Goal: Transaction & Acquisition: Purchase product/service

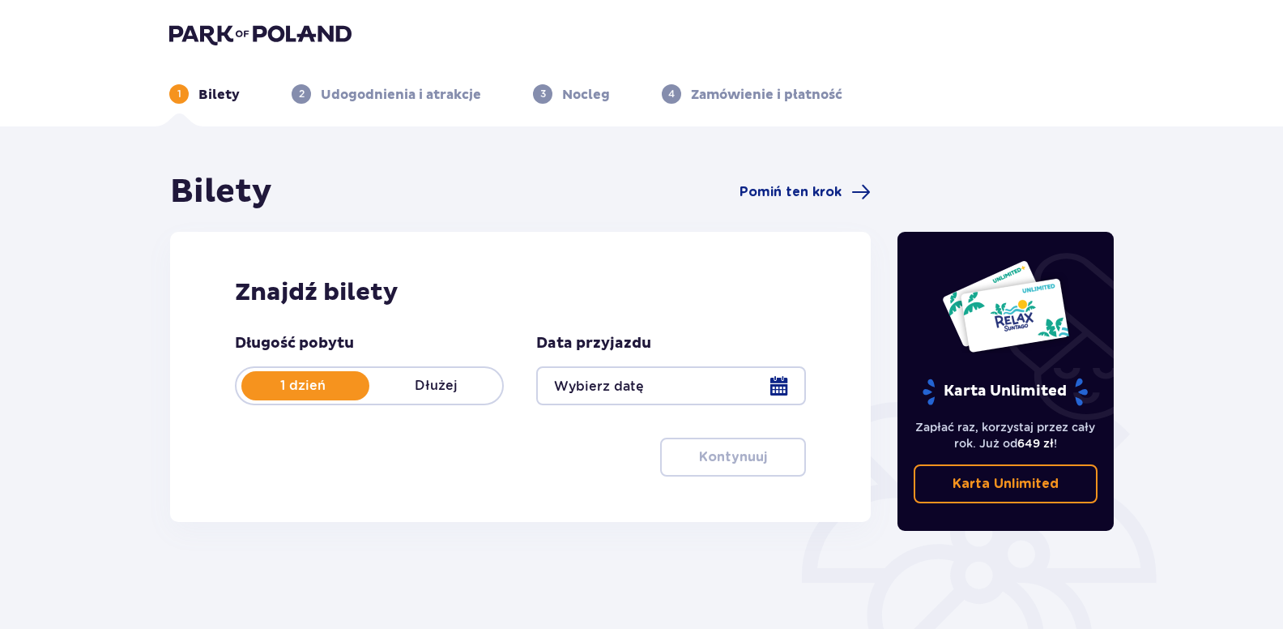
click at [603, 387] on div at bounding box center [670, 385] width 269 height 39
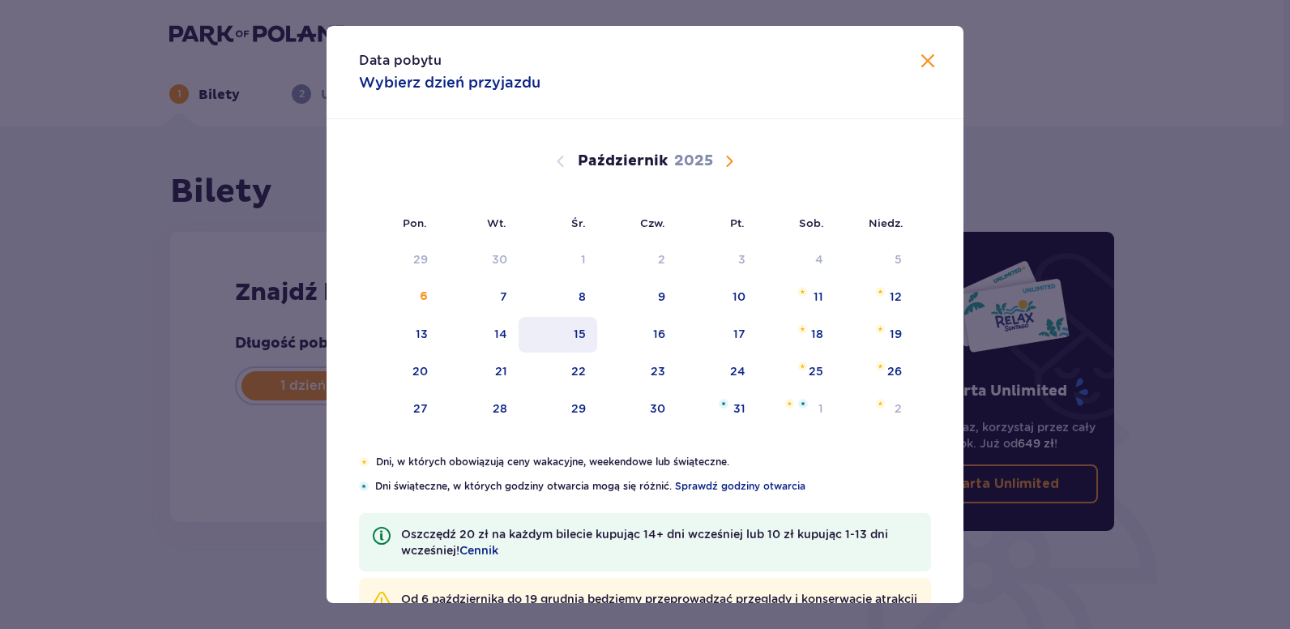
click at [574, 333] on div "15" at bounding box center [580, 334] width 12 height 16
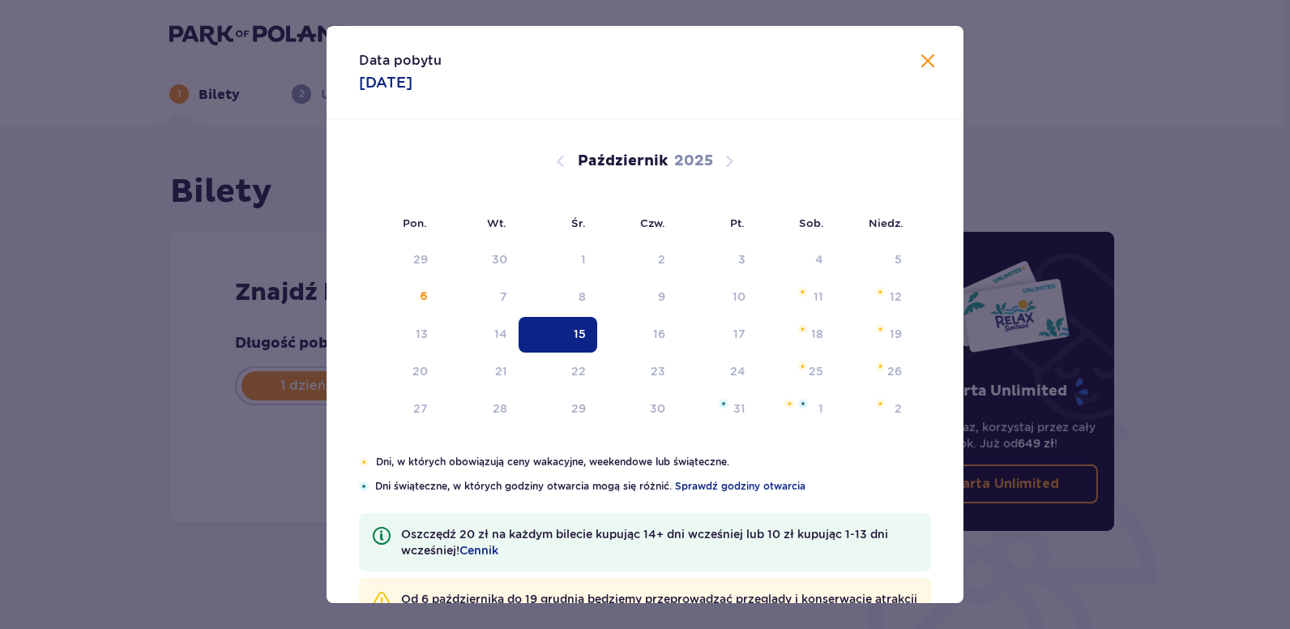
type input "15.10.25"
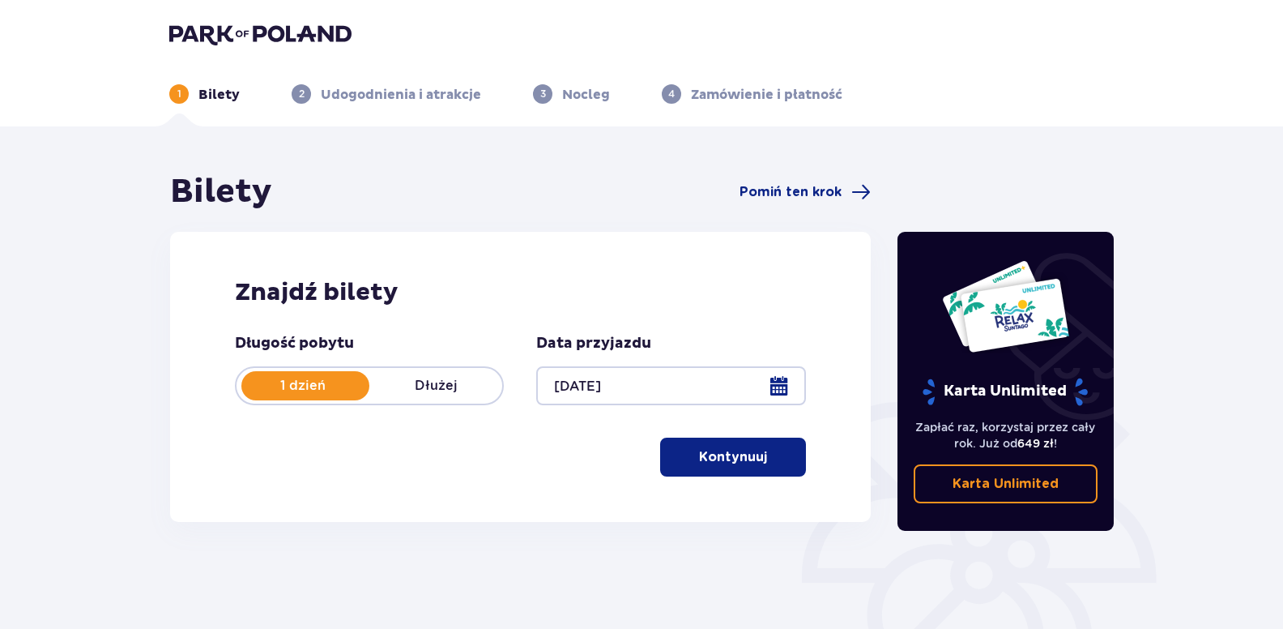
click at [699, 459] on p "Kontynuuj" at bounding box center [733, 457] width 68 height 18
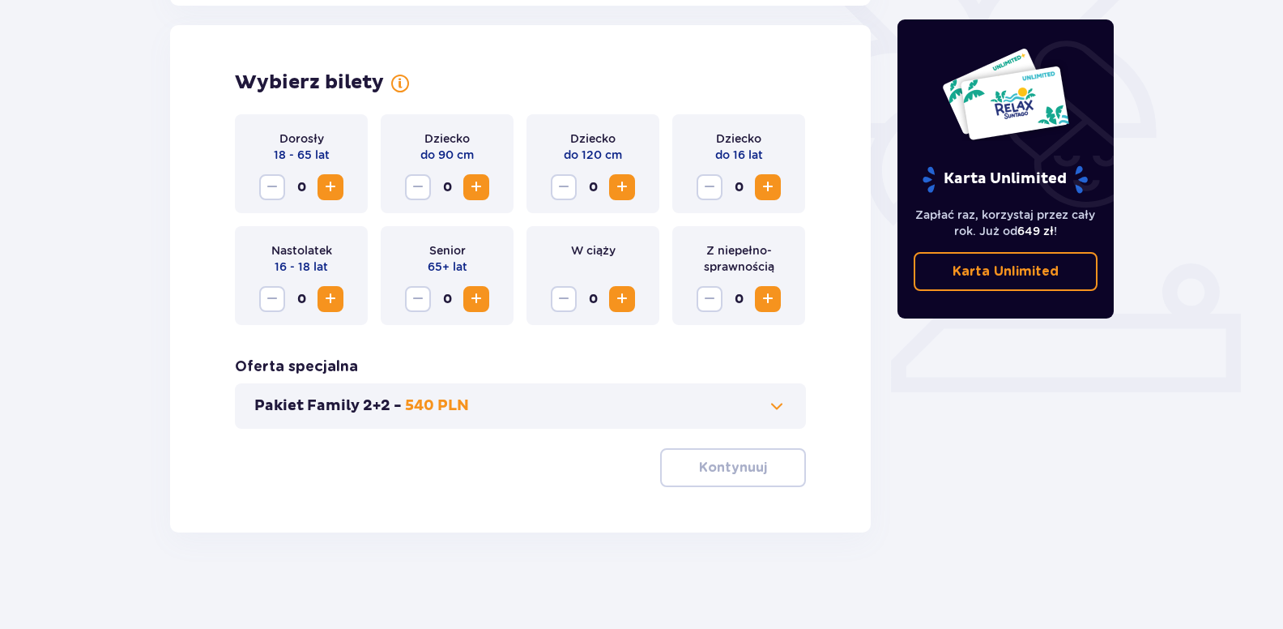
scroll to position [446, 0]
click at [475, 298] on span "Zwiększ" at bounding box center [476, 297] width 19 height 19
click at [715, 463] on p "Kontynuuj" at bounding box center [733, 467] width 68 height 18
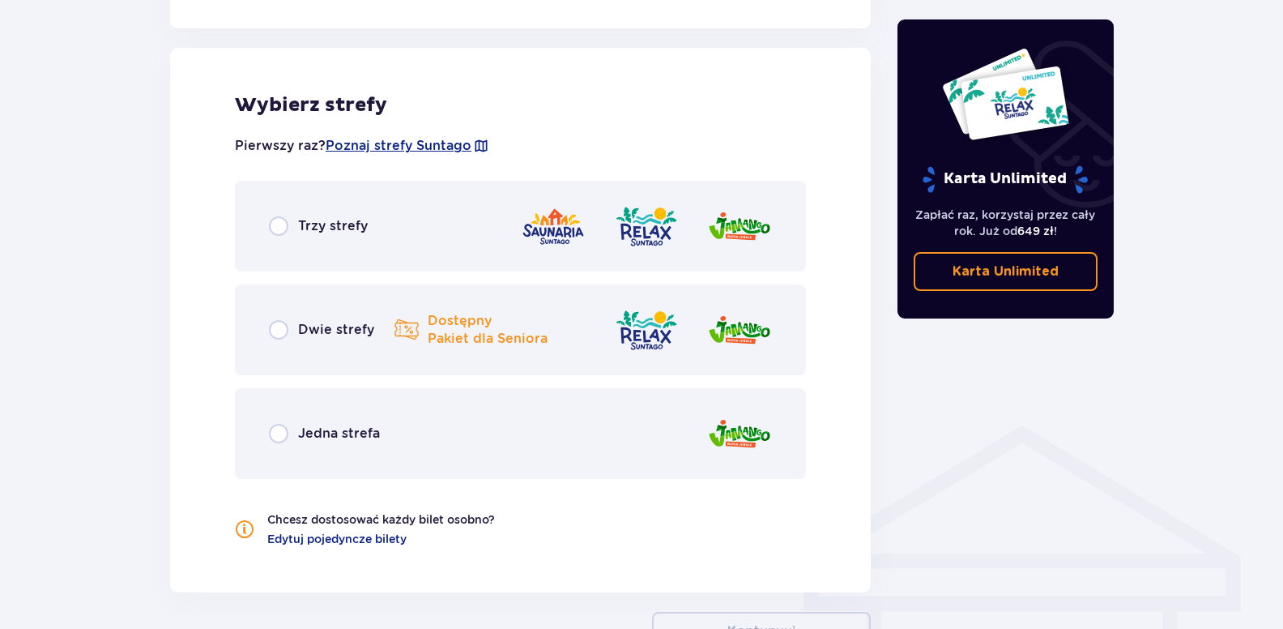
scroll to position [899, 0]
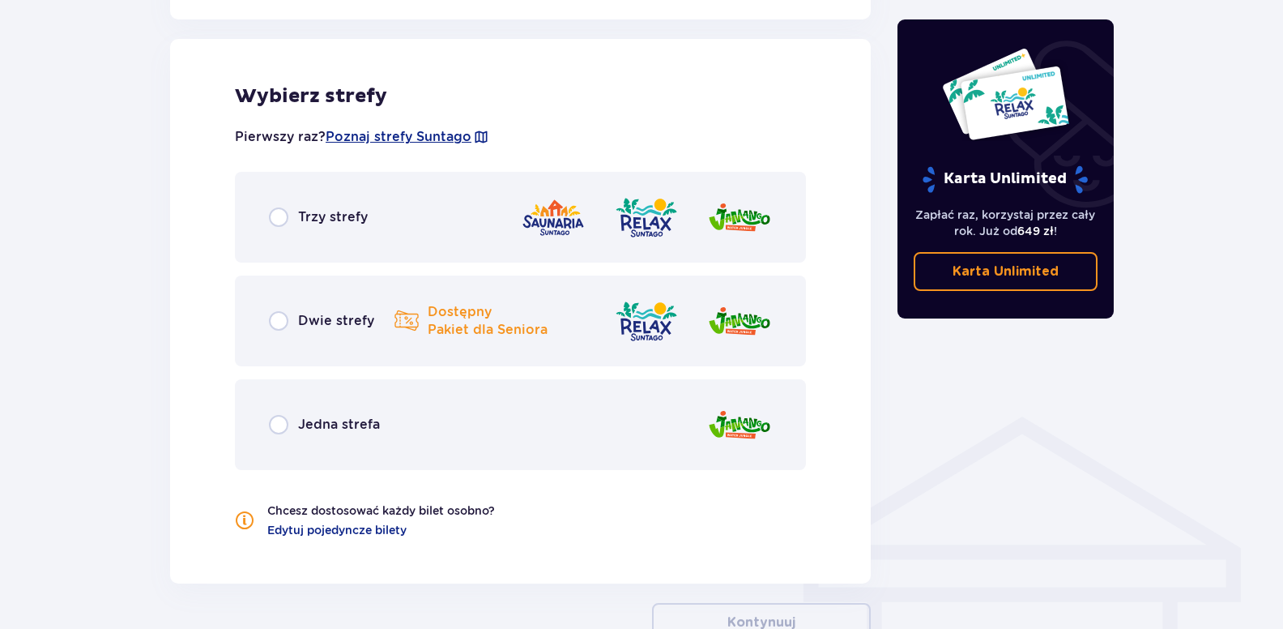
click at [276, 322] on input "radio" at bounding box center [278, 320] width 19 height 19
radio input "true"
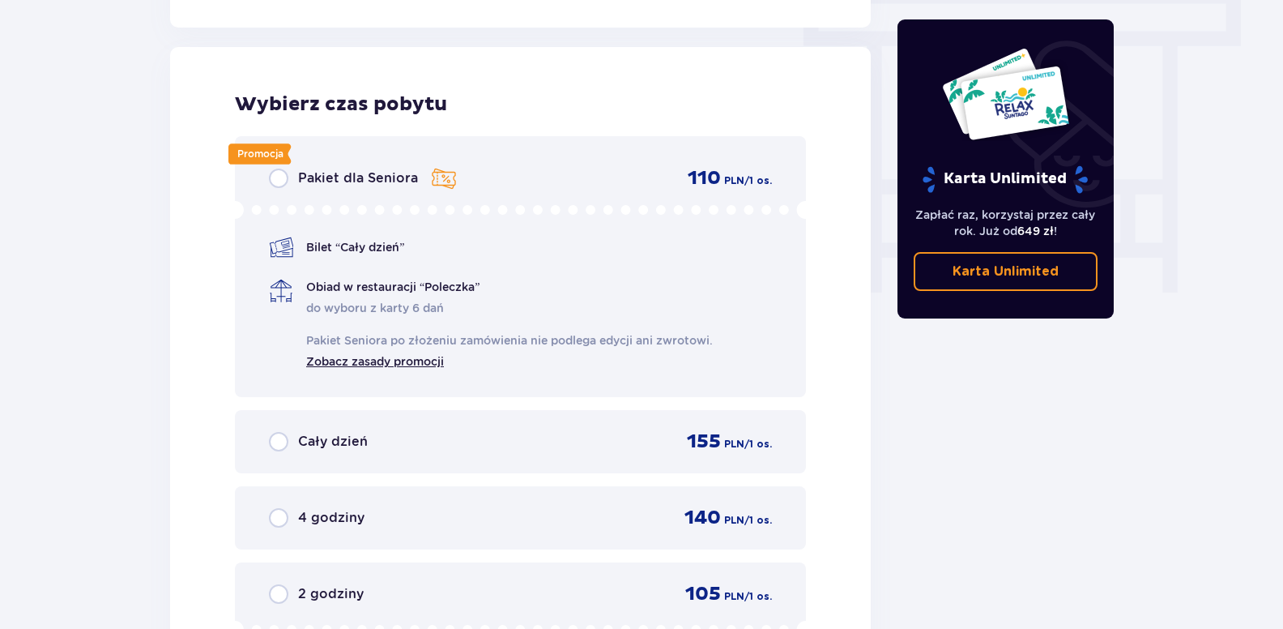
scroll to position [1463, 0]
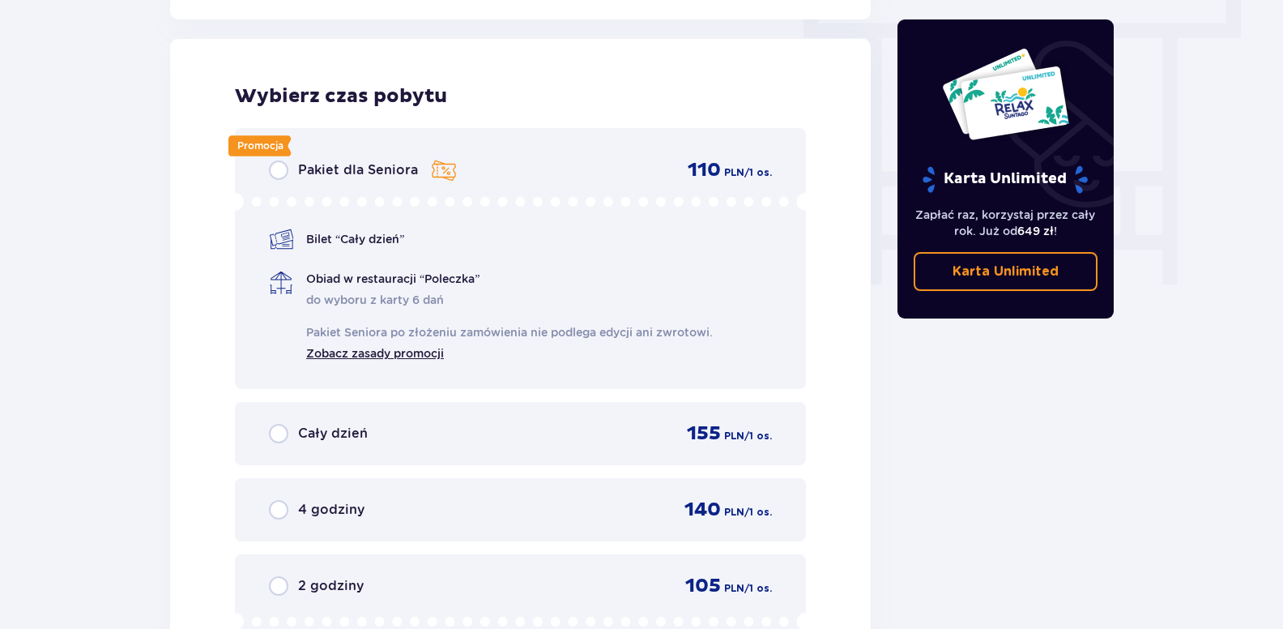
click at [278, 433] on input "radio" at bounding box center [278, 433] width 19 height 19
radio input "true"
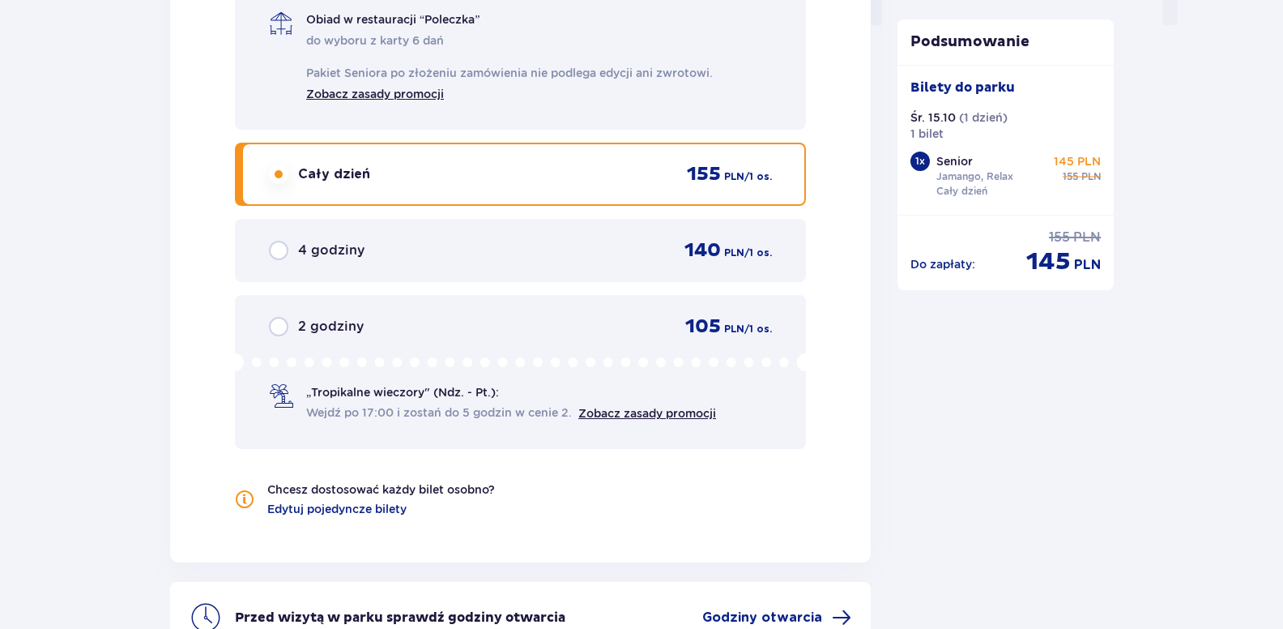
scroll to position [1890, 0]
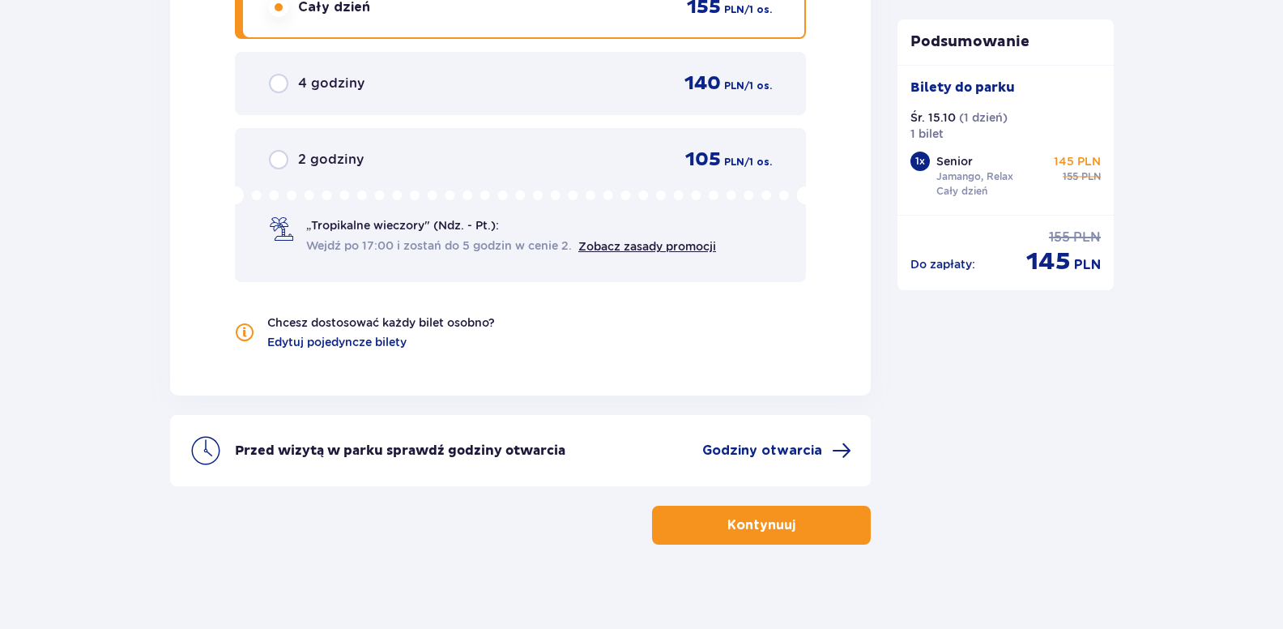
click at [334, 240] on span "Wejdź po 17:00 i zostań do 5 godzin w cenie 2." at bounding box center [439, 245] width 266 height 16
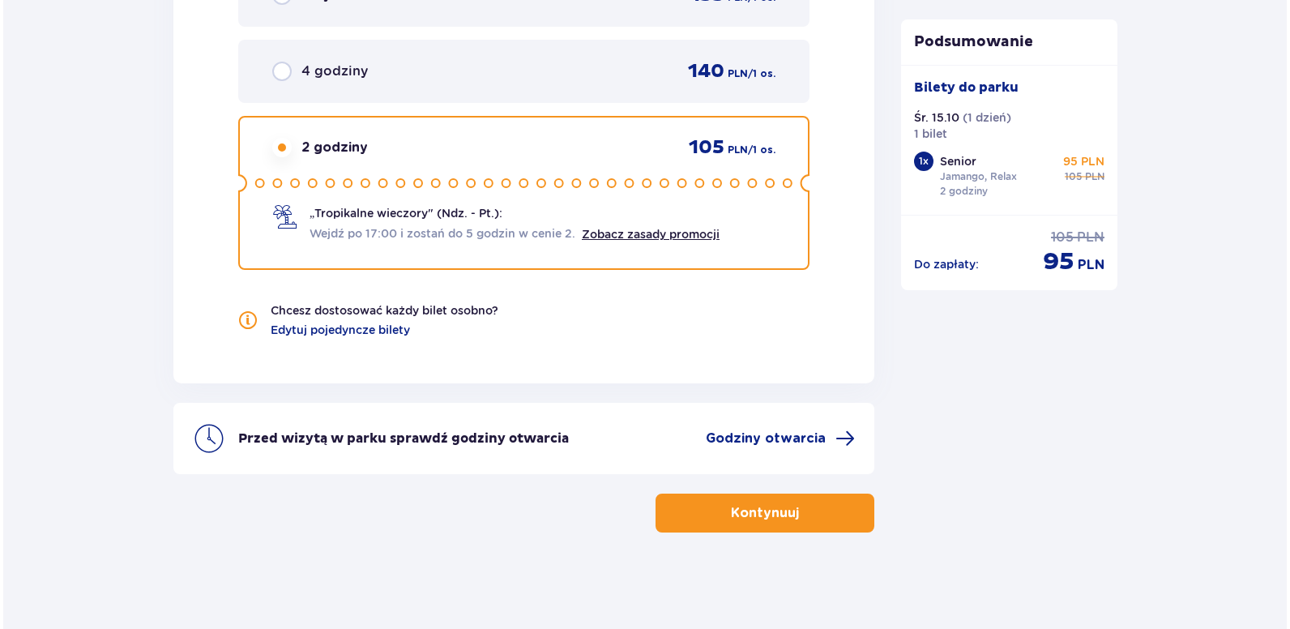
scroll to position [1903, 0]
click at [617, 233] on link "Zobacz zasady promocji" at bounding box center [648, 233] width 138 height 13
click at [200, 433] on img at bounding box center [206, 437] width 32 height 32
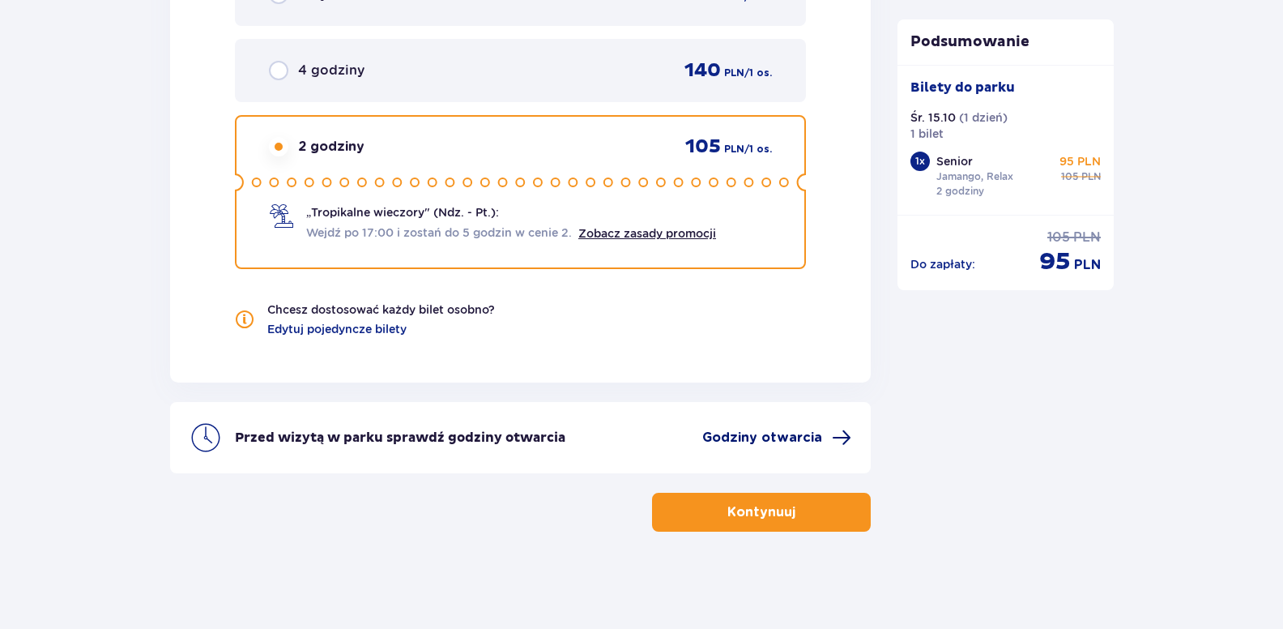
click at [753, 439] on span "Godziny otwarcia" at bounding box center [763, 438] width 120 height 18
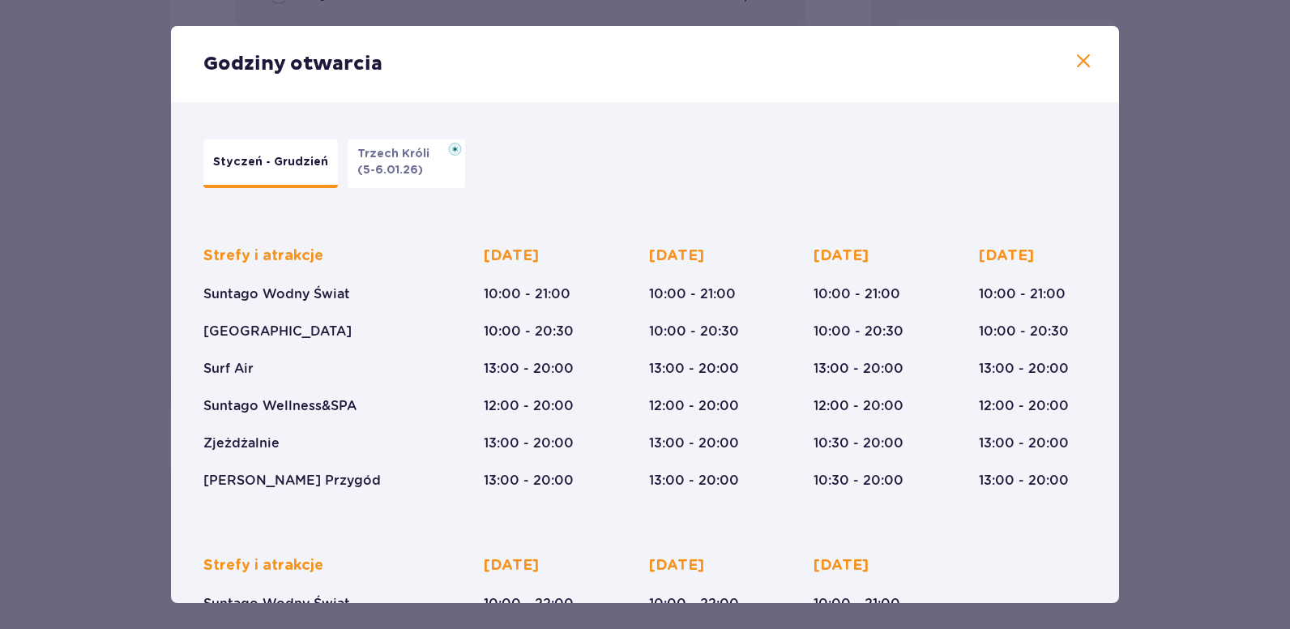
click at [1077, 56] on span at bounding box center [1083, 61] width 19 height 19
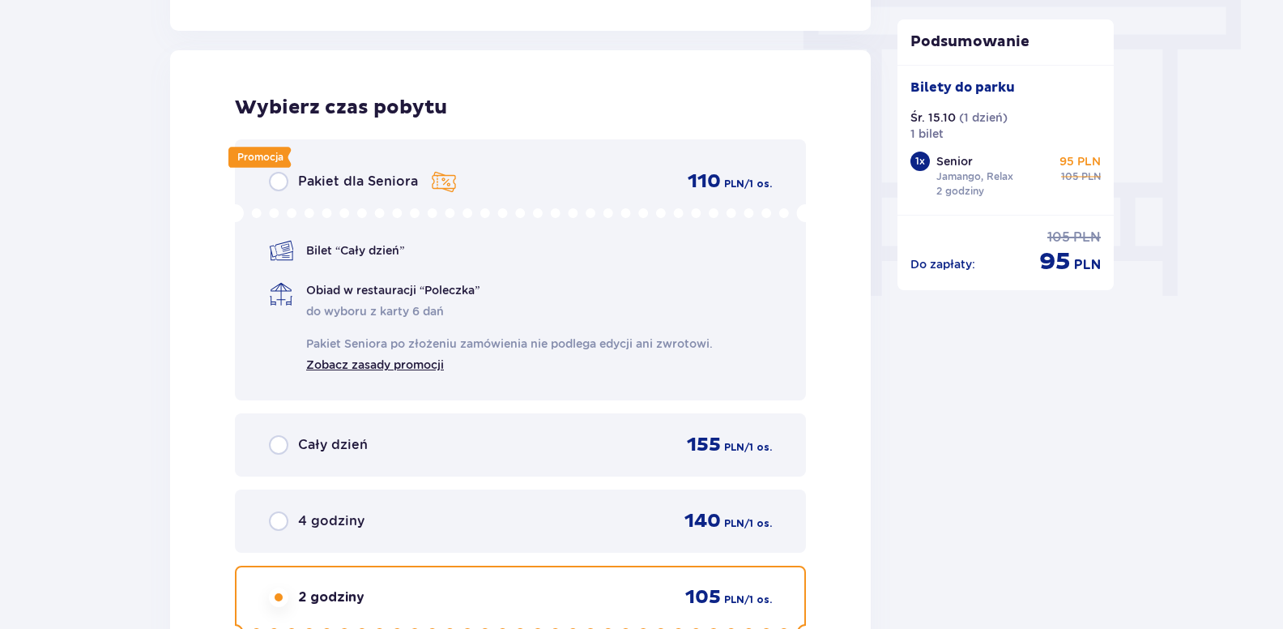
scroll to position [1433, 0]
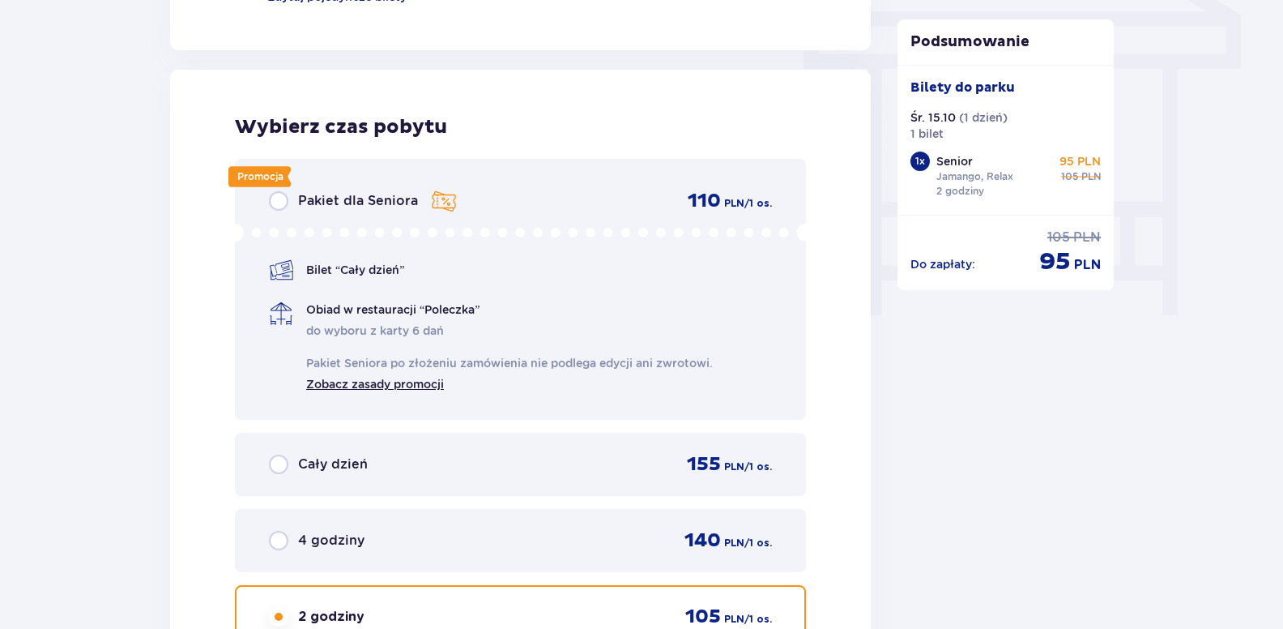
click at [425, 322] on span "do wyboru z karty 6 dań Pakiet Seniora po złożeniu zamówienia nie podlega edycj…" at bounding box center [509, 357] width 407 height 70
click at [275, 198] on input "radio" at bounding box center [278, 200] width 19 height 19
radio input "true"
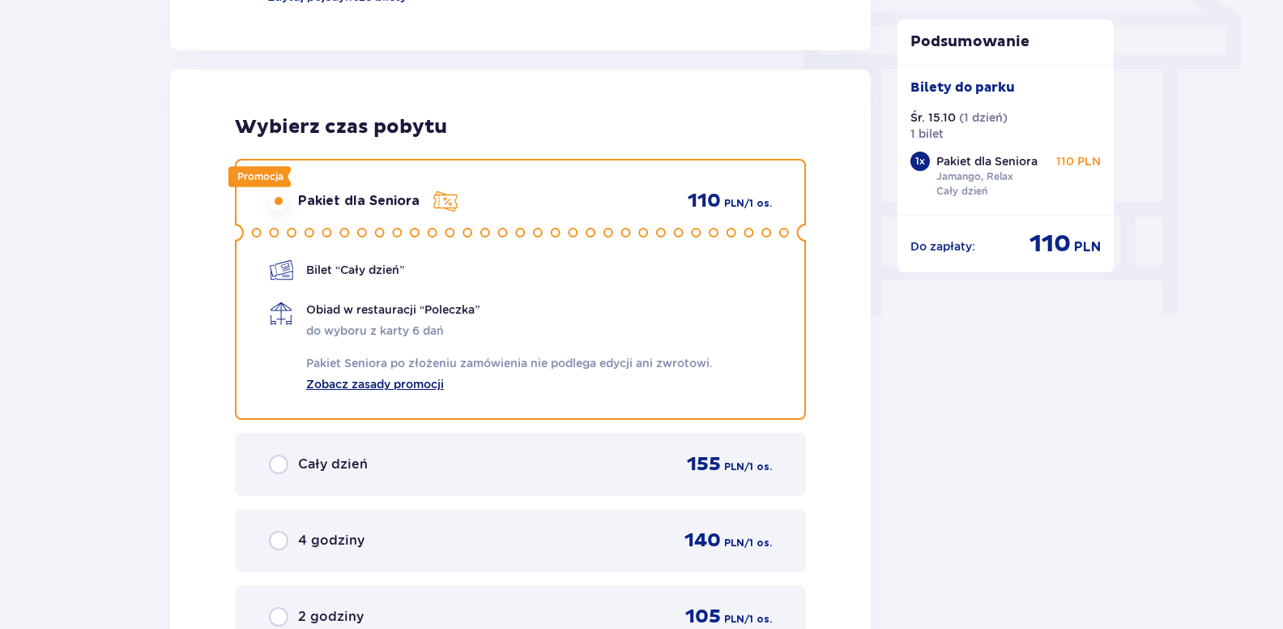
click at [344, 382] on link "Zobacz zasady promocji" at bounding box center [375, 382] width 138 height 19
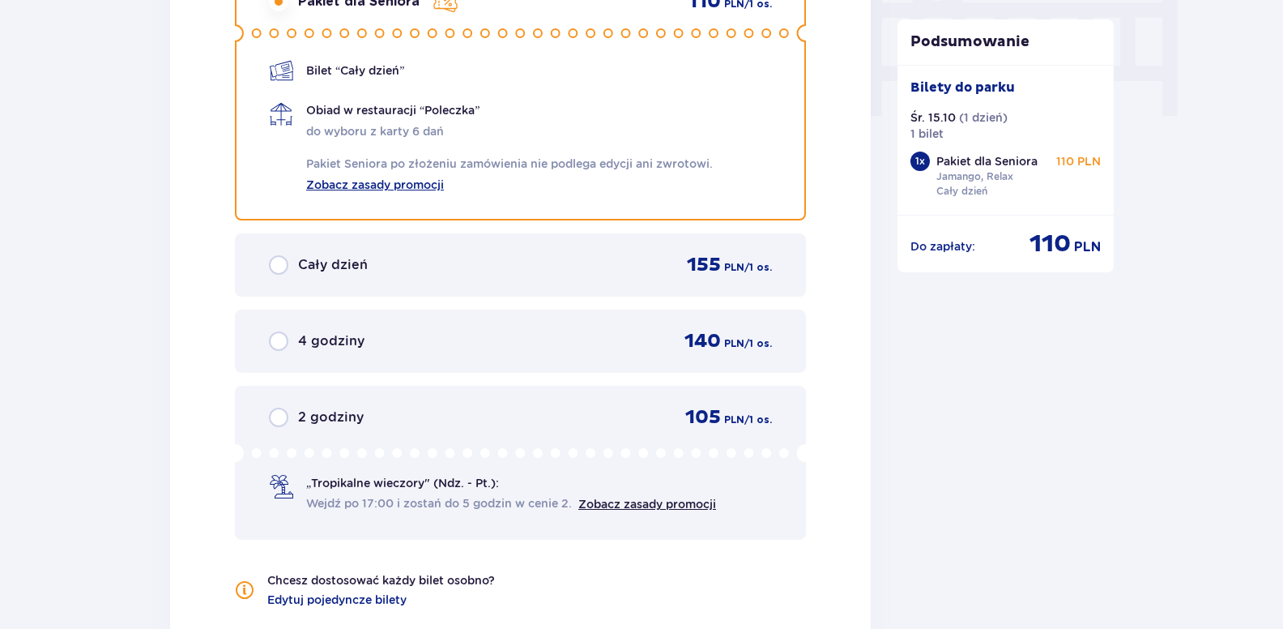
scroll to position [1642, 0]
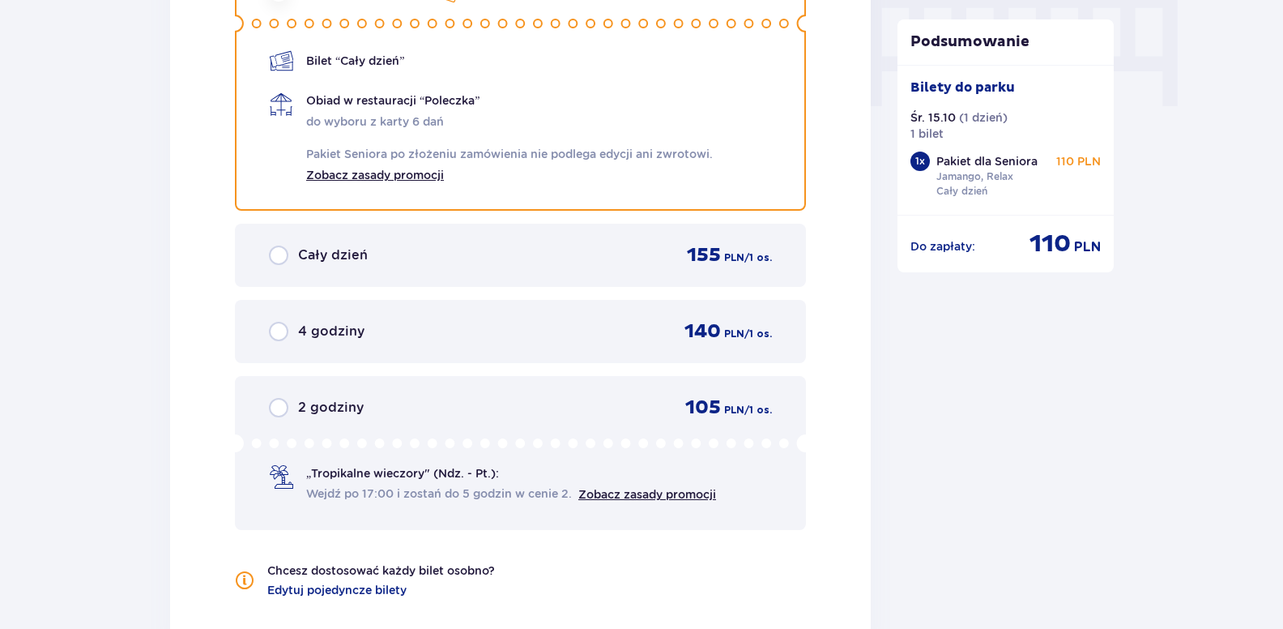
drag, startPoint x: 1281, startPoint y: 463, endPoint x: 1289, endPoint y: 450, distance: 16.0
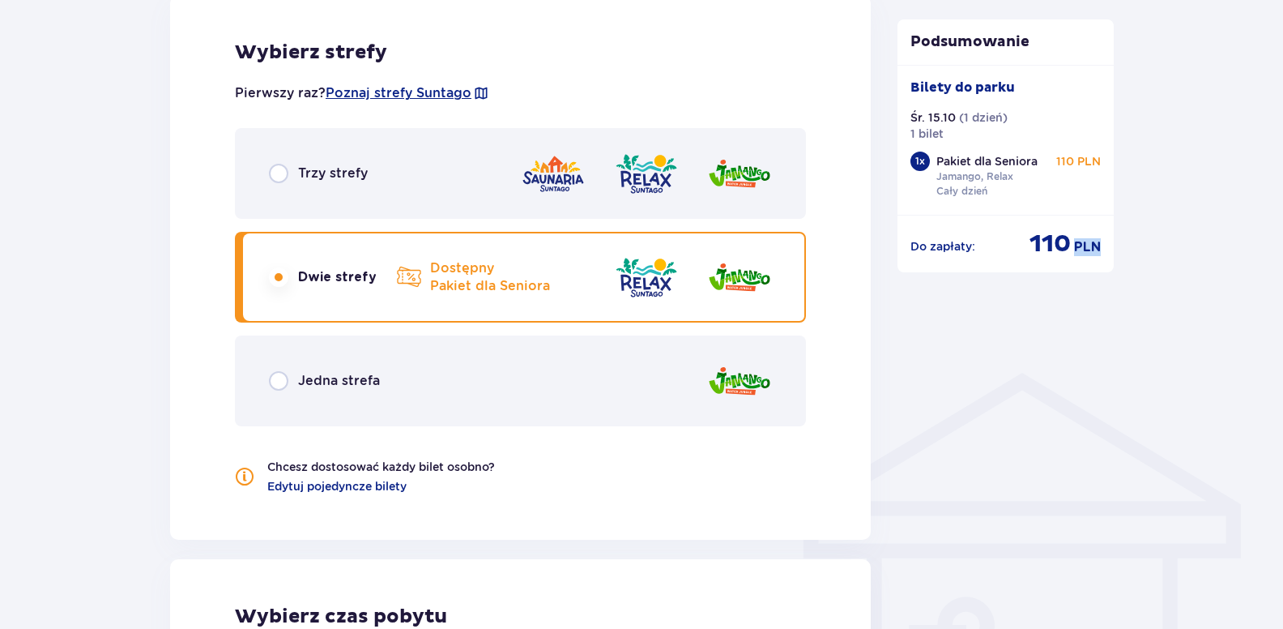
scroll to position [861, 0]
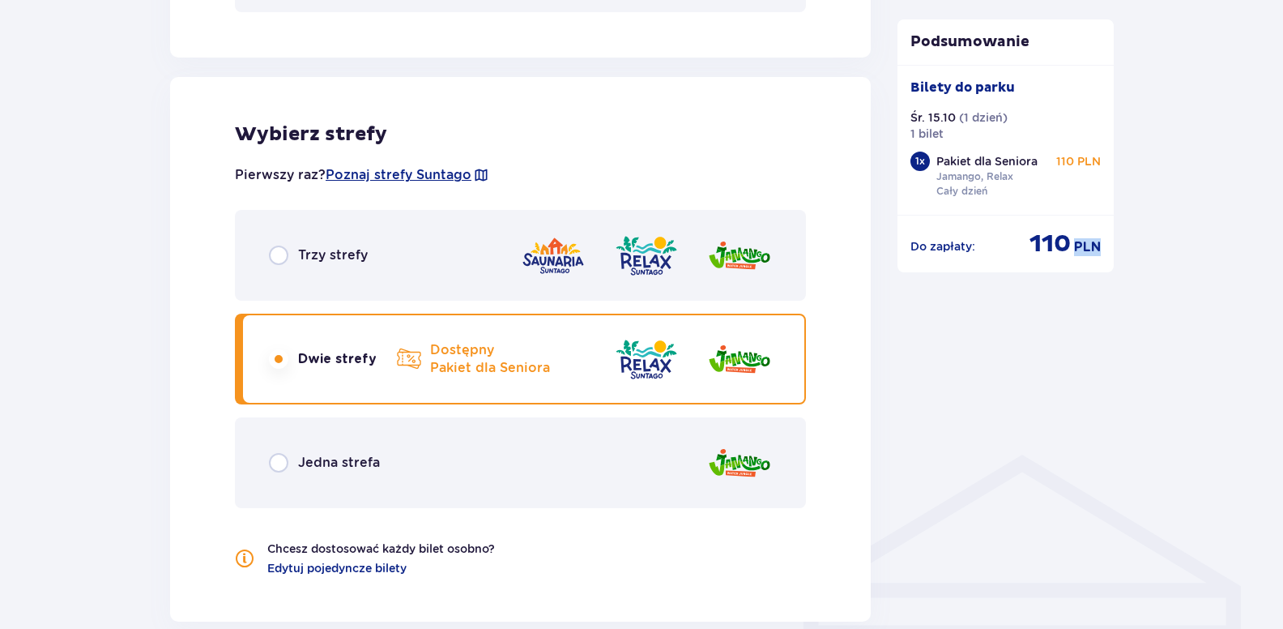
click at [276, 252] on input "radio" at bounding box center [278, 255] width 19 height 19
radio input "true"
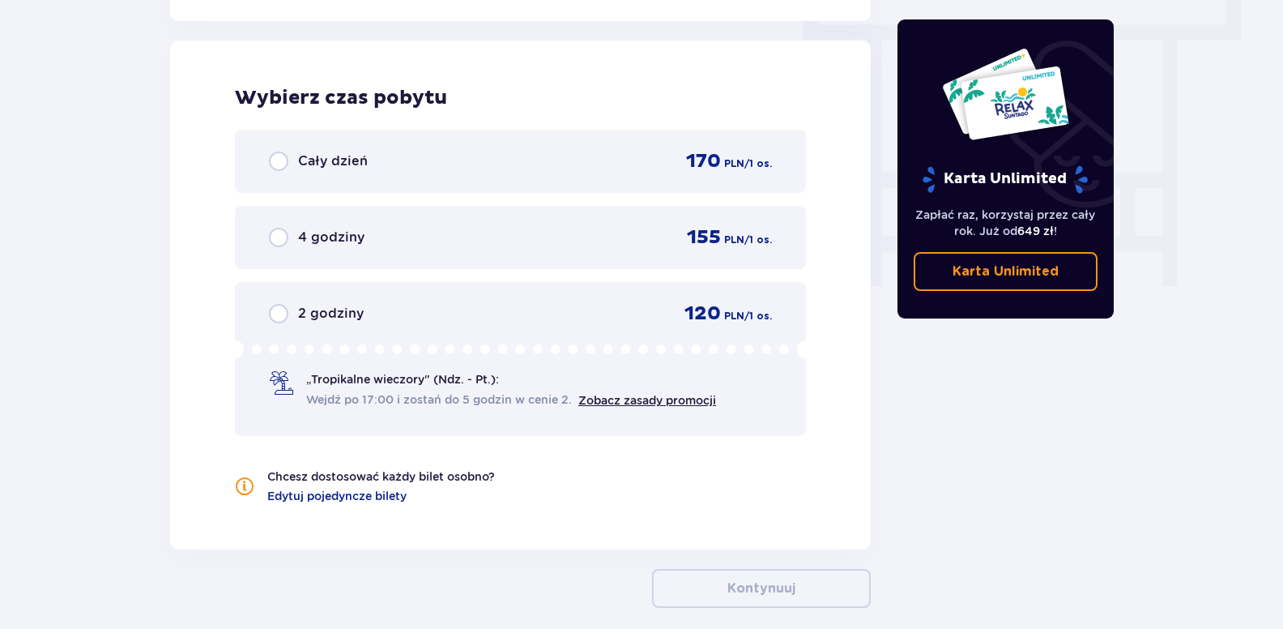
scroll to position [1463, 0]
click at [317, 488] on span "Edytuj pojedyncze bilety" at bounding box center [336, 494] width 139 height 16
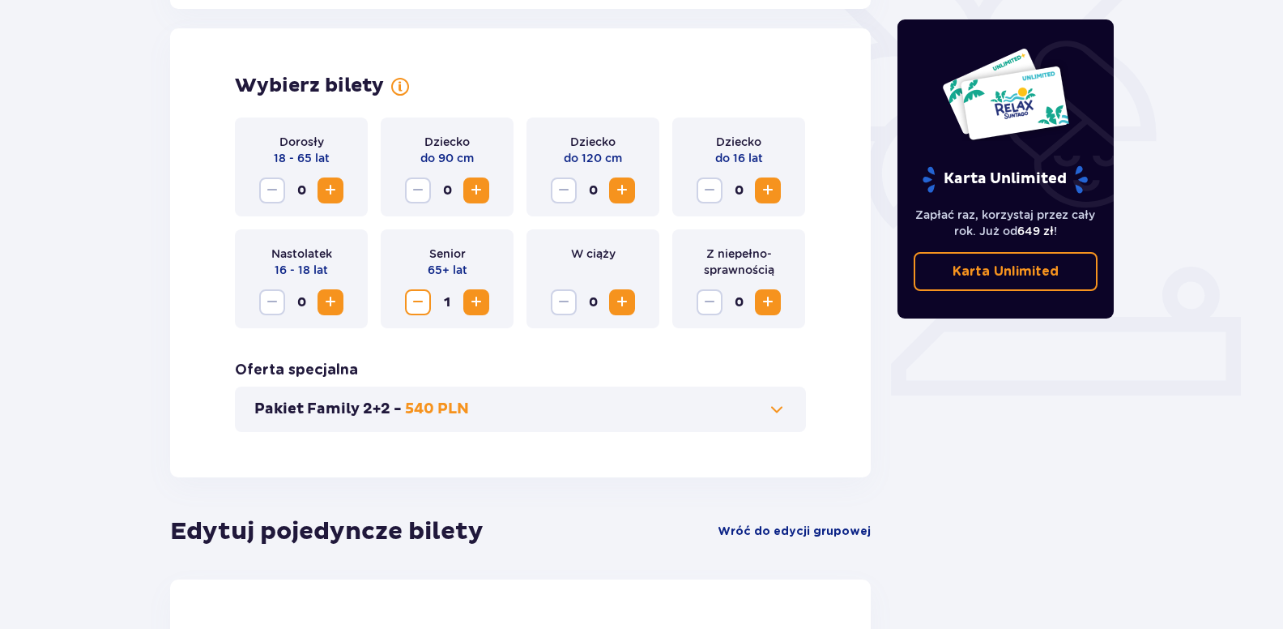
scroll to position [433, 0]
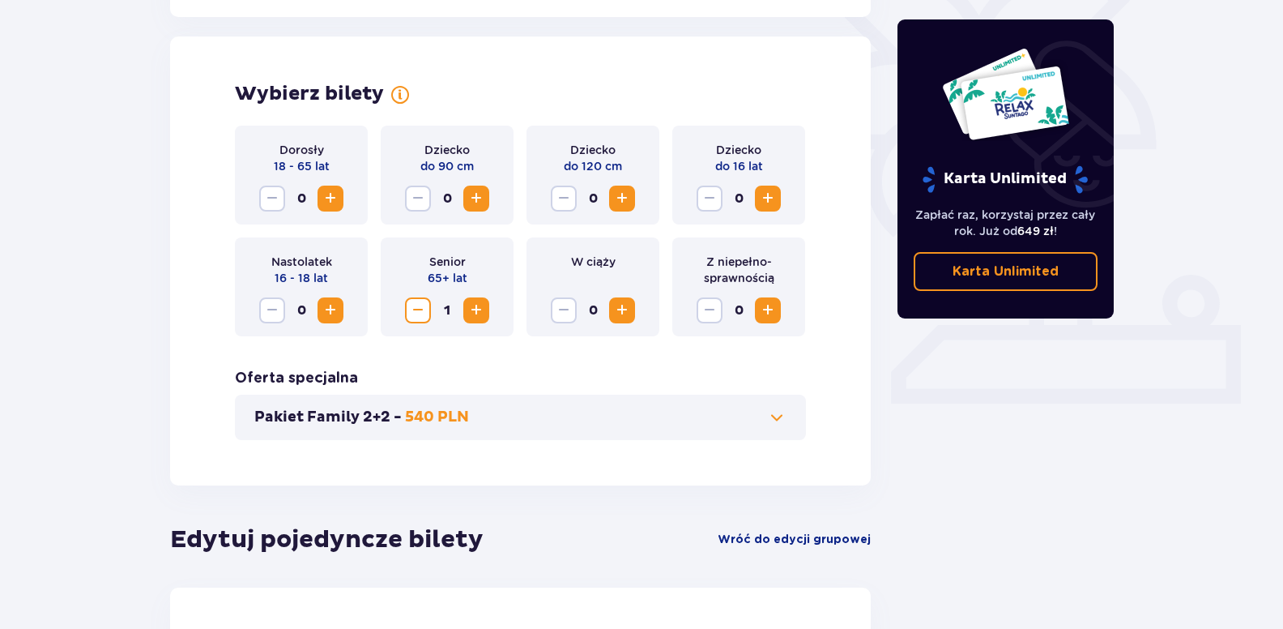
click at [321, 197] on span "Zwiększ" at bounding box center [330, 198] width 19 height 19
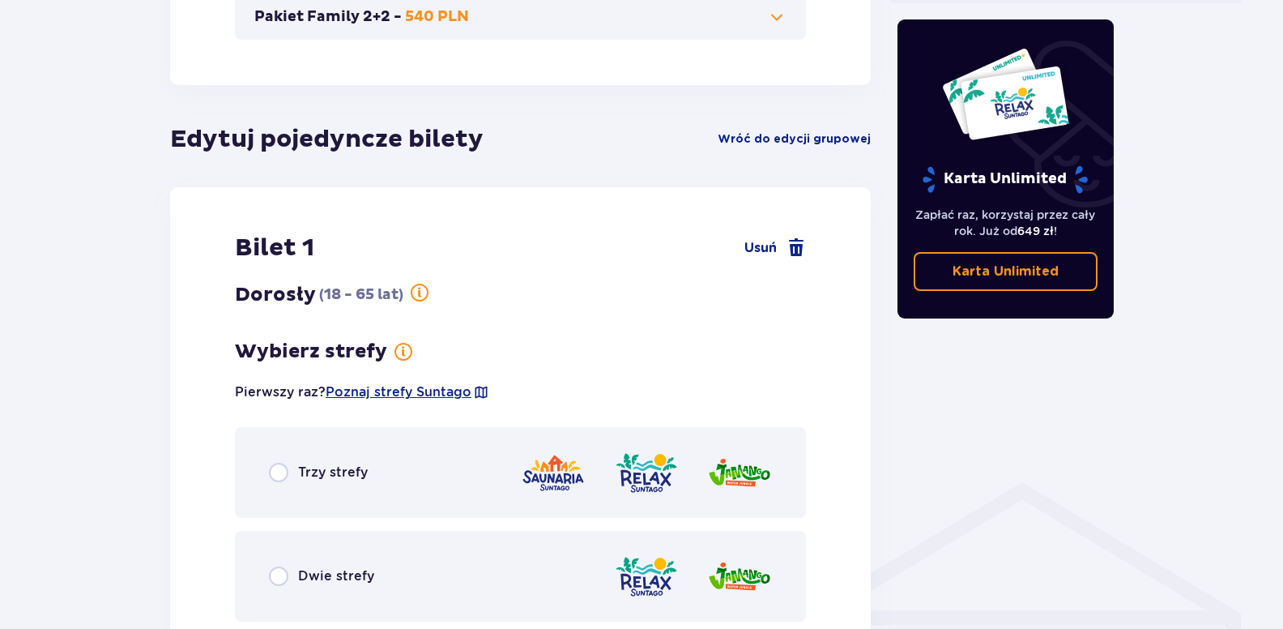
scroll to position [837, 0]
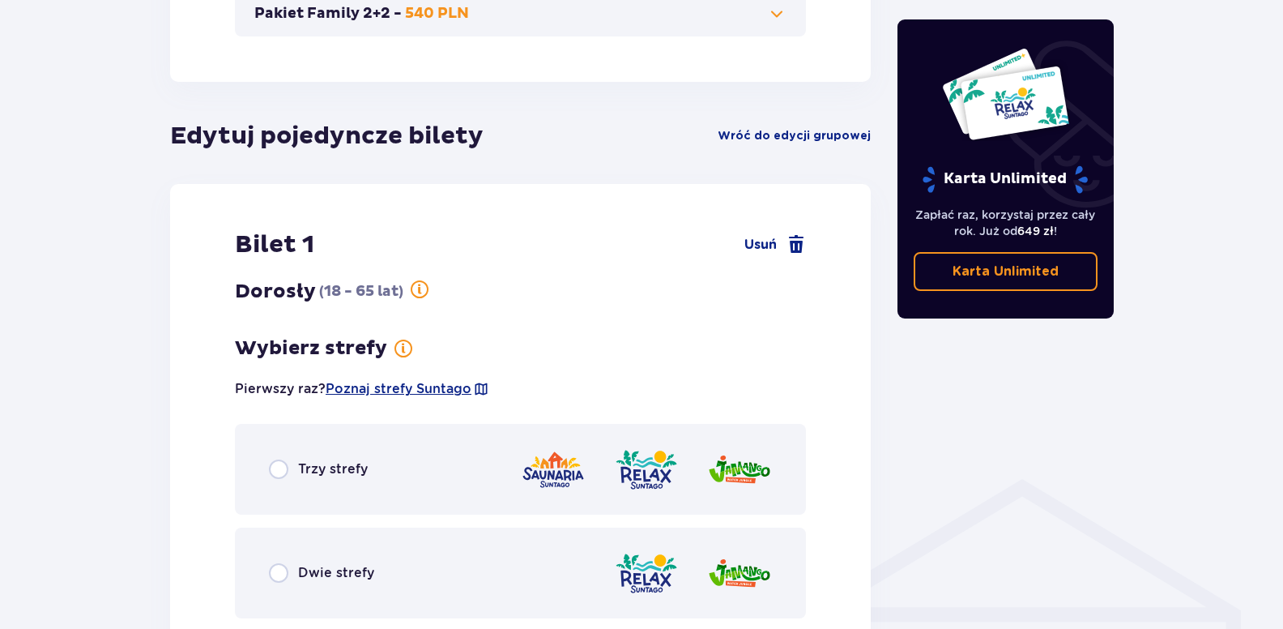
drag, startPoint x: 1282, startPoint y: 264, endPoint x: 1280, endPoint y: 305, distance: 40.5
click at [279, 468] on input "radio" at bounding box center [278, 468] width 19 height 19
radio input "true"
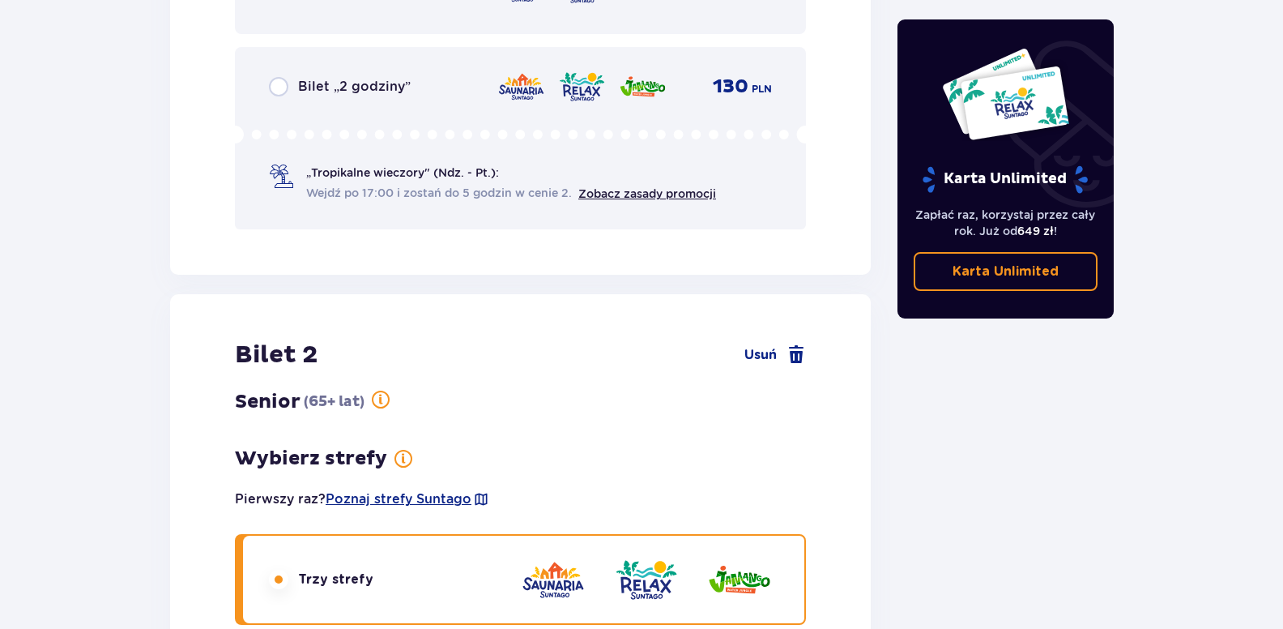
scroll to position [1800, 0]
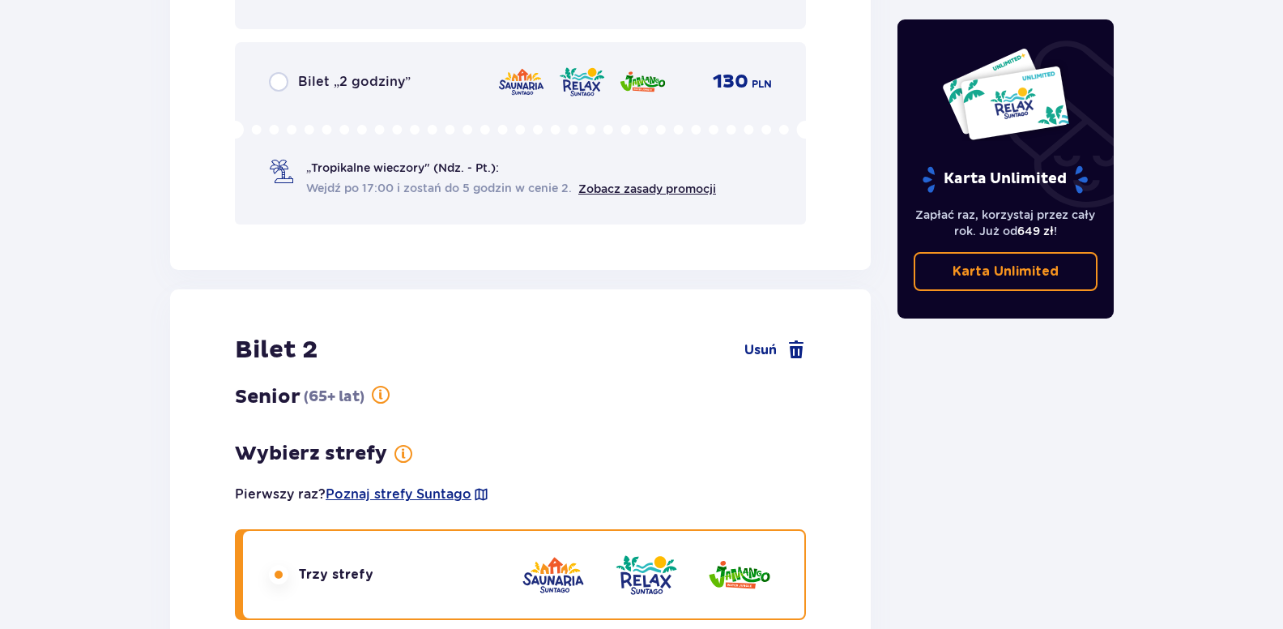
drag, startPoint x: 1283, startPoint y: 378, endPoint x: 1283, endPoint y: 433, distance: 55.9
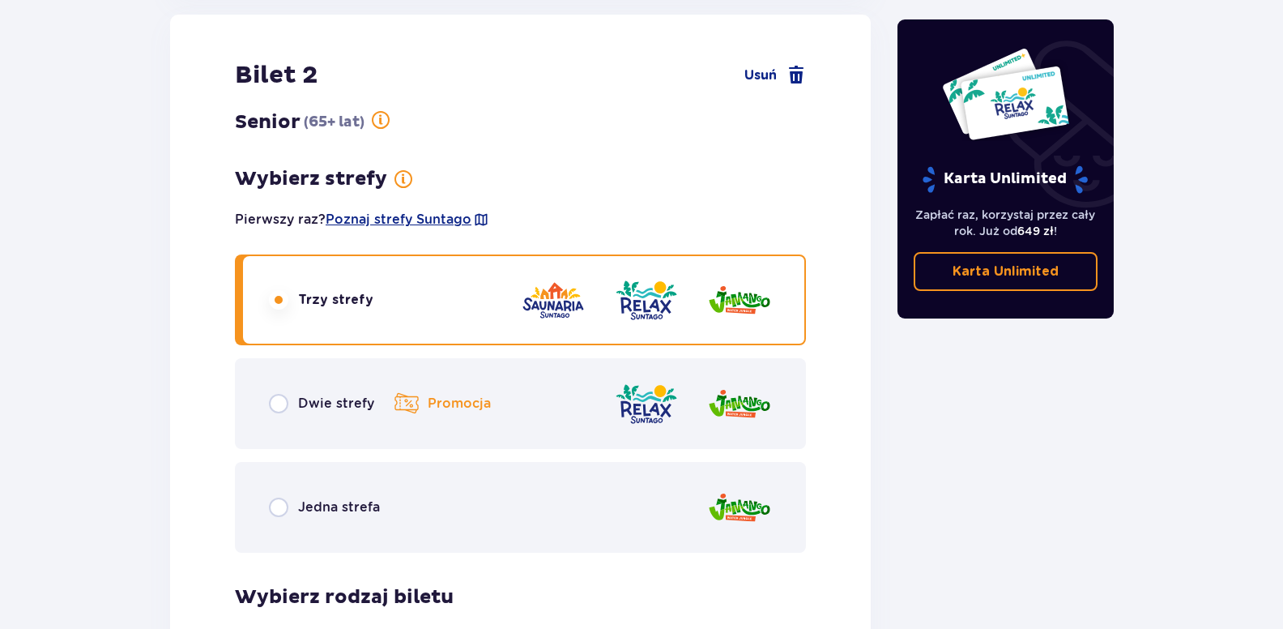
scroll to position [2088, 0]
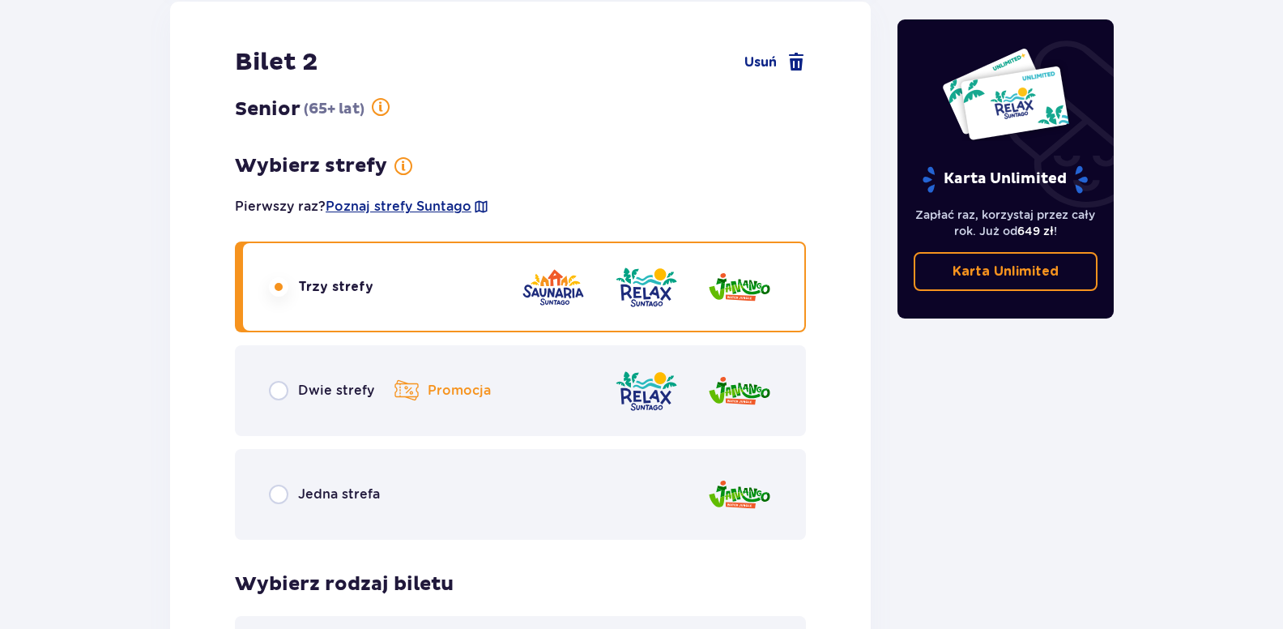
click at [280, 386] on input "radio" at bounding box center [278, 390] width 19 height 19
radio input "true"
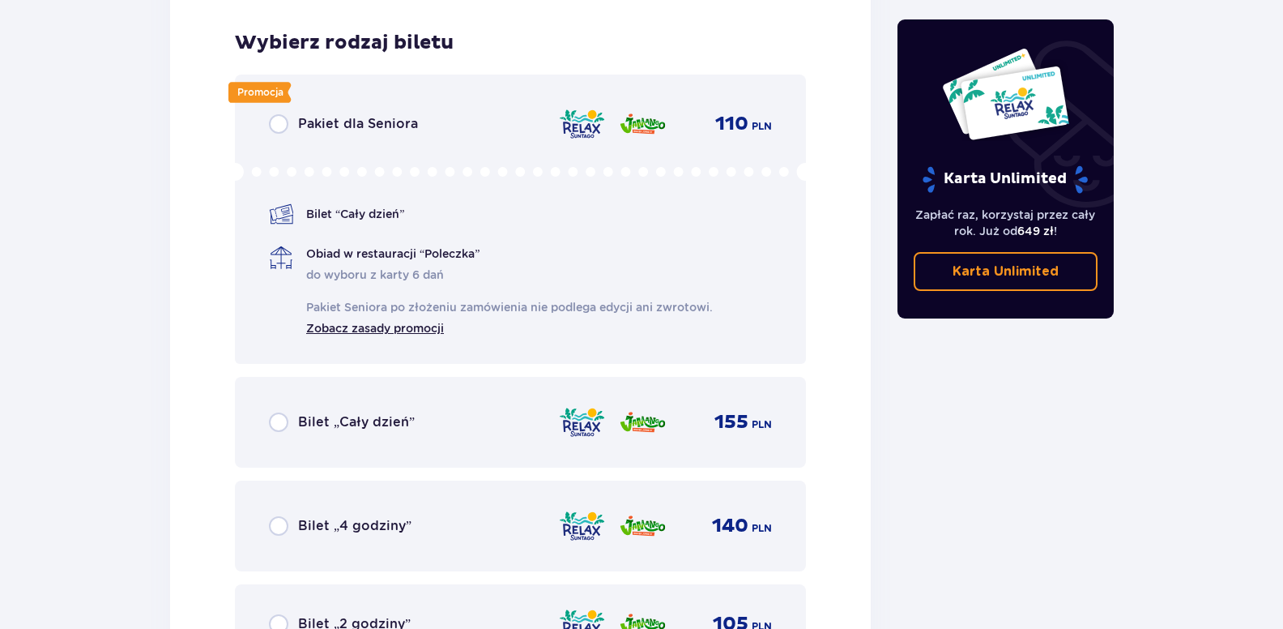
scroll to position [2641, 0]
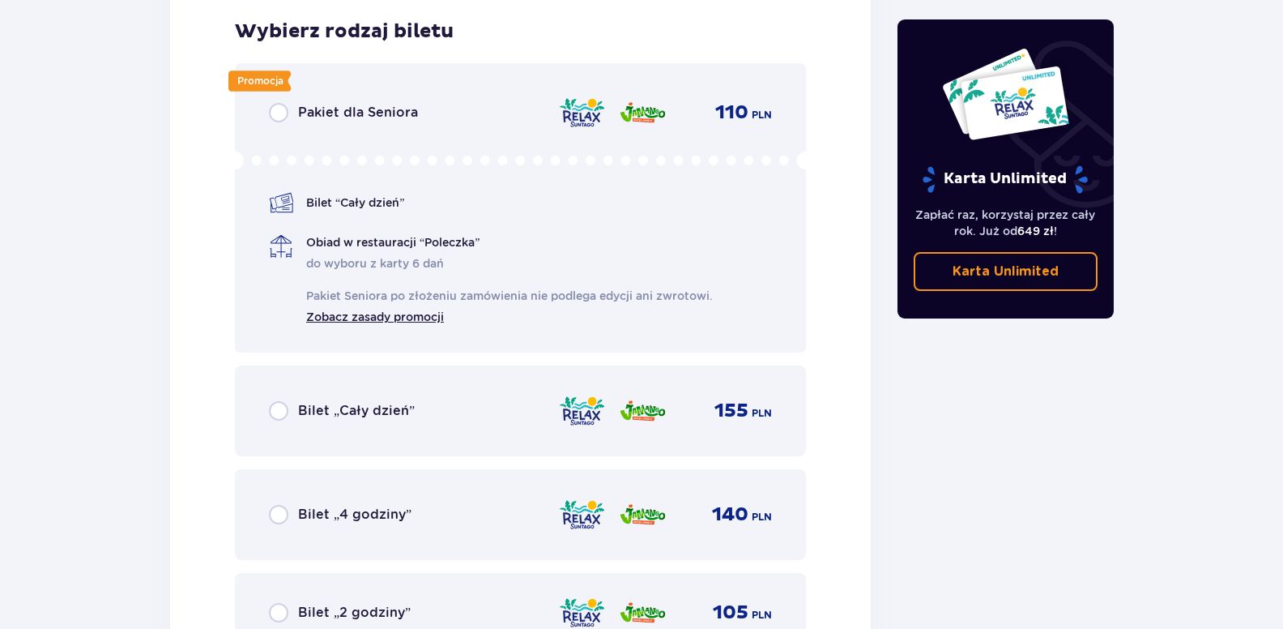
click at [357, 205] on span "Bilet “Cały dzień”" at bounding box center [355, 202] width 98 height 16
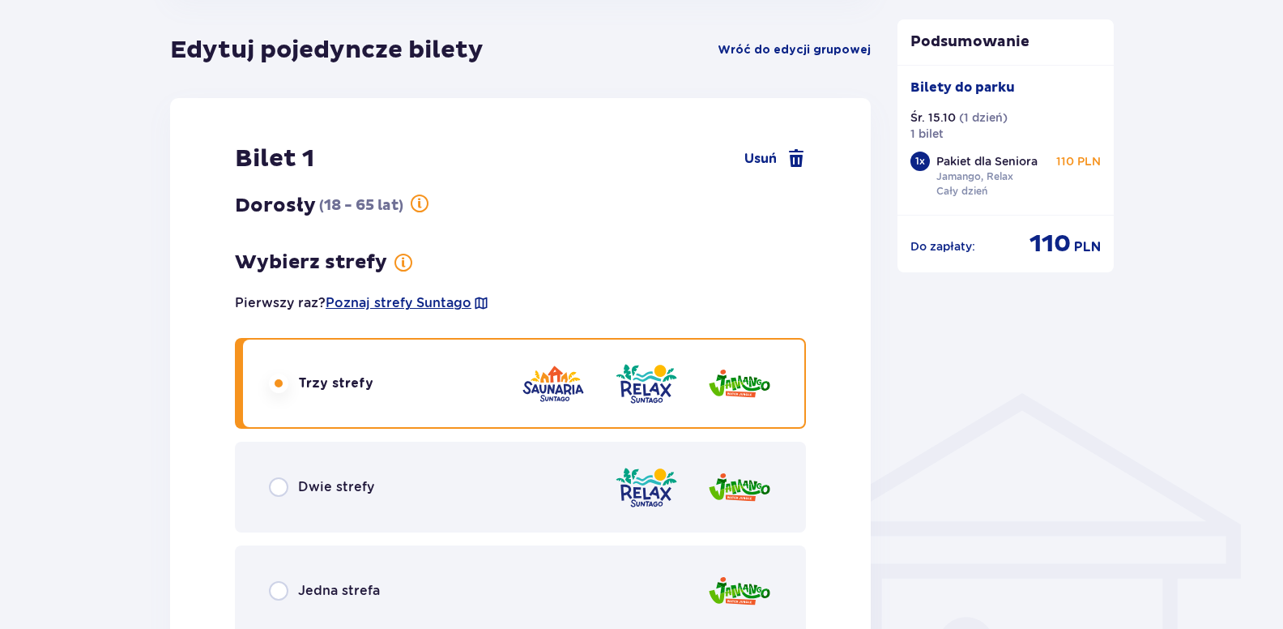
scroll to position [919, 0]
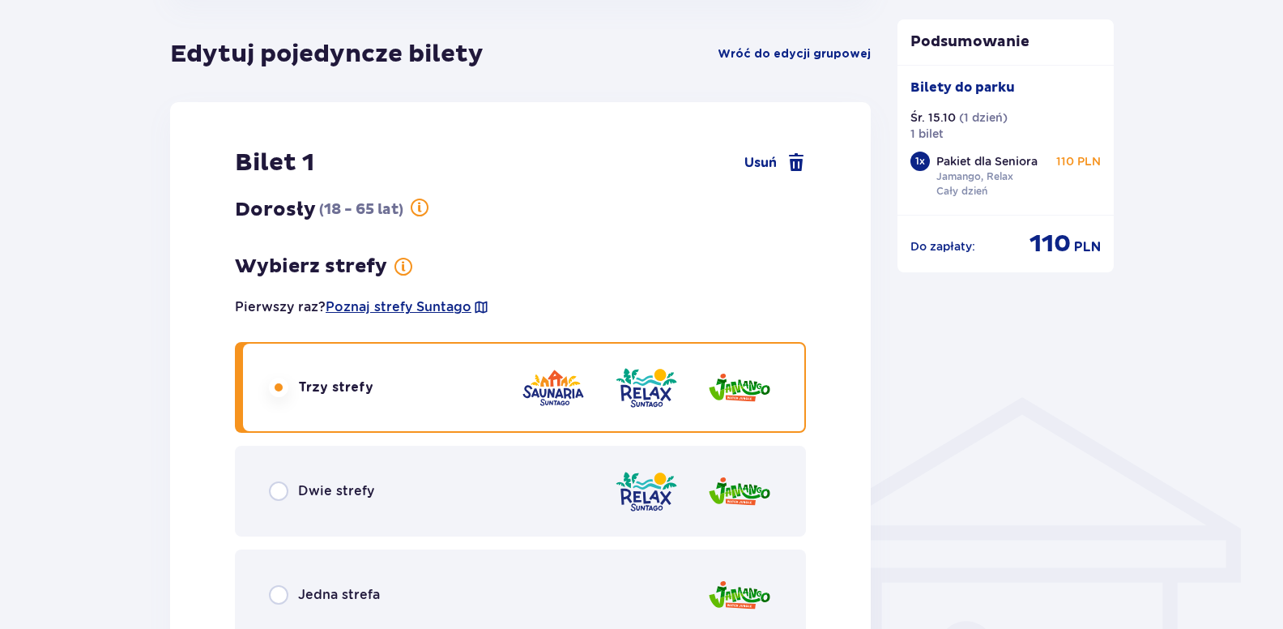
click at [280, 487] on input "radio" at bounding box center [278, 490] width 19 height 19
radio input "true"
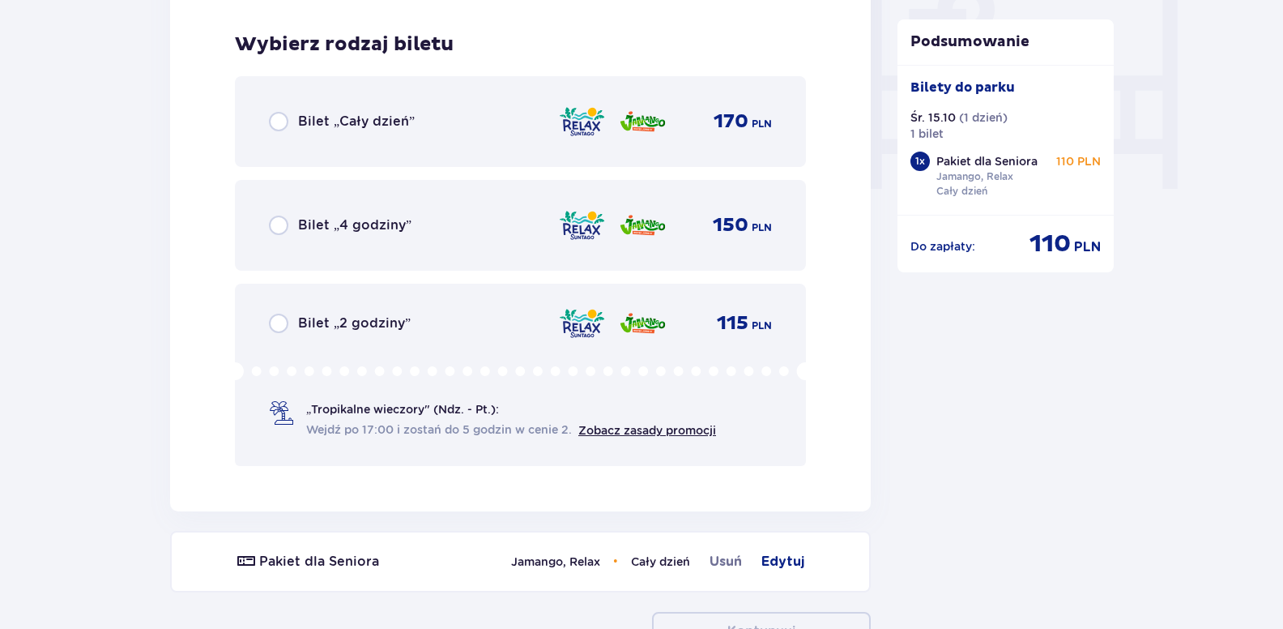
scroll to position [1572, 0]
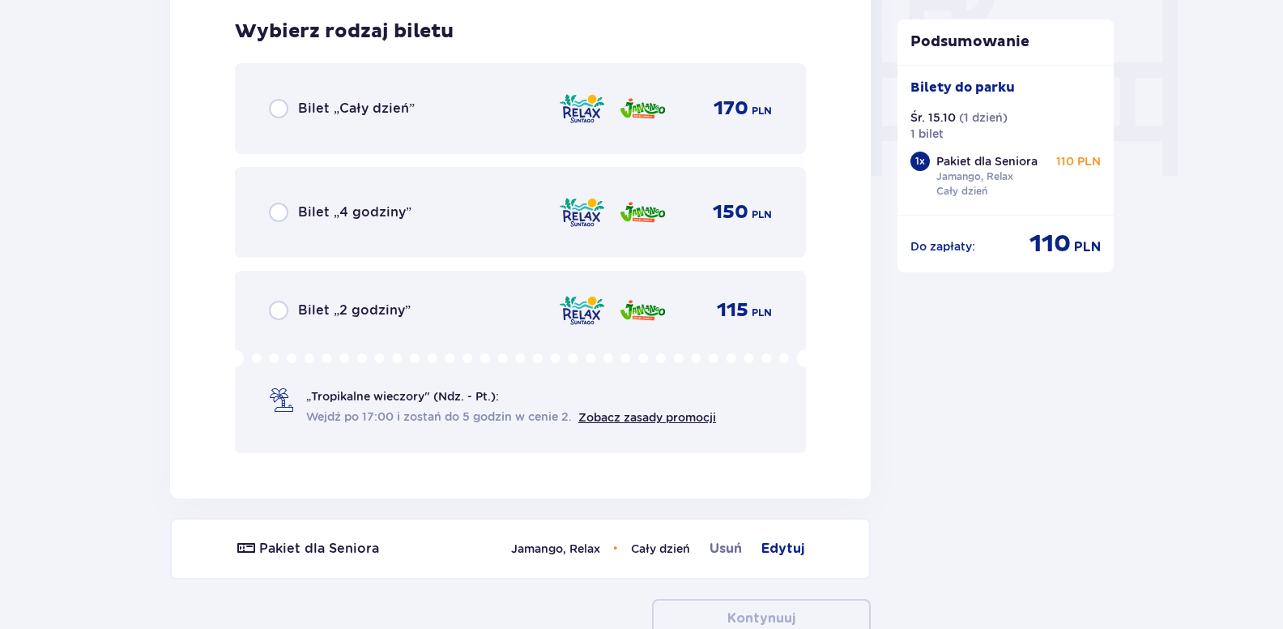
click at [278, 105] on input "radio" at bounding box center [278, 108] width 19 height 19
radio input "true"
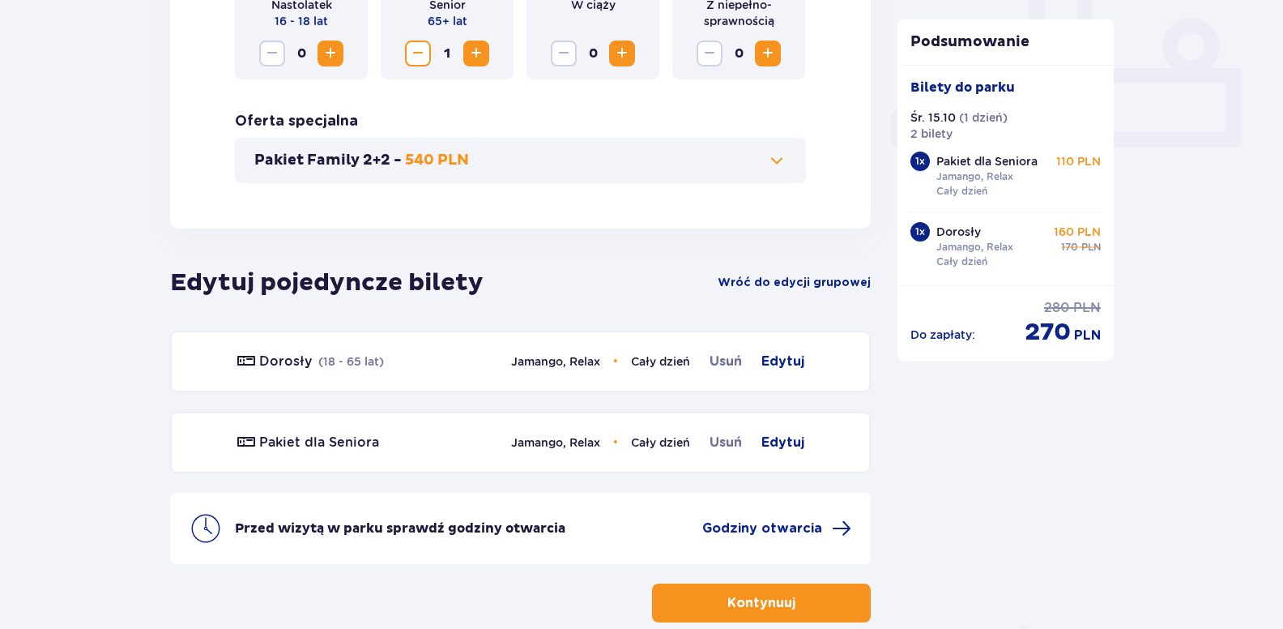
scroll to position [781, 0]
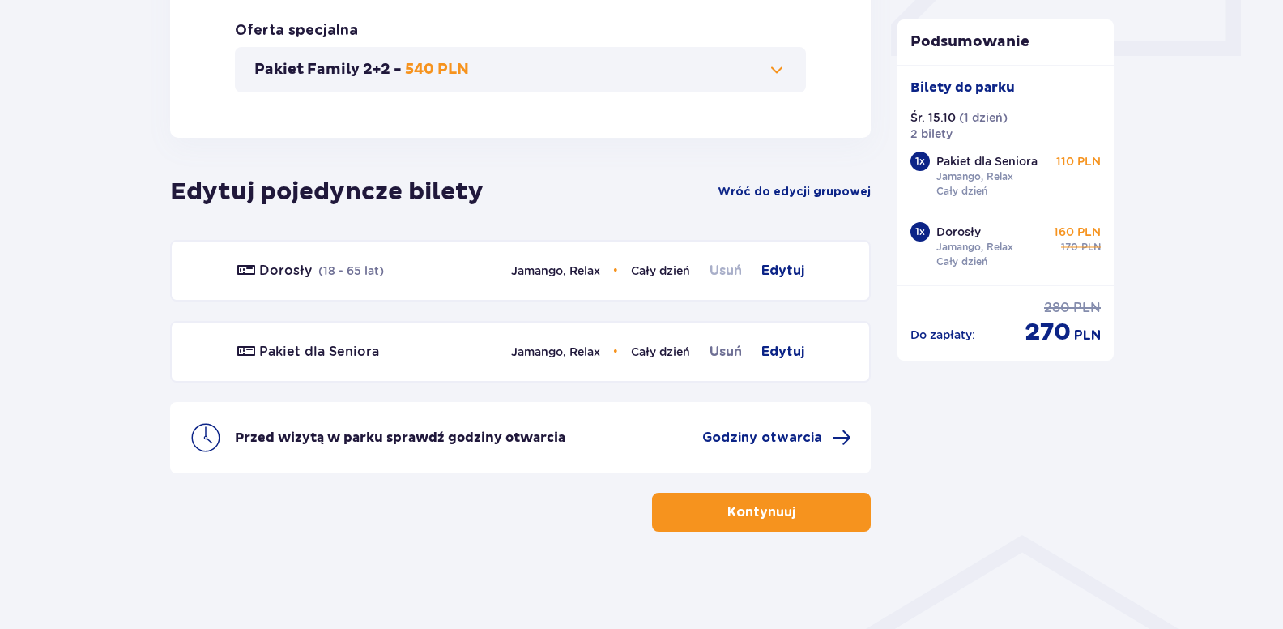
click at [727, 269] on span "Usuń" at bounding box center [726, 270] width 32 height 19
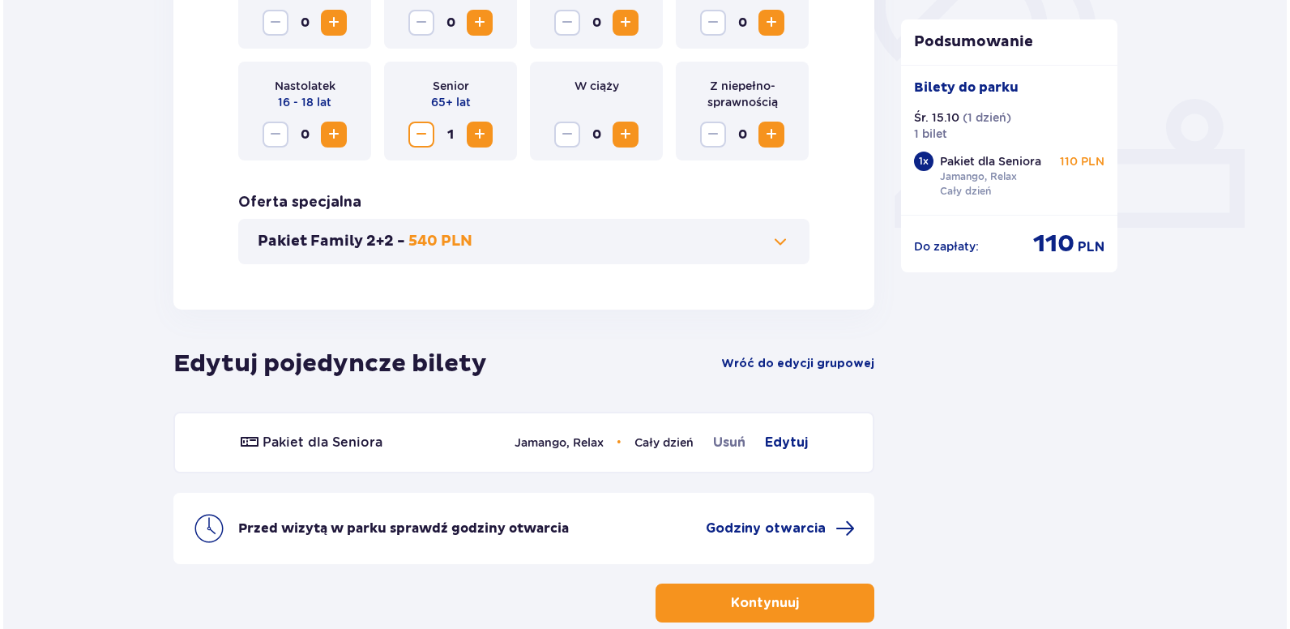
scroll to position [700, 0]
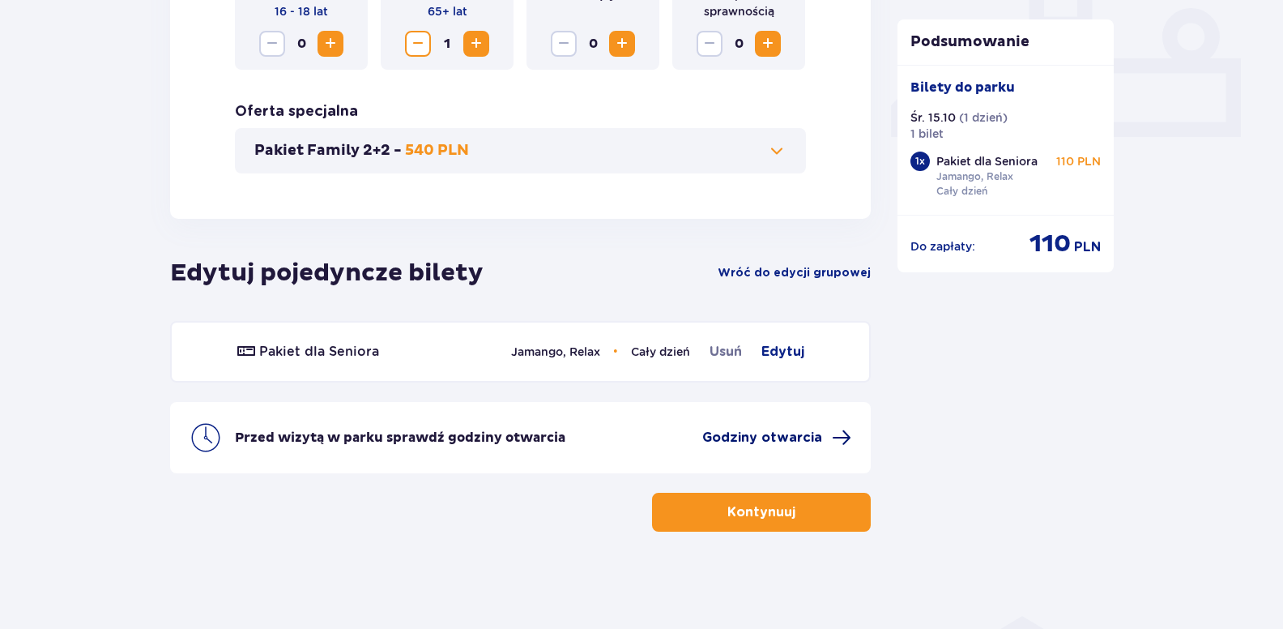
click at [780, 435] on span "Godziny otwarcia" at bounding box center [763, 438] width 120 height 18
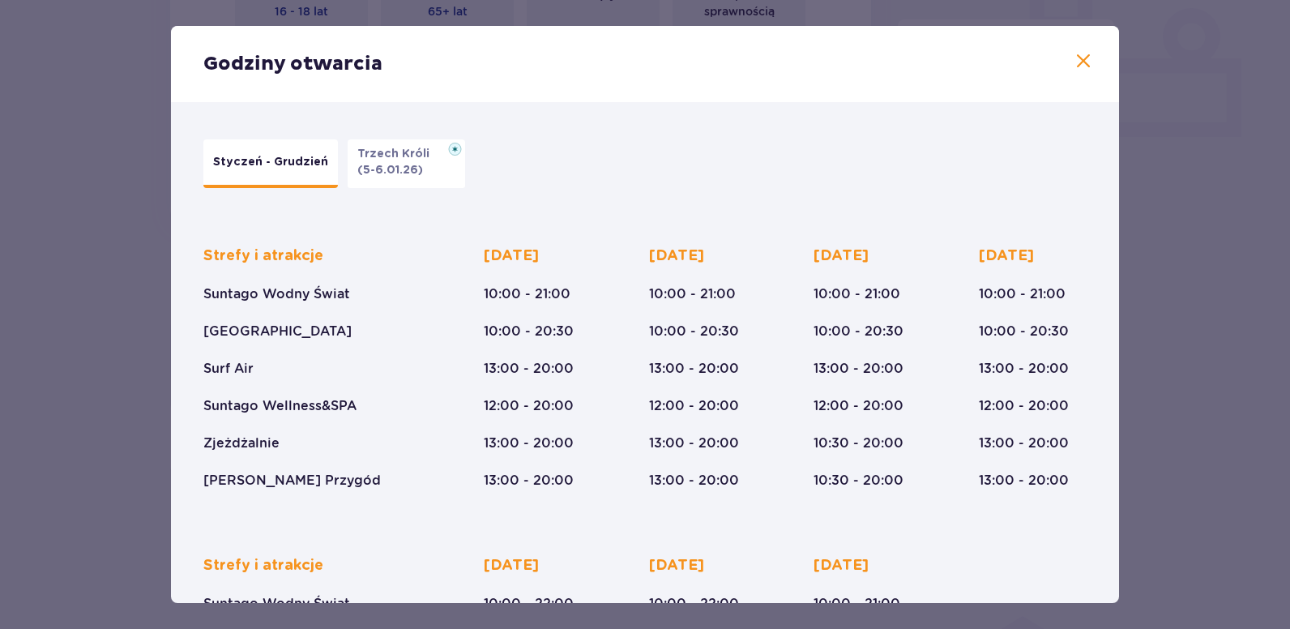
click at [1075, 57] on span at bounding box center [1083, 61] width 19 height 19
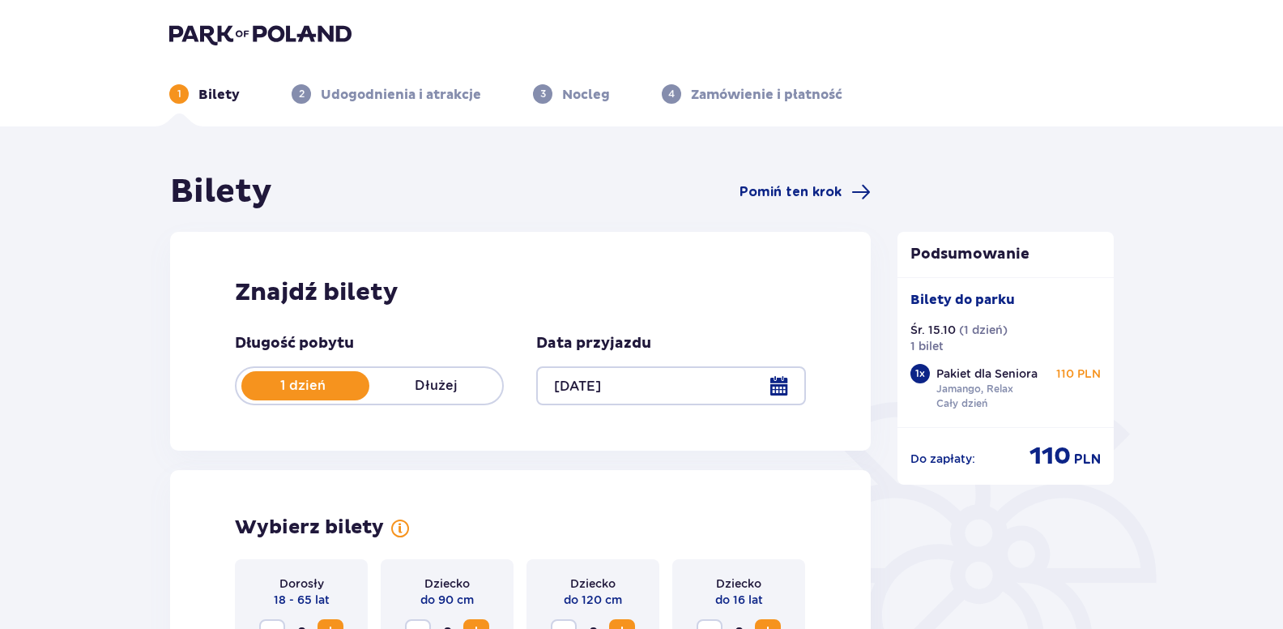
click at [302, 90] on p "2" at bounding box center [302, 94] width 6 height 15
click at [297, 92] on span "2" at bounding box center [301, 93] width 19 height 19
click at [813, 188] on span "Pomiń ten krok" at bounding box center [791, 192] width 102 height 18
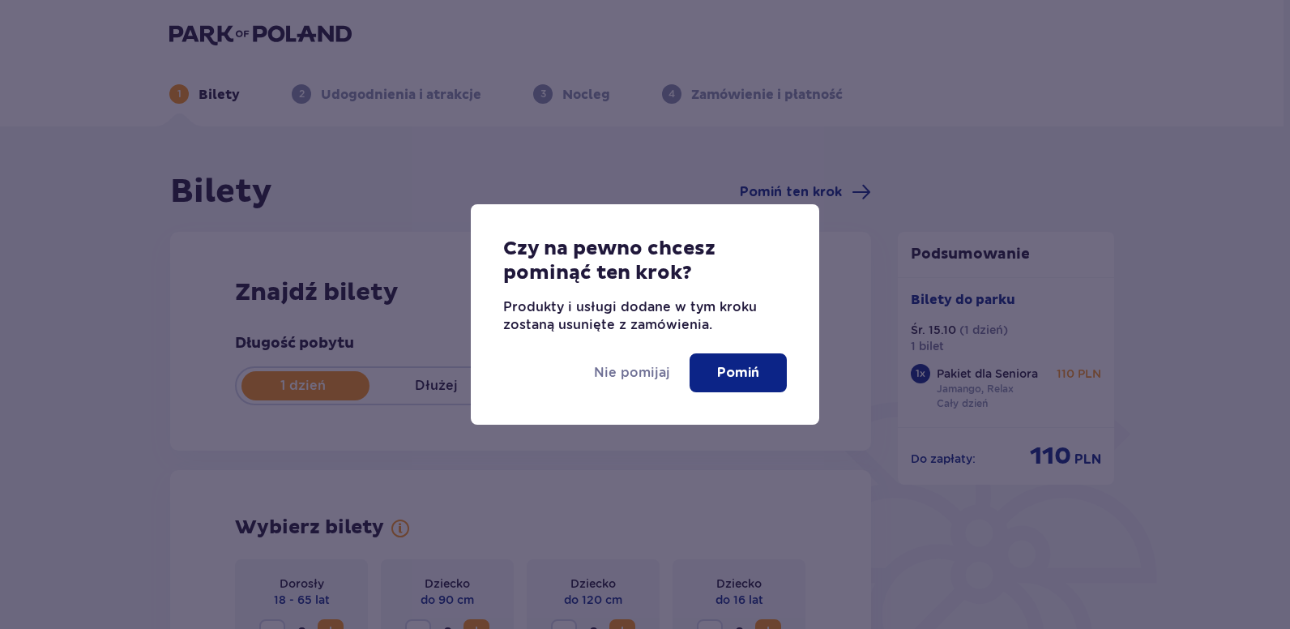
click at [983, 139] on div "Czy na pewno chcesz pominąć ten krok? Produkty i usługi dodane w tym kroku zost…" at bounding box center [645, 314] width 1290 height 629
click at [626, 369] on p "Nie pomijaj" at bounding box center [629, 373] width 76 height 18
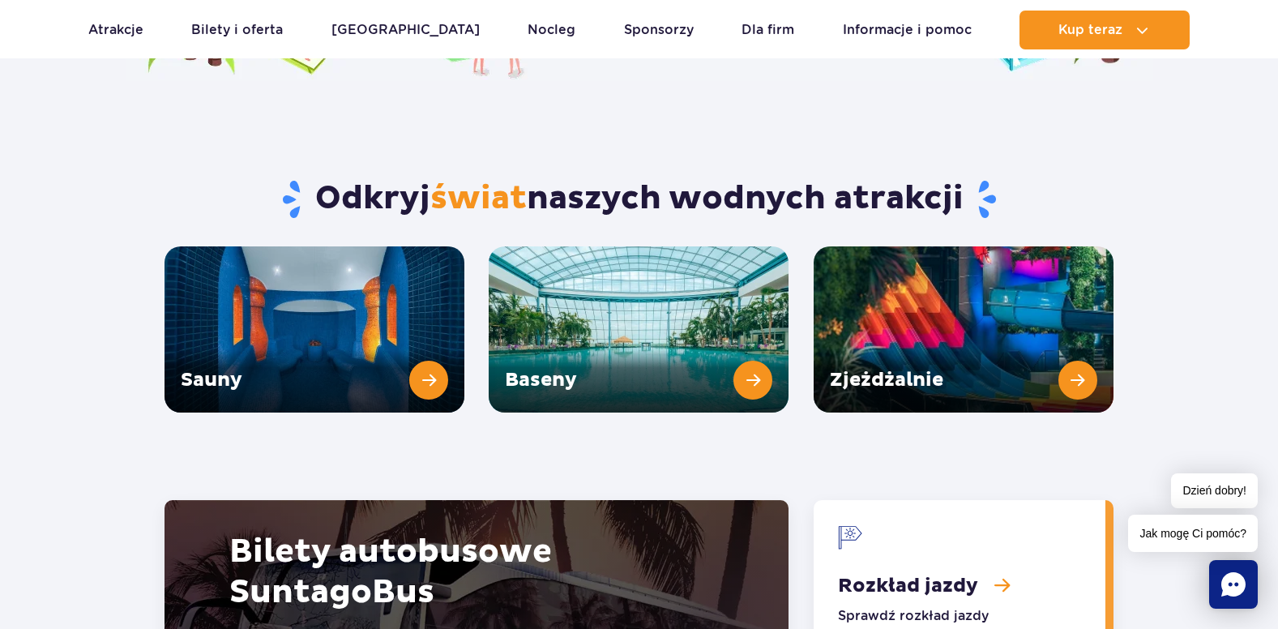
scroll to position [2124, 0]
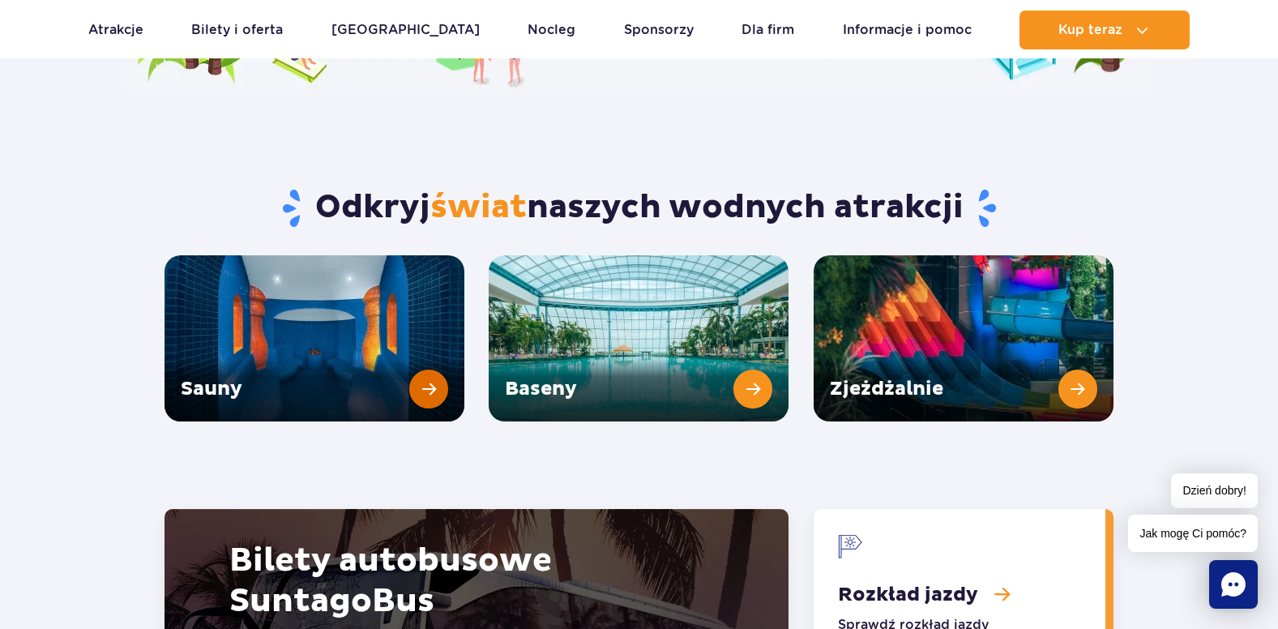
click at [327, 295] on link "Sauny" at bounding box center [314, 338] width 300 height 166
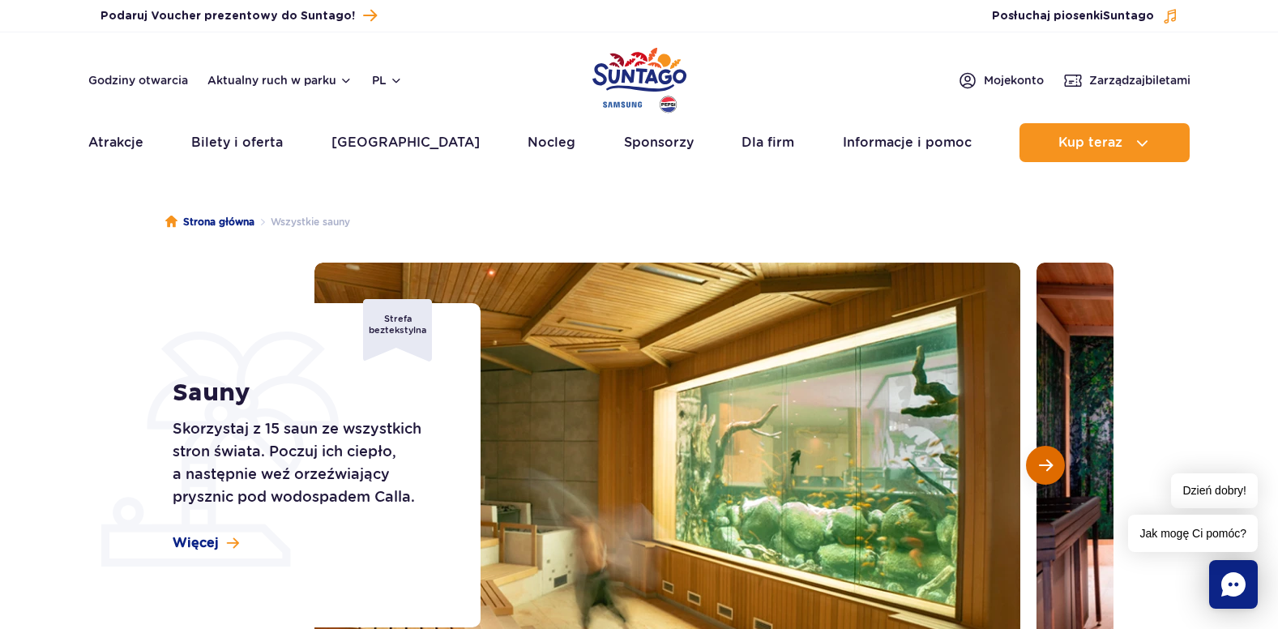
click at [1053, 454] on button "Następny slajd" at bounding box center [1045, 465] width 39 height 39
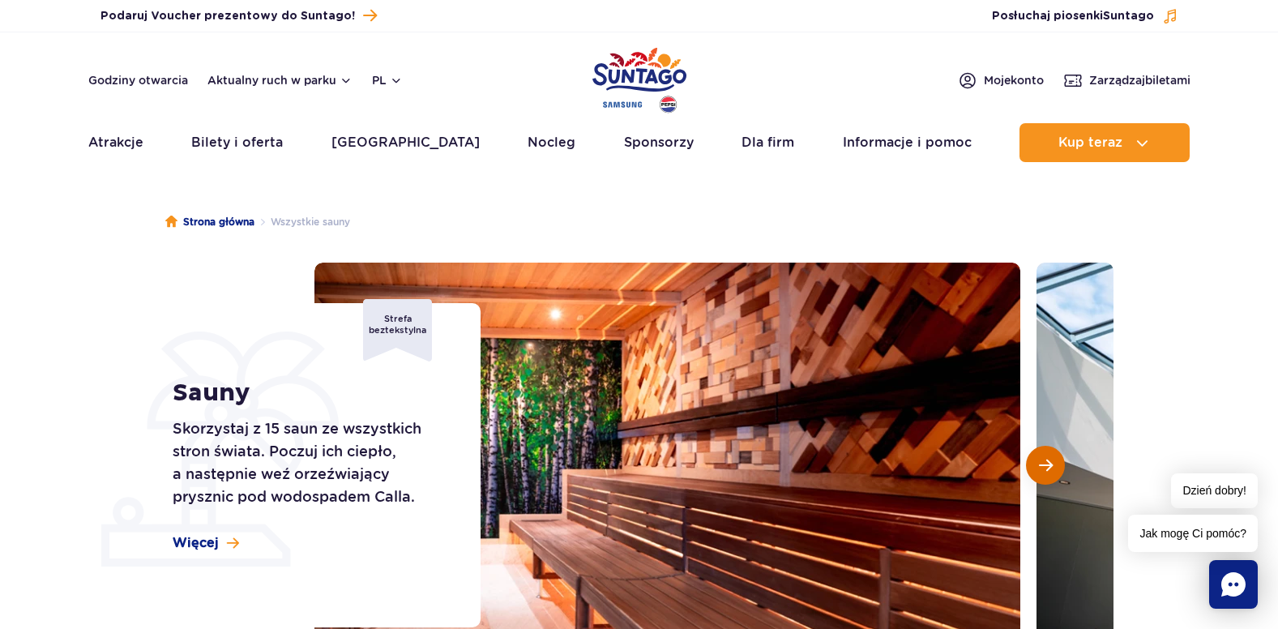
click at [1036, 459] on button "Następny slajd" at bounding box center [1045, 465] width 39 height 39
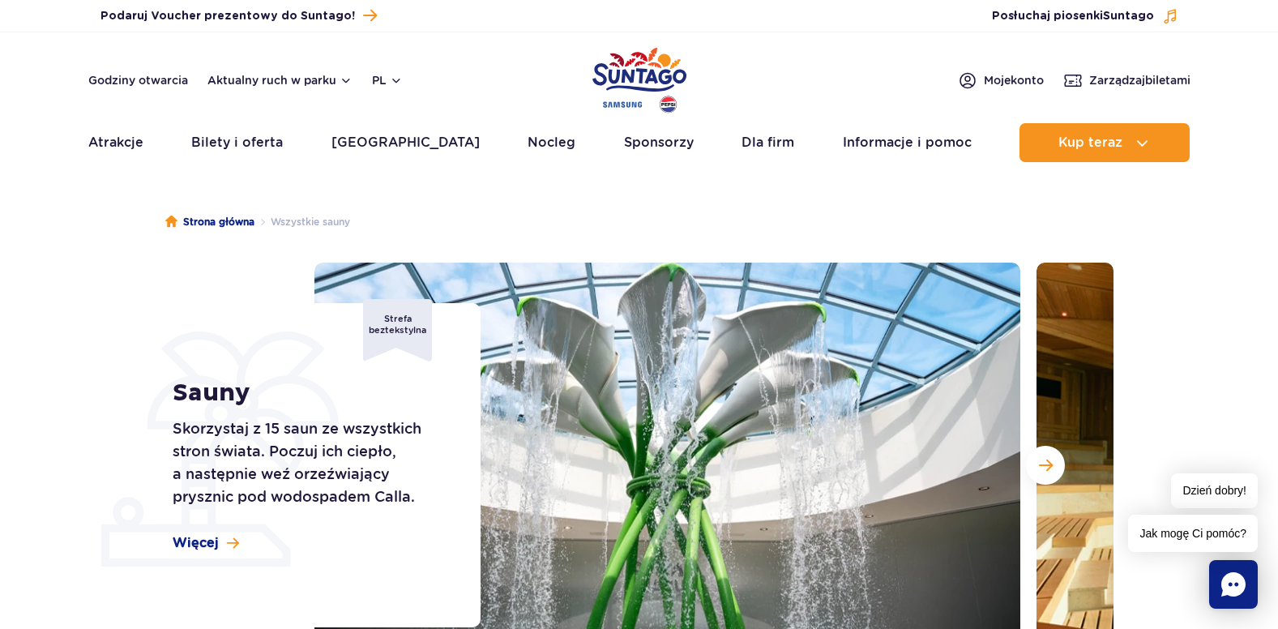
click at [407, 331] on div "Strefa beztekstylna" at bounding box center [397, 330] width 69 height 62
click at [196, 536] on span "Więcej" at bounding box center [196, 543] width 46 height 18
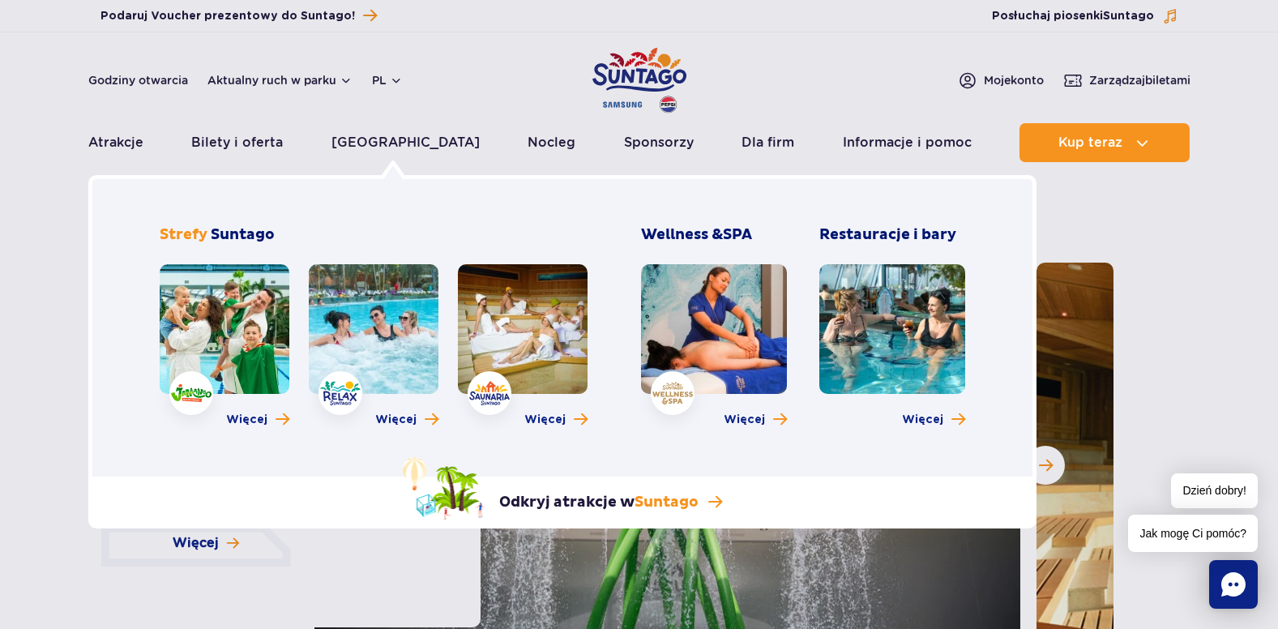
click at [549, 330] on link at bounding box center [523, 329] width 130 height 130
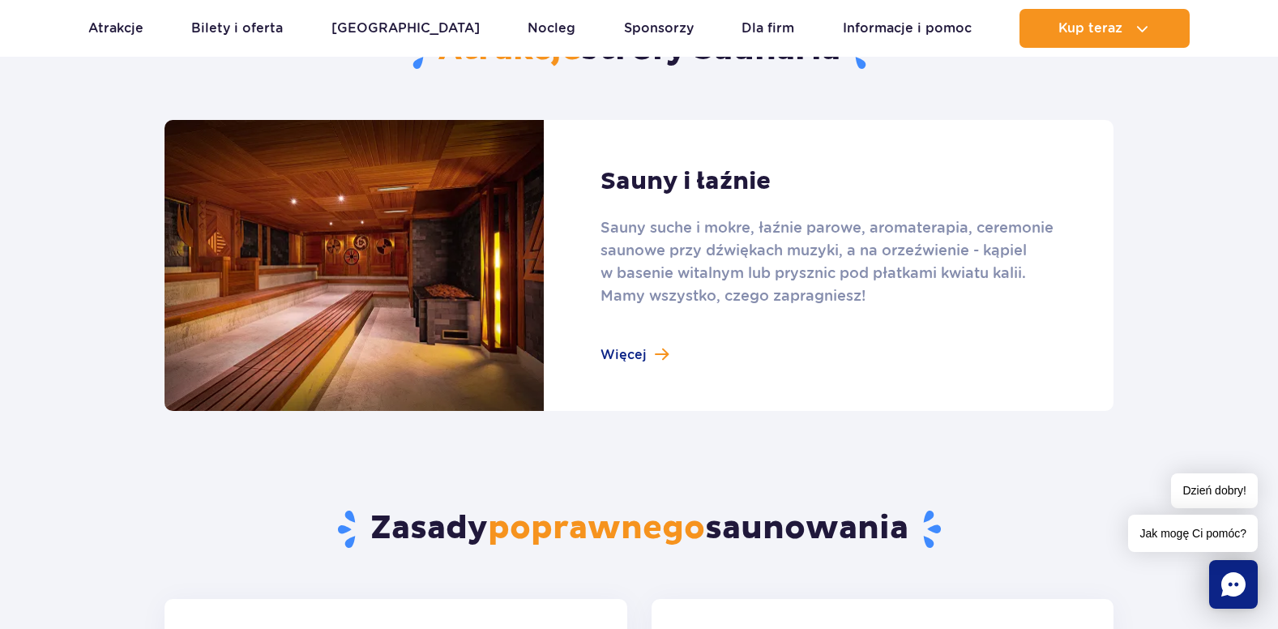
scroll to position [1032, 0]
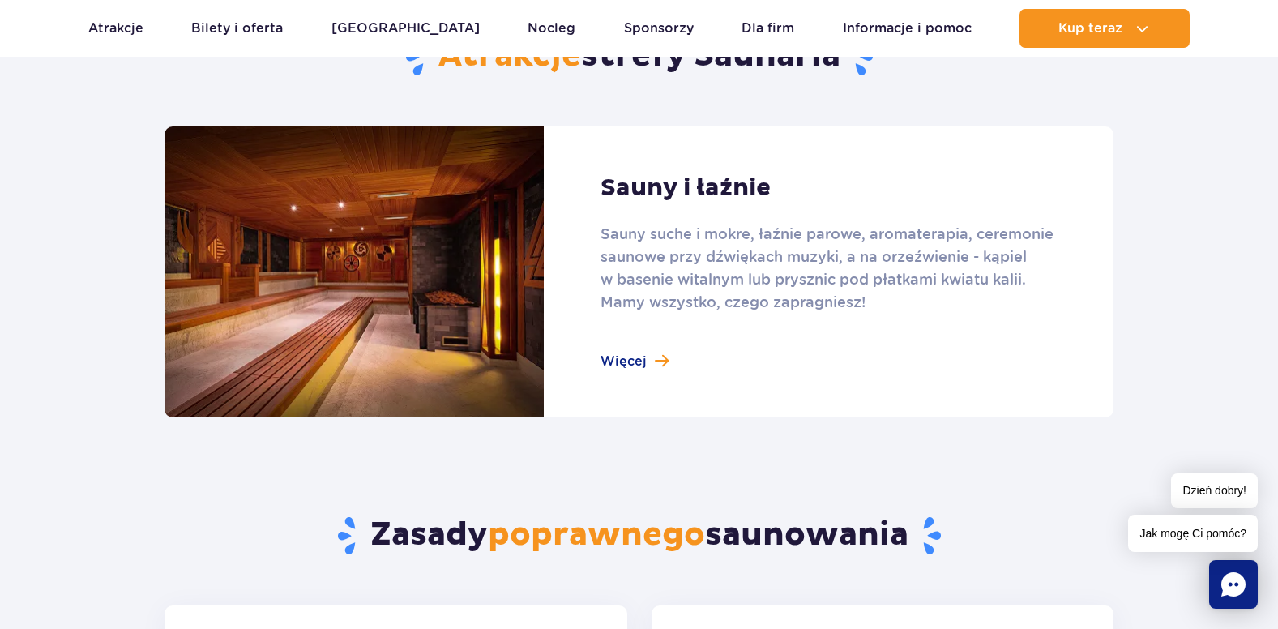
click at [643, 359] on link at bounding box center [638, 271] width 949 height 291
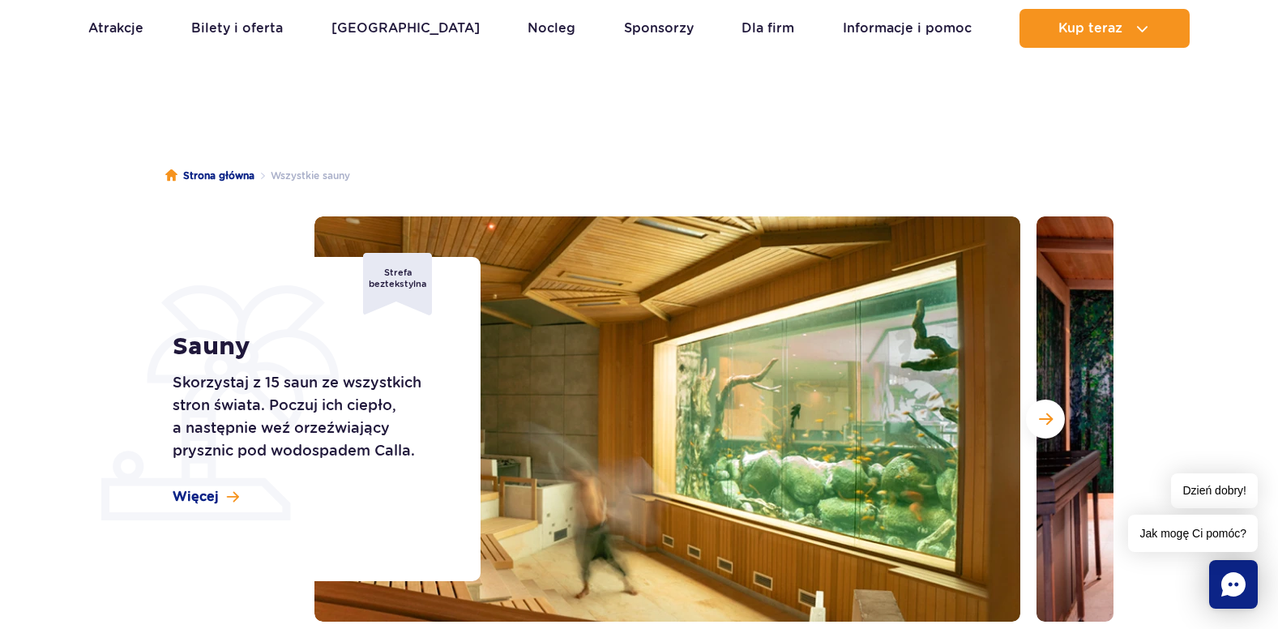
scroll to position [64, 0]
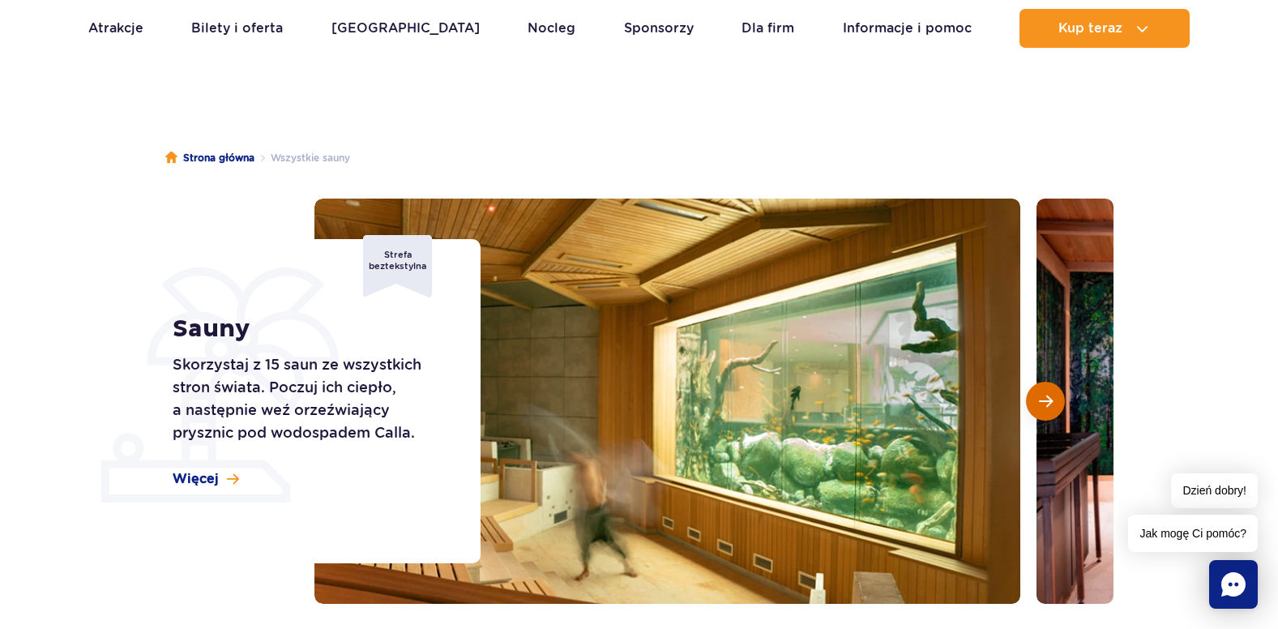
click at [1054, 392] on button "Następny slajd" at bounding box center [1045, 401] width 39 height 39
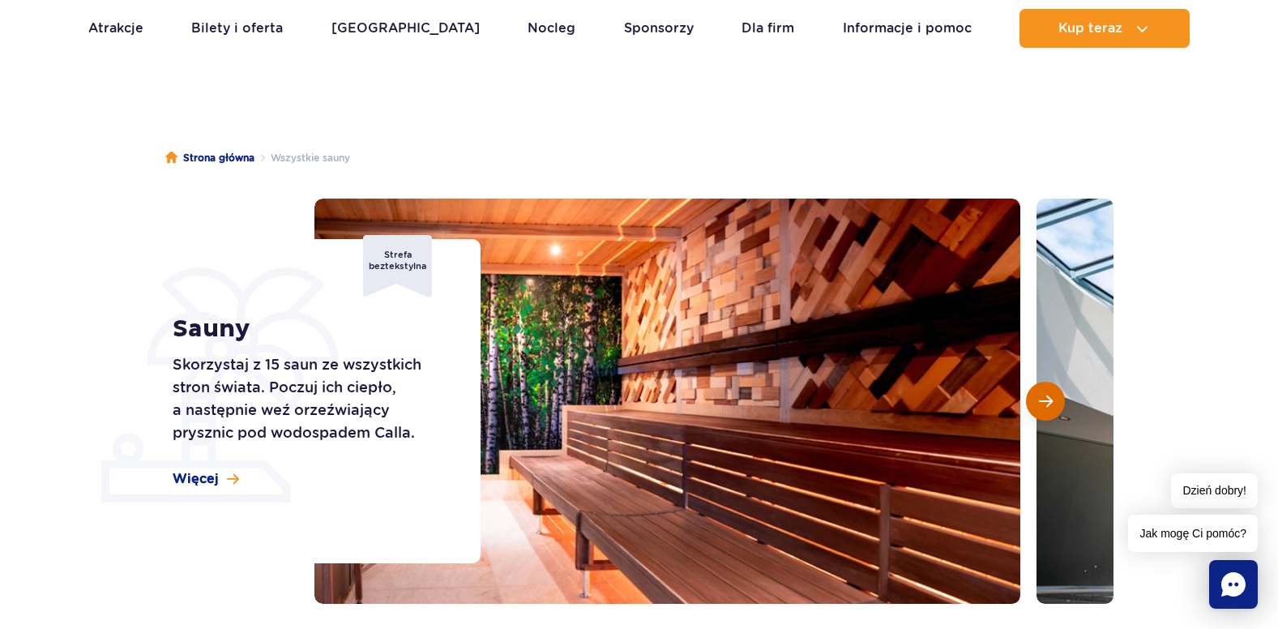
click at [1054, 392] on button "Następny slajd" at bounding box center [1045, 401] width 39 height 39
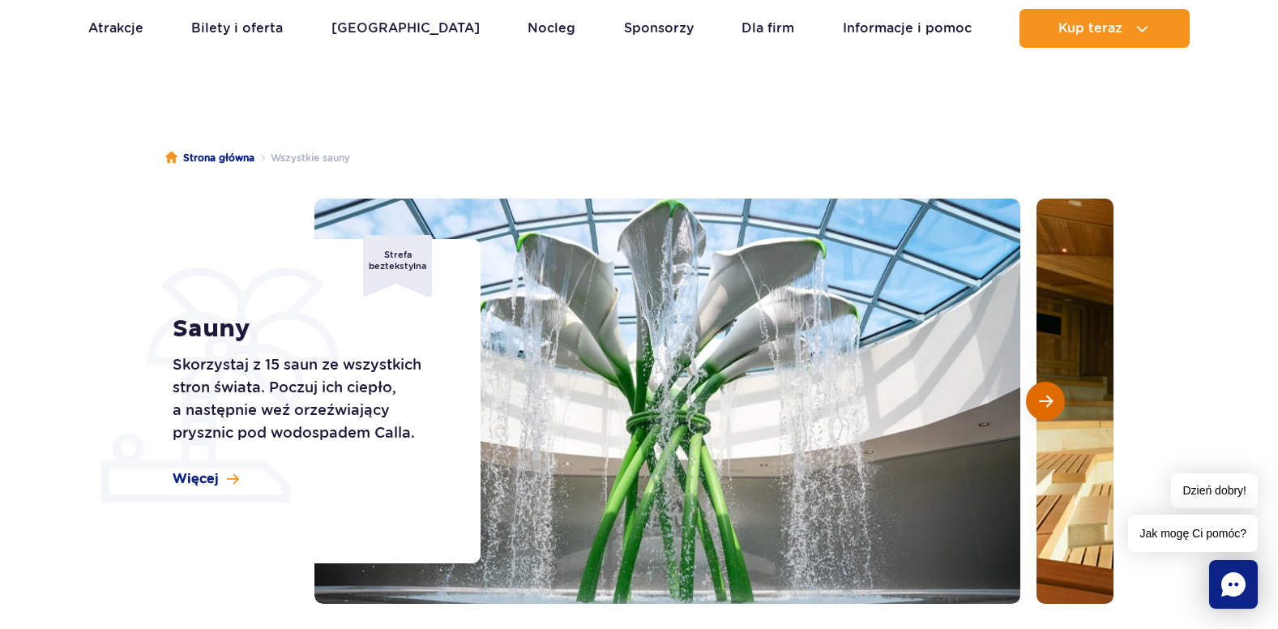
click at [1054, 392] on button "Następny slajd" at bounding box center [1045, 401] width 39 height 39
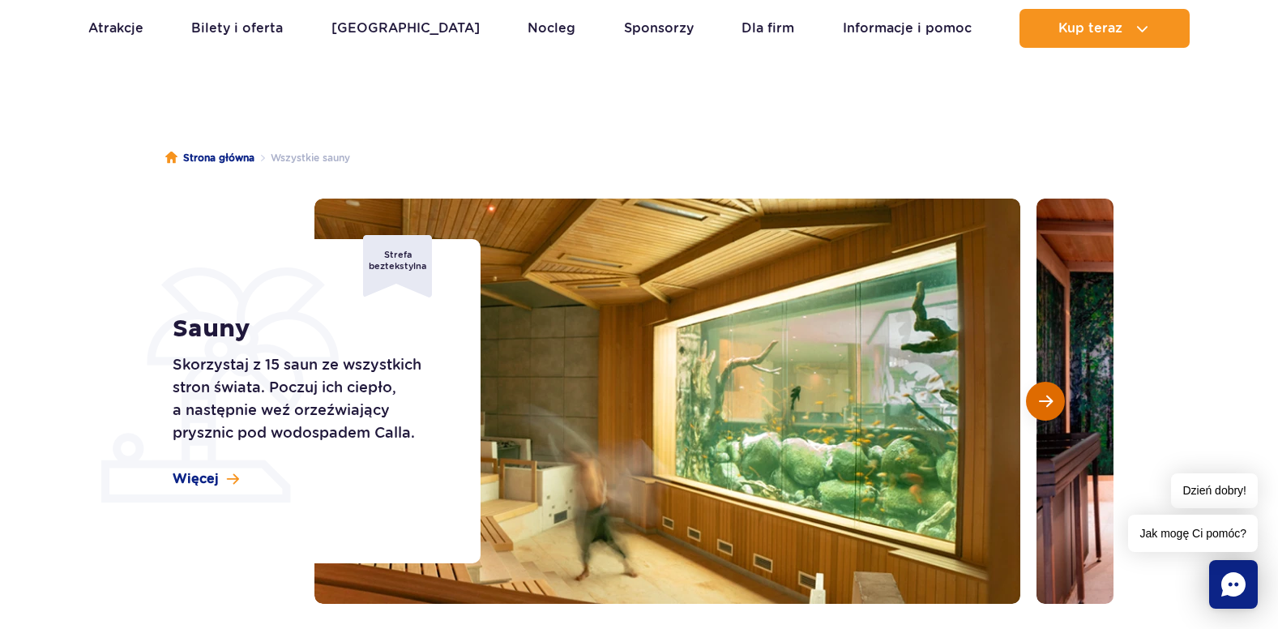
click at [1054, 392] on button "Następny slajd" at bounding box center [1045, 401] width 39 height 39
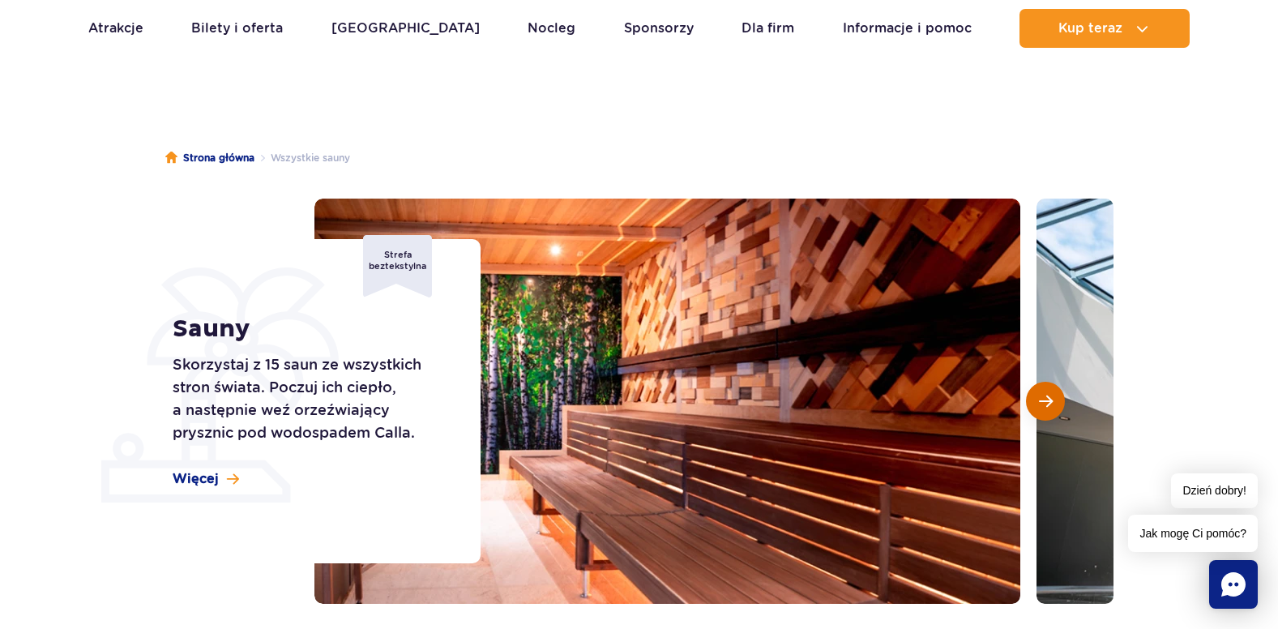
click at [1054, 392] on button "Następny slajd" at bounding box center [1045, 401] width 39 height 39
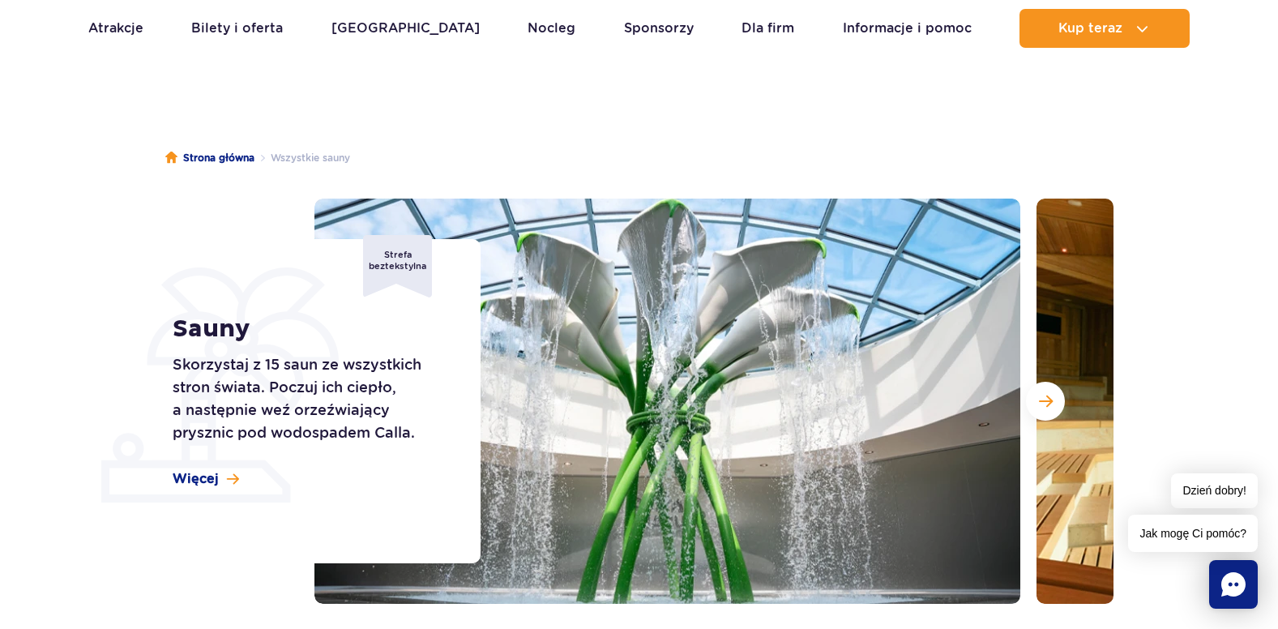
click at [245, 483] on div "Sauny Skorzystaj z 15 saun ze wszystkich stron świata. Poczuj ich ciepło, a nas…" at bounding box center [316, 401] width 328 height 324
click at [197, 473] on span "Więcej" at bounding box center [196, 479] width 46 height 18
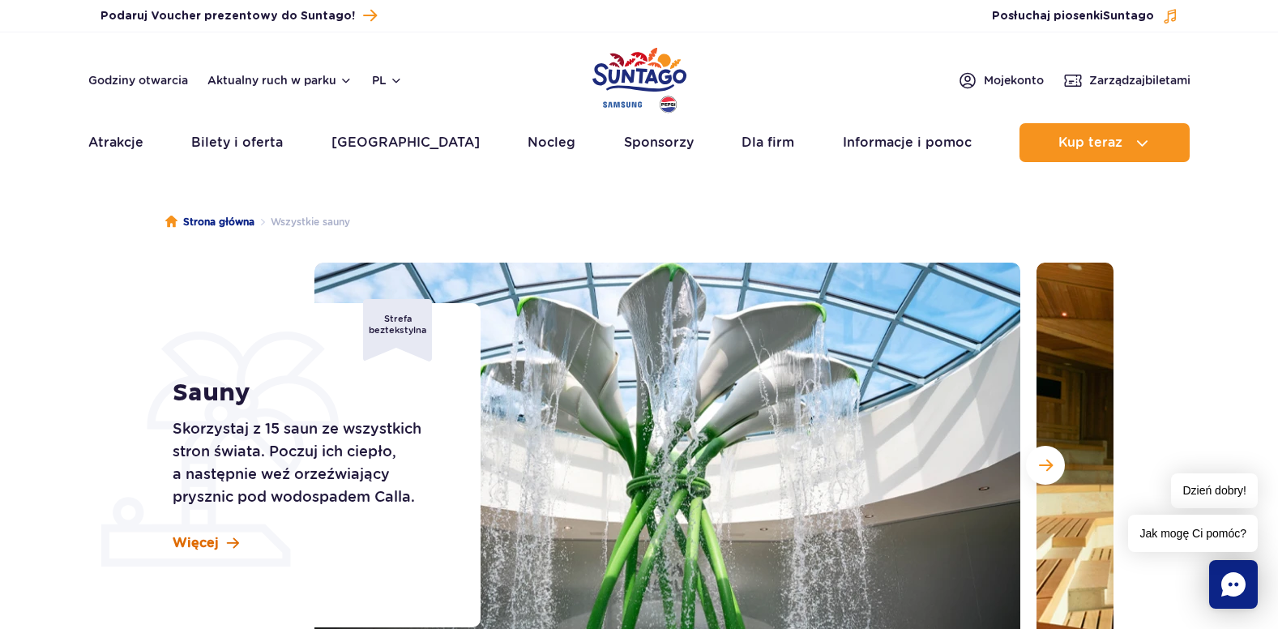
click at [205, 536] on span "Więcej" at bounding box center [196, 543] width 46 height 18
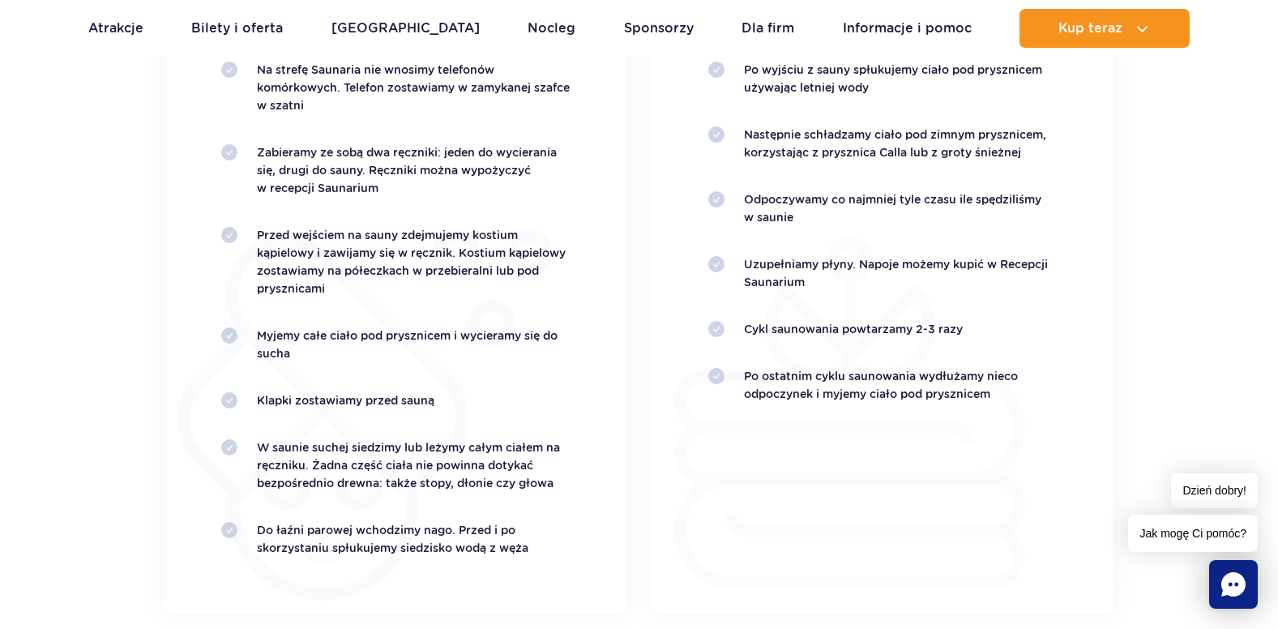
scroll to position [3014, 0]
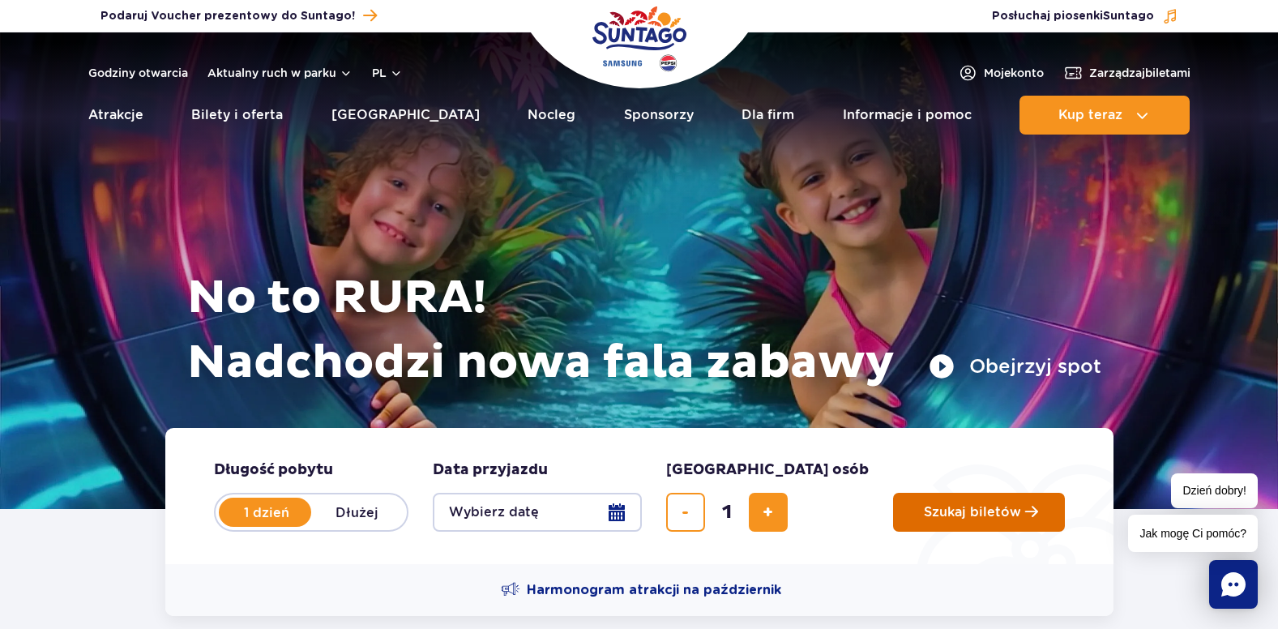
click at [924, 506] on span "Szukaj biletów" at bounding box center [972, 512] width 97 height 15
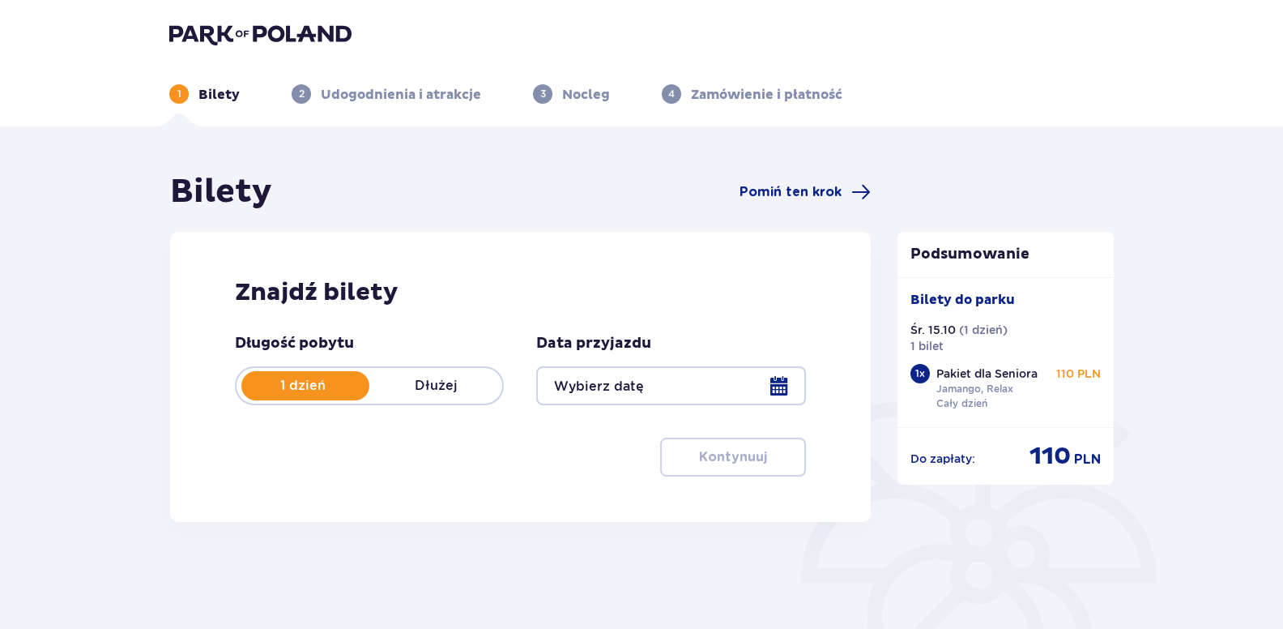
type input "[DATE]"
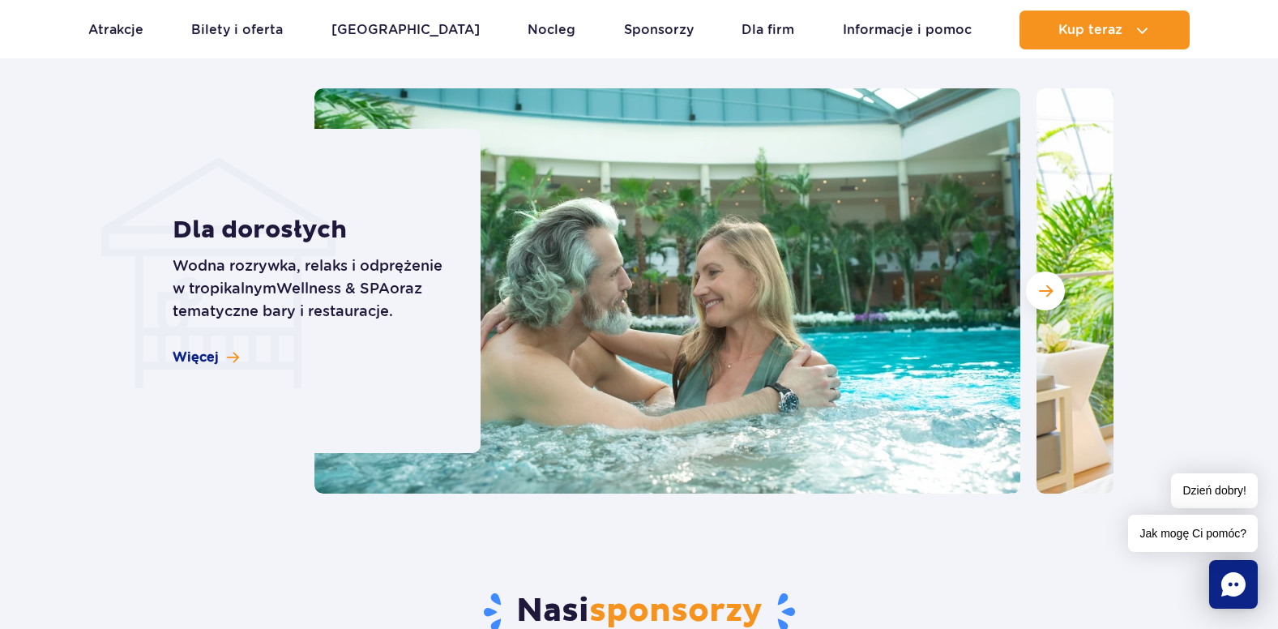
scroll to position [4848, 0]
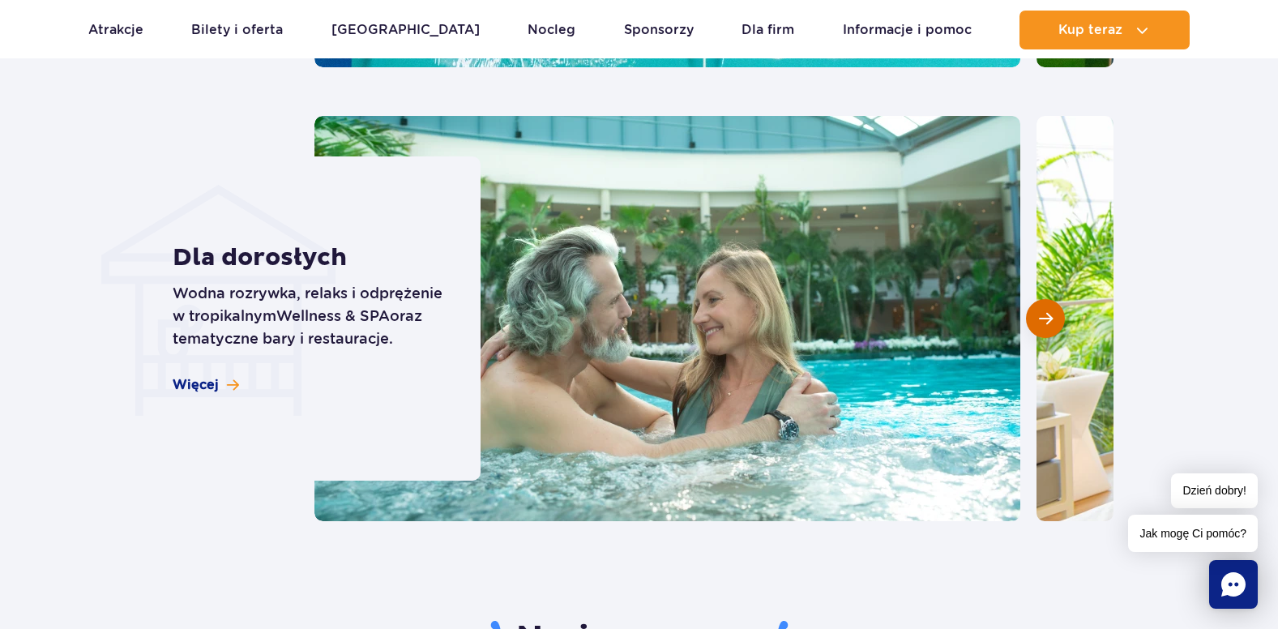
click at [1040, 311] on span "Następny slajd" at bounding box center [1046, 318] width 14 height 15
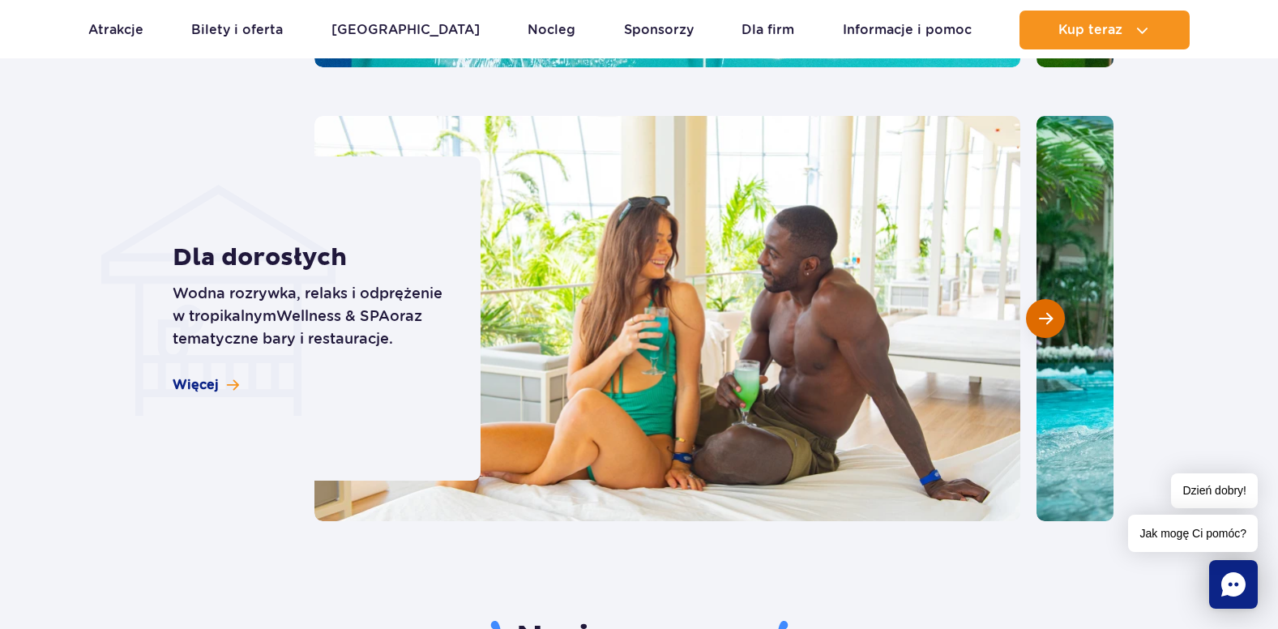
click at [1040, 311] on span "Następny slajd" at bounding box center [1046, 318] width 14 height 15
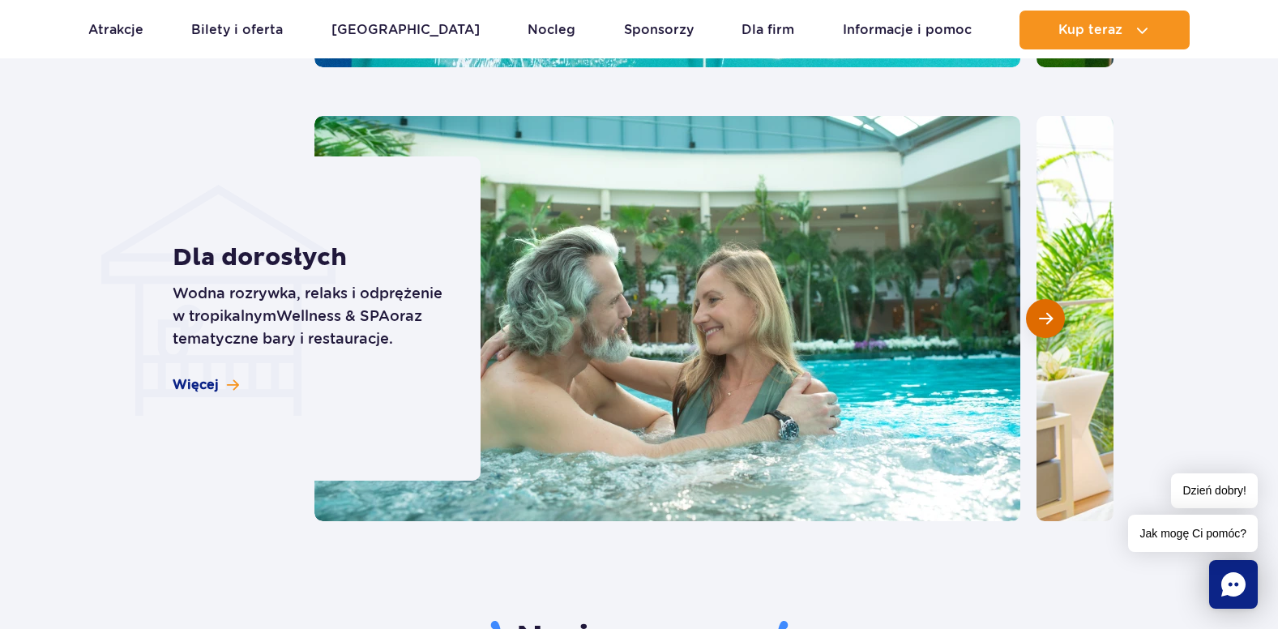
click at [1040, 311] on span "Następny slajd" at bounding box center [1046, 318] width 14 height 15
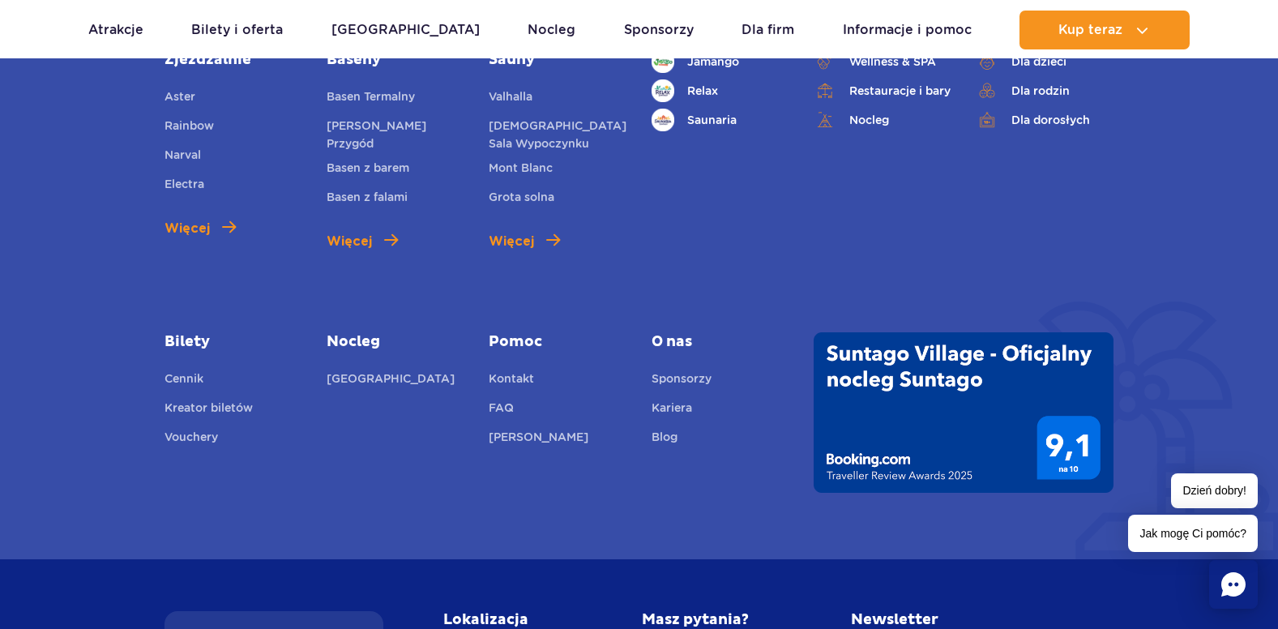
scroll to position [5974, 0]
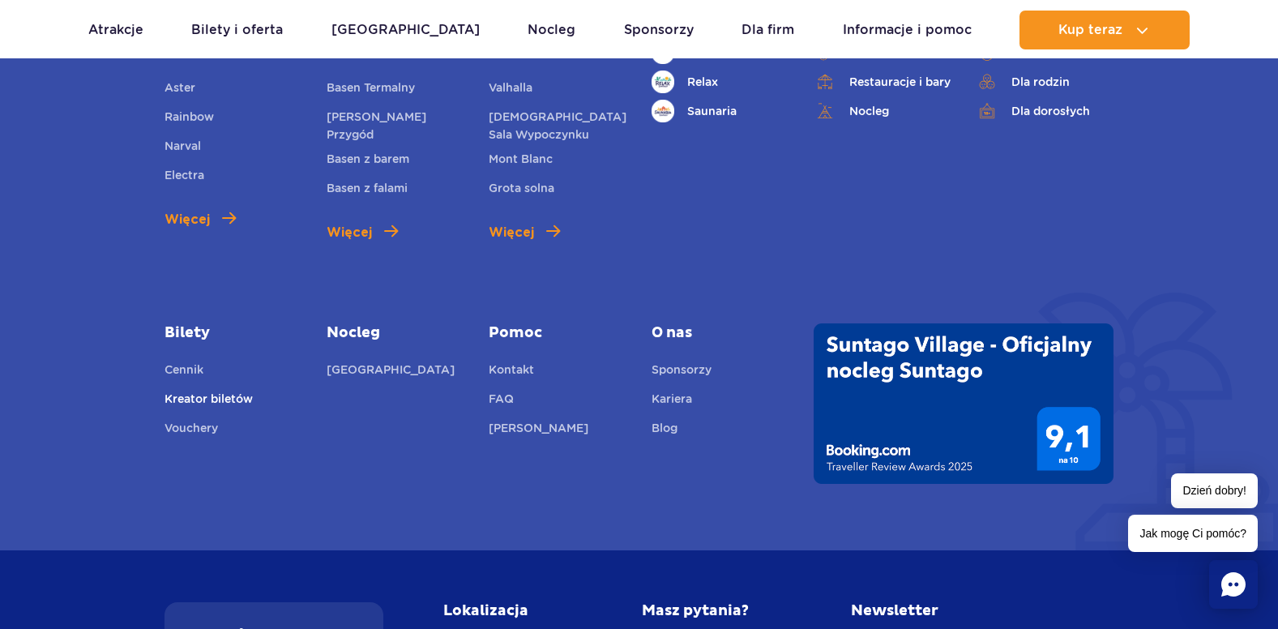
click at [207, 390] on link "Kreator biletów" at bounding box center [208, 401] width 88 height 23
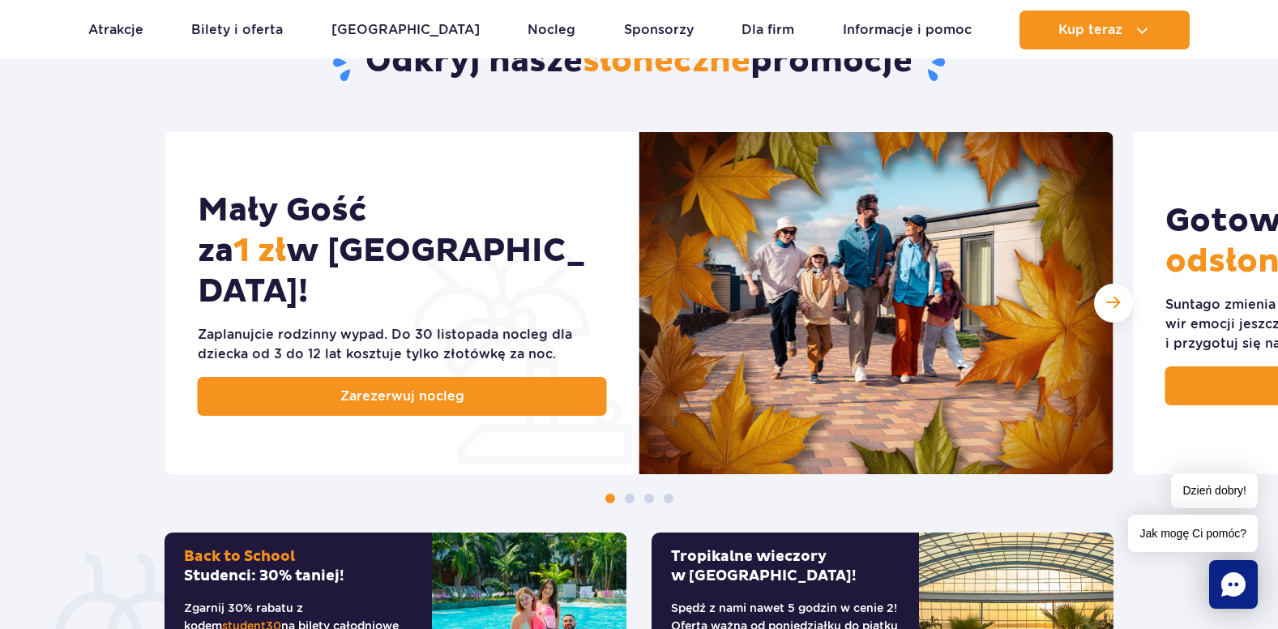
scroll to position [768, 0]
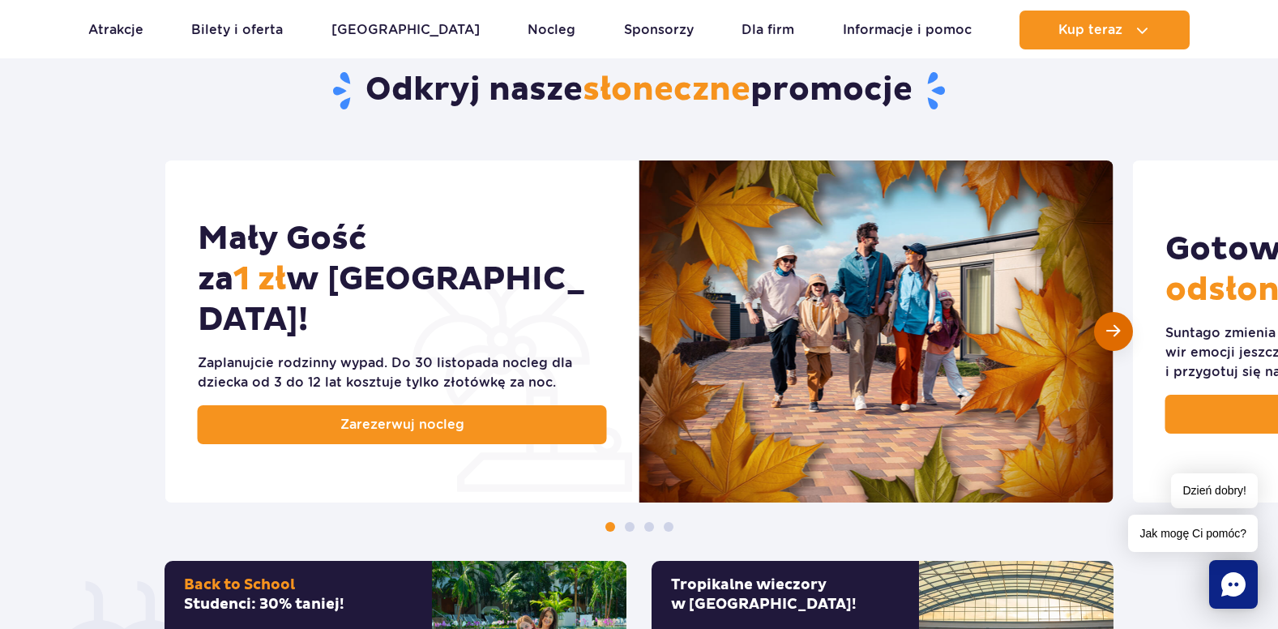
click at [1107, 319] on div "Następny slajd" at bounding box center [1113, 331] width 39 height 39
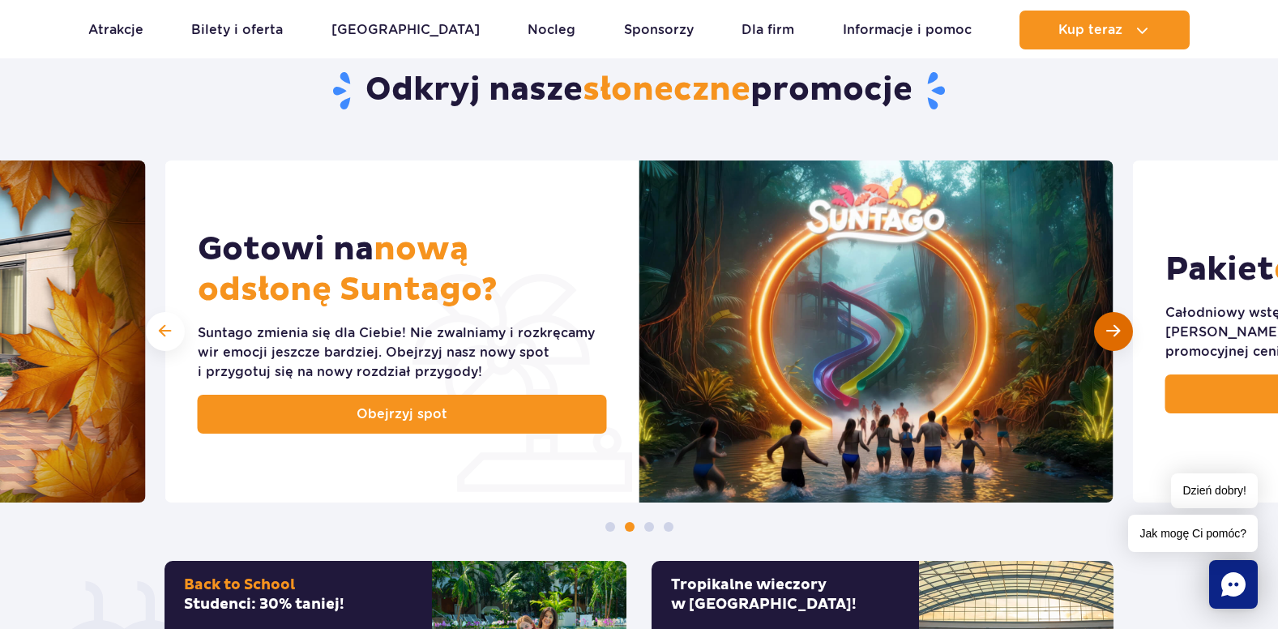
click at [1107, 319] on div "Następny slajd" at bounding box center [1113, 331] width 39 height 39
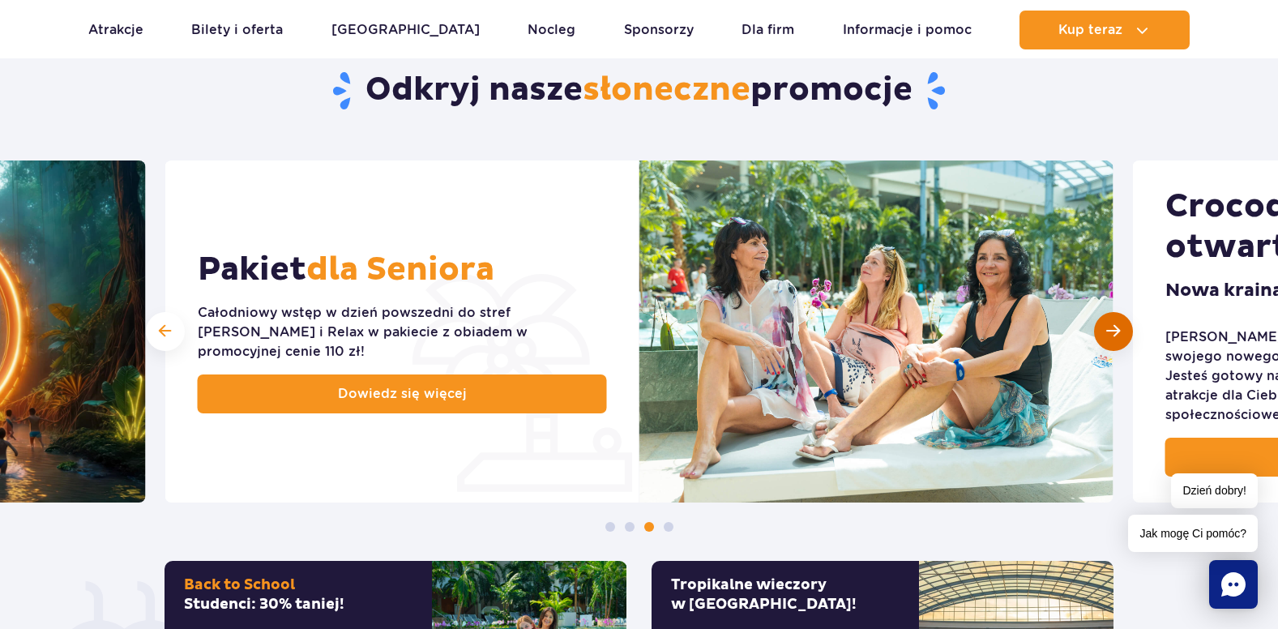
click at [1107, 319] on div "Następny slajd" at bounding box center [1113, 331] width 39 height 39
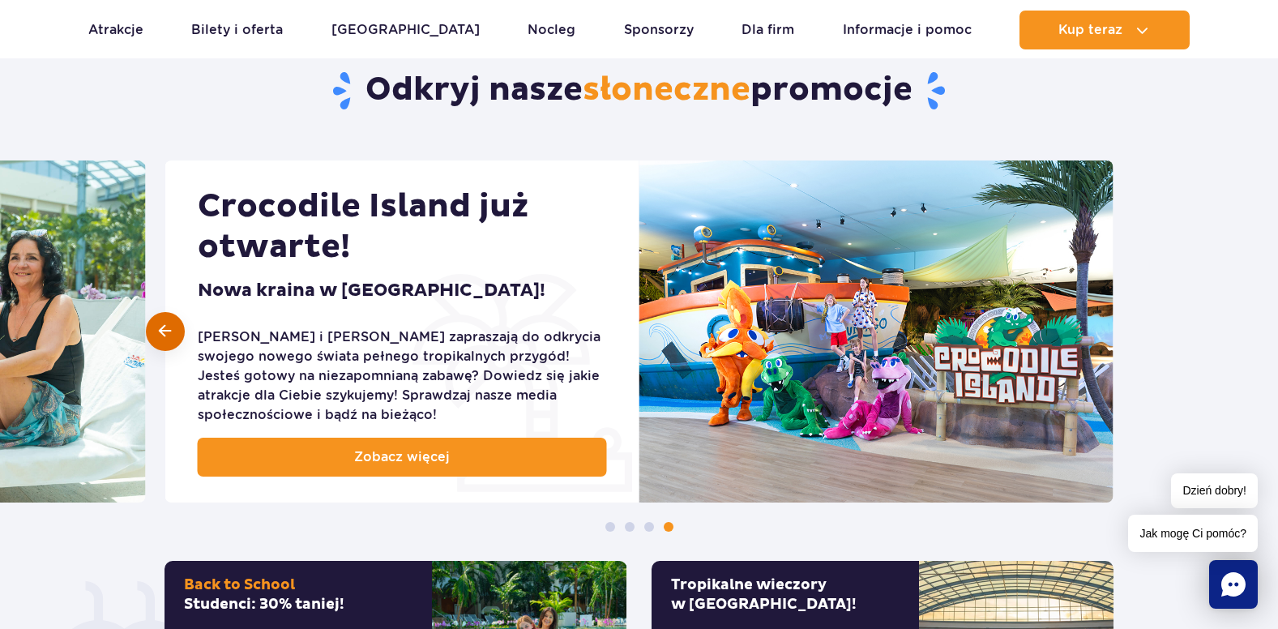
click at [163, 330] on span at bounding box center [165, 330] width 12 height 15
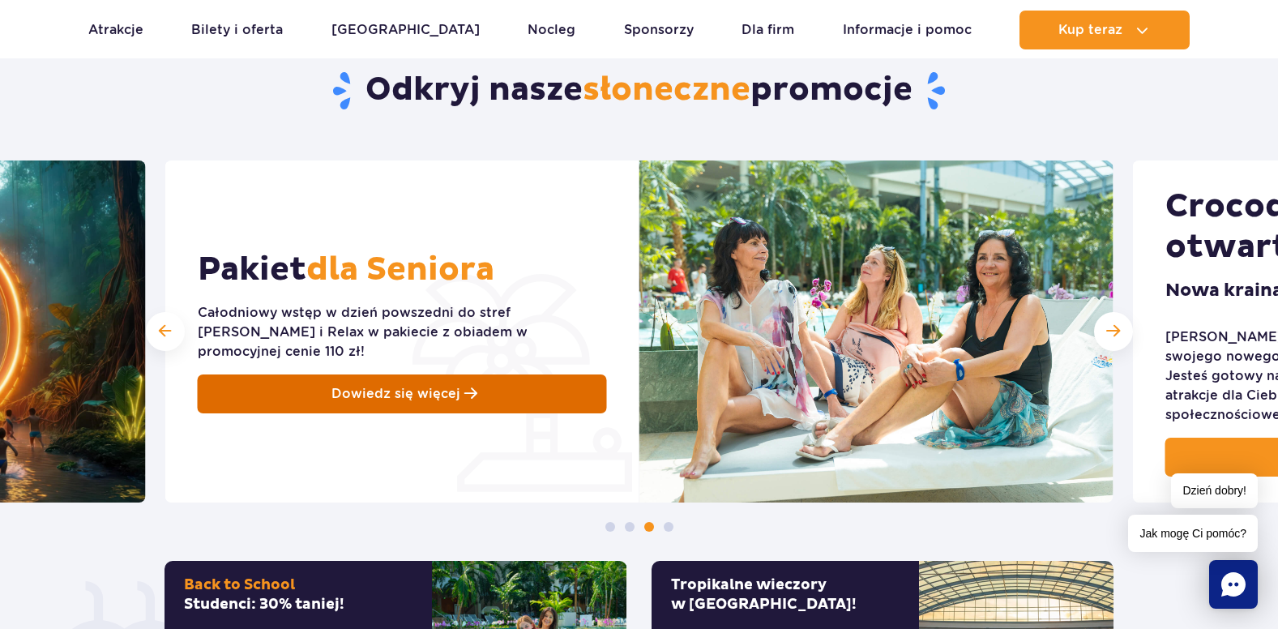
click at [378, 384] on span "Dowiedz się więcej" at bounding box center [395, 393] width 129 height 19
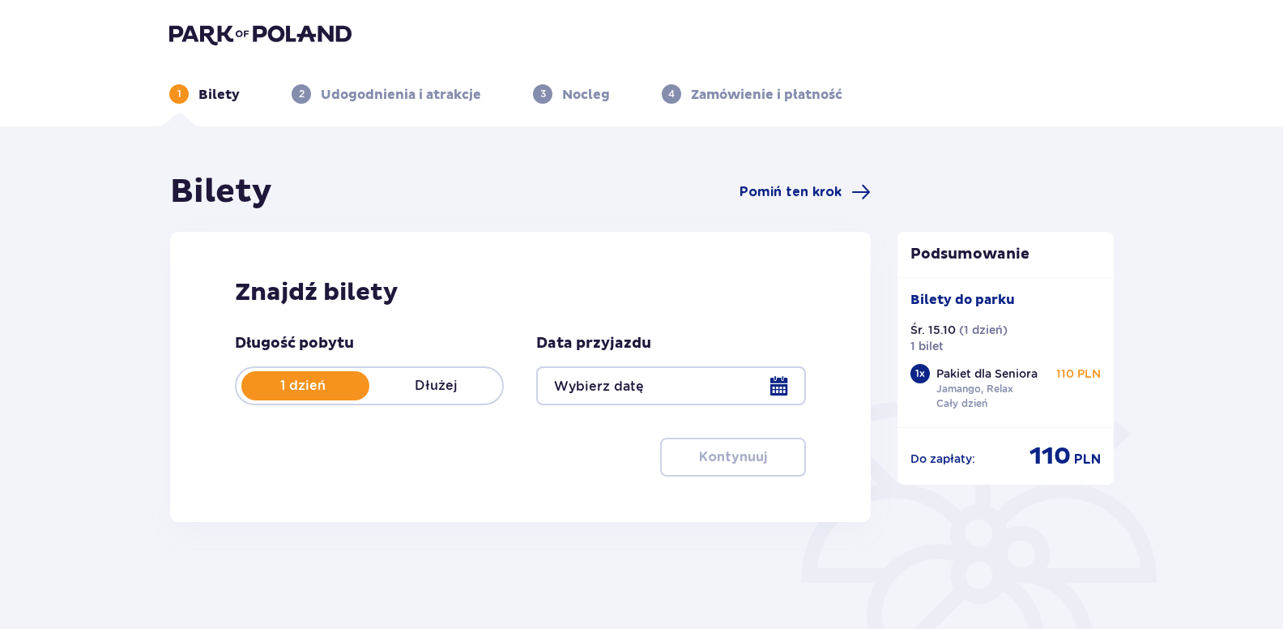
type input "[DATE]"
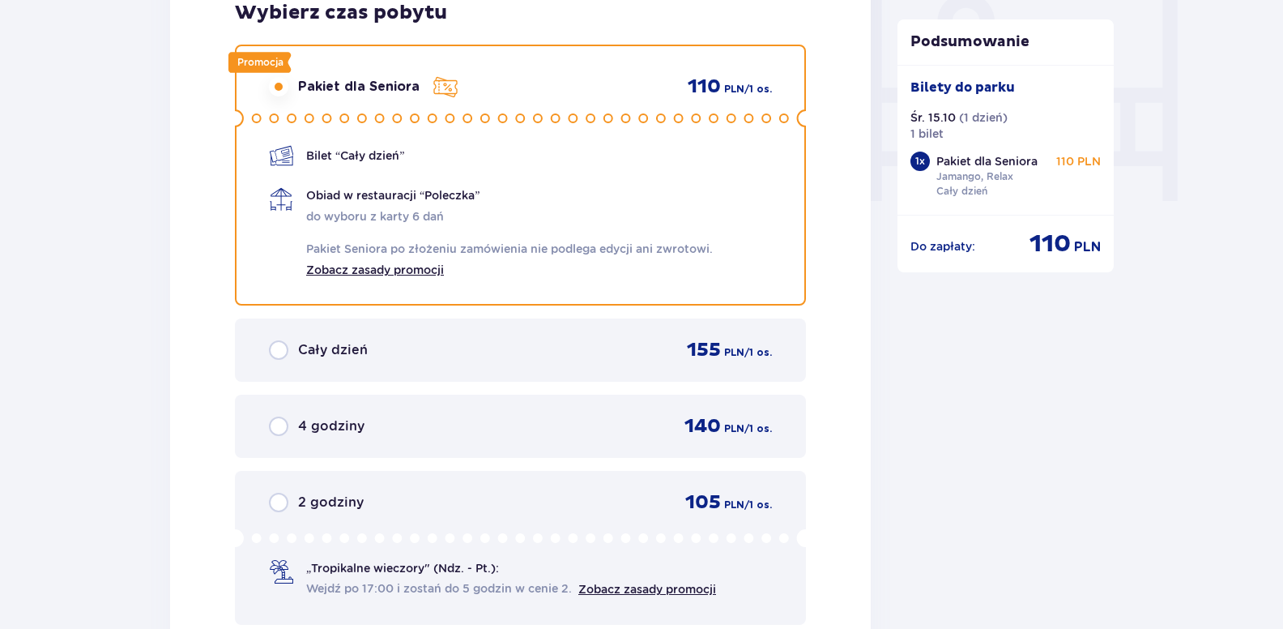
scroll to position [1553, 0]
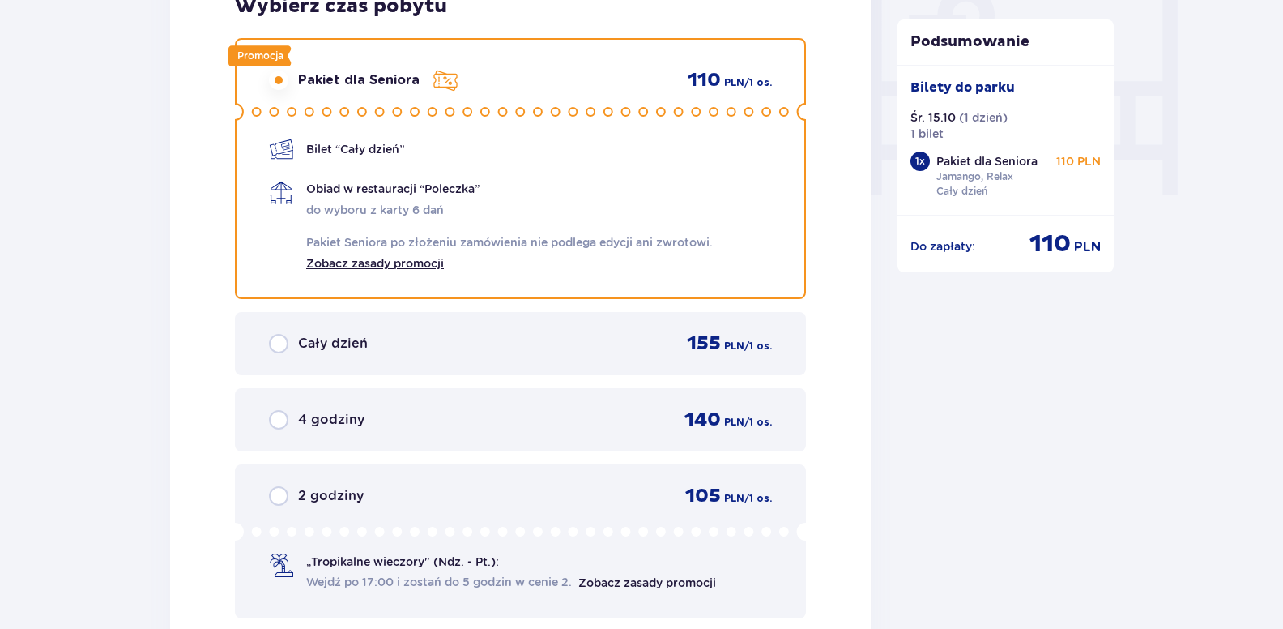
click at [279, 339] on input "radio" at bounding box center [278, 343] width 19 height 19
radio input "true"
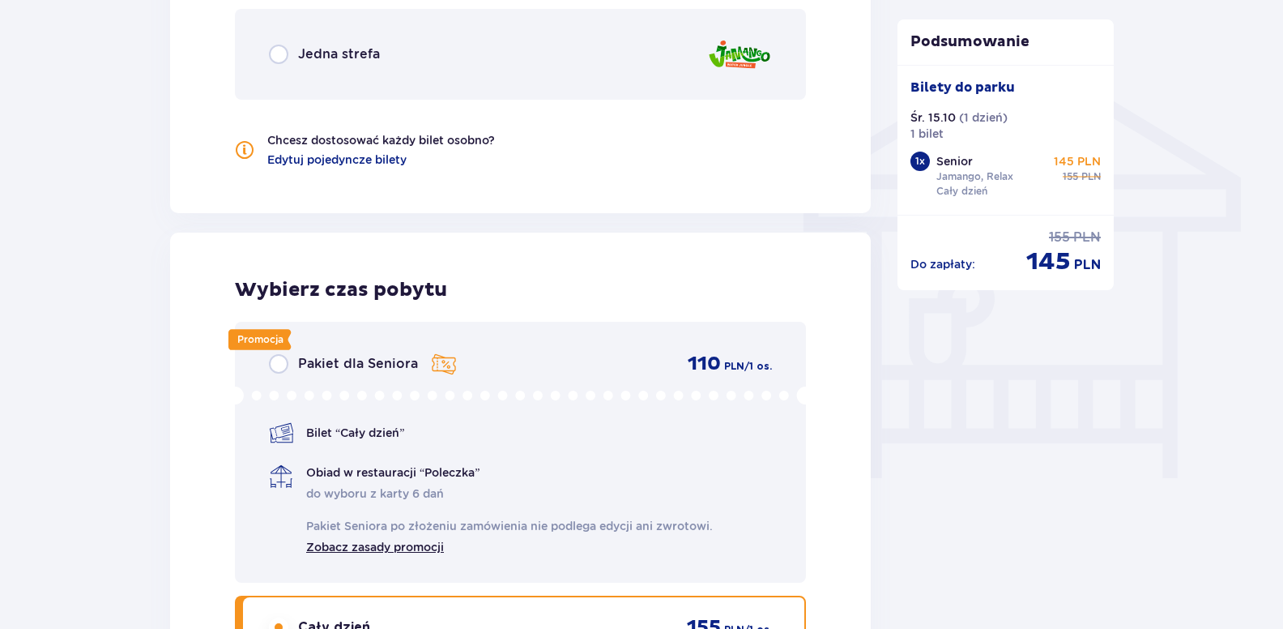
scroll to position [1279, 0]
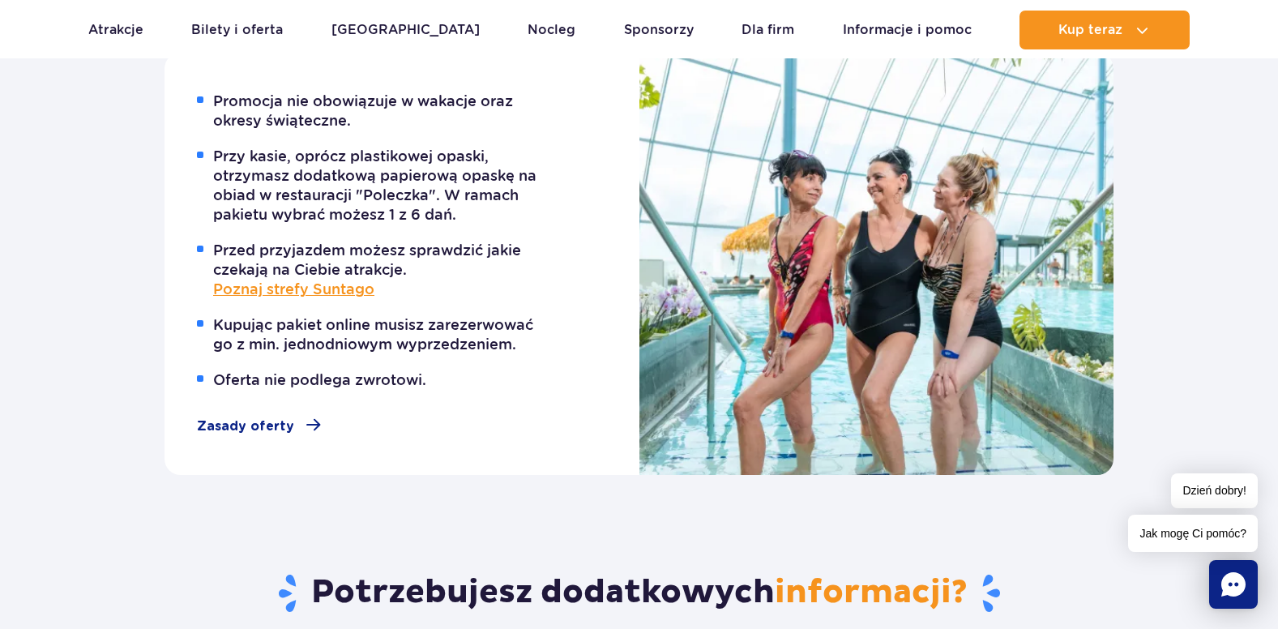
scroll to position [1901, 0]
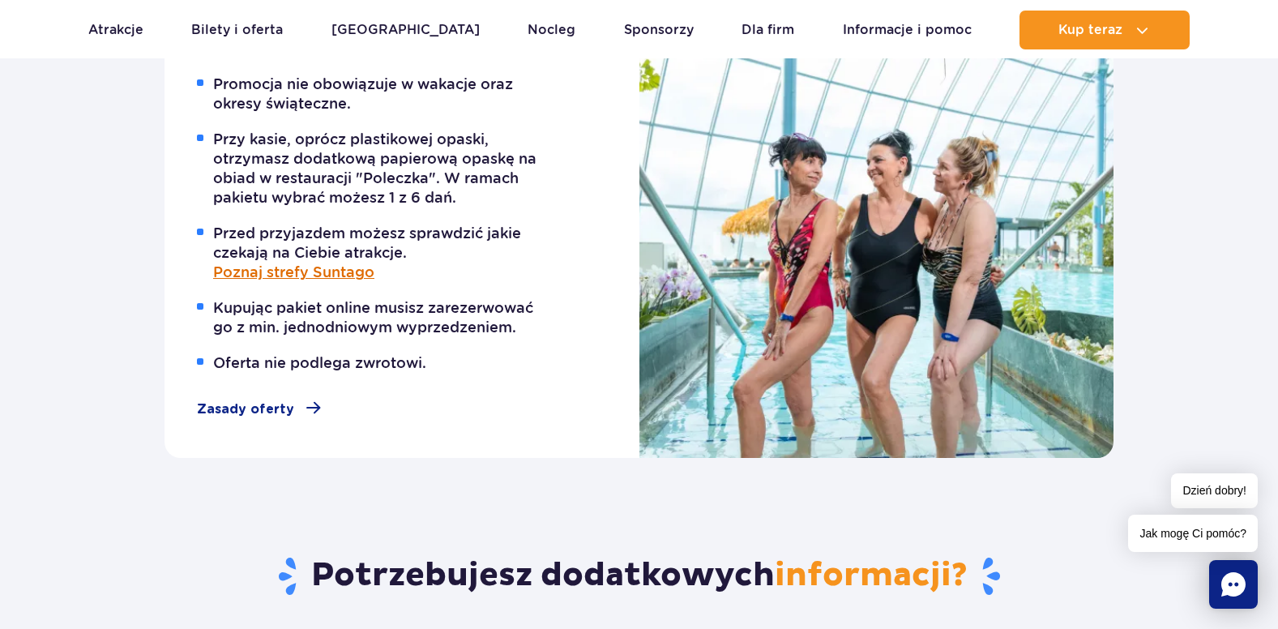
click at [308, 268] on link "Poznaj strefy Suntago" at bounding box center [380, 272] width 334 height 19
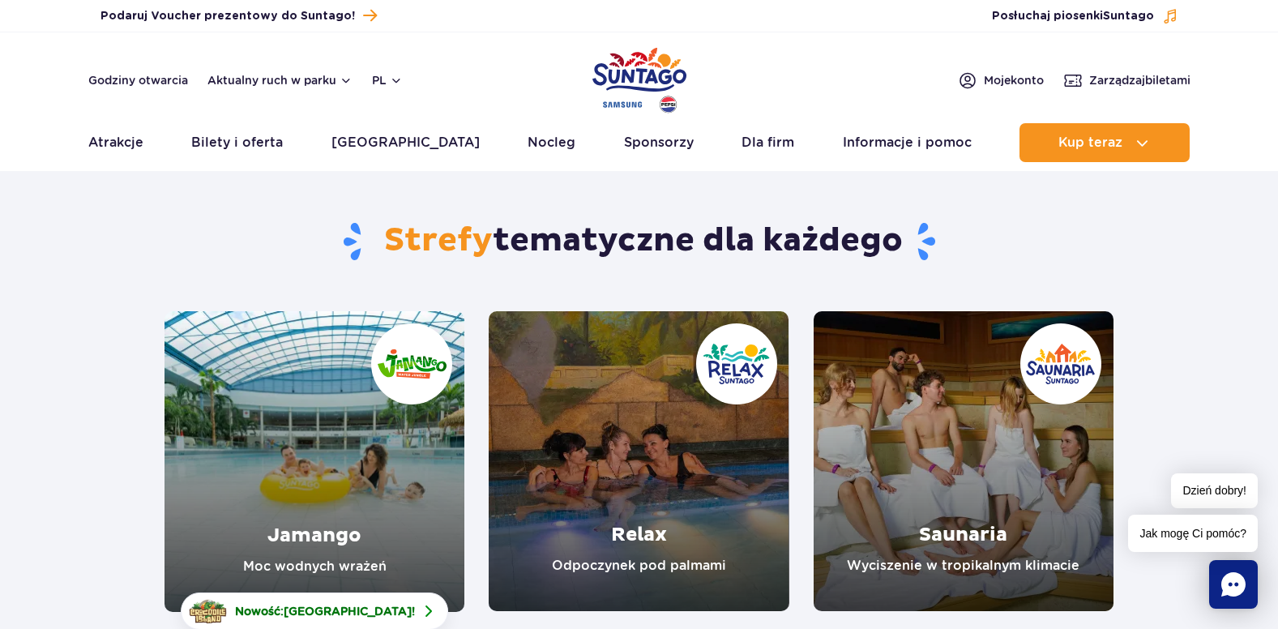
click at [936, 432] on link "Saunaria" at bounding box center [964, 461] width 300 height 300
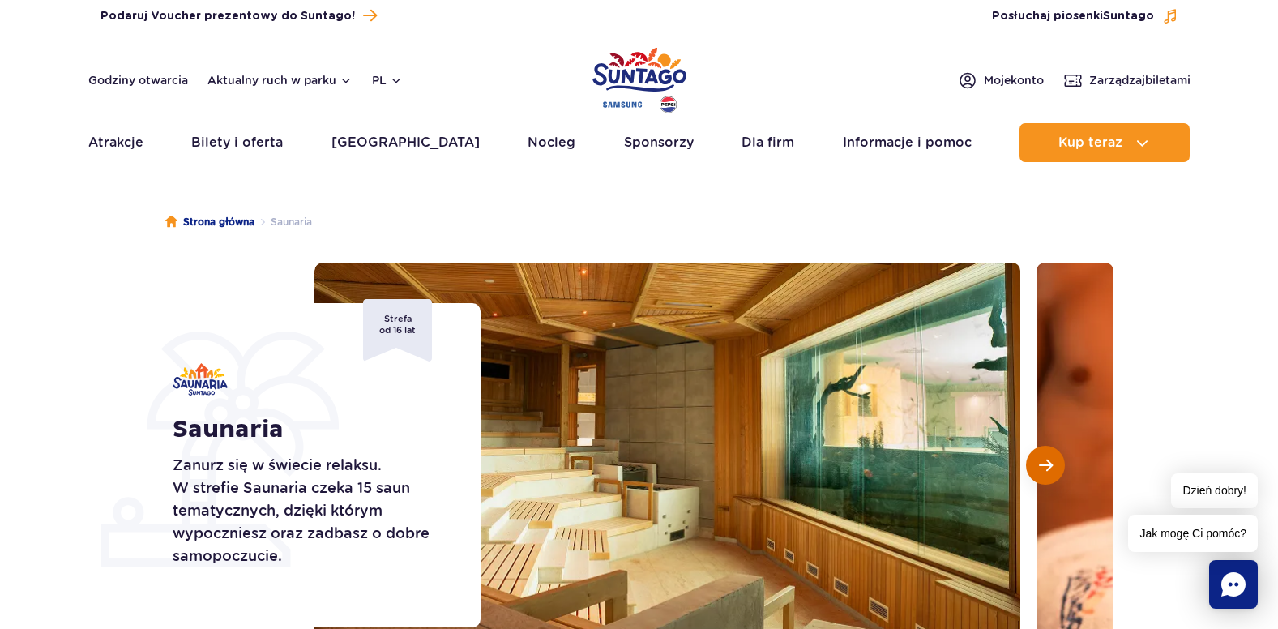
click at [1044, 456] on button "Następny slajd" at bounding box center [1045, 465] width 39 height 39
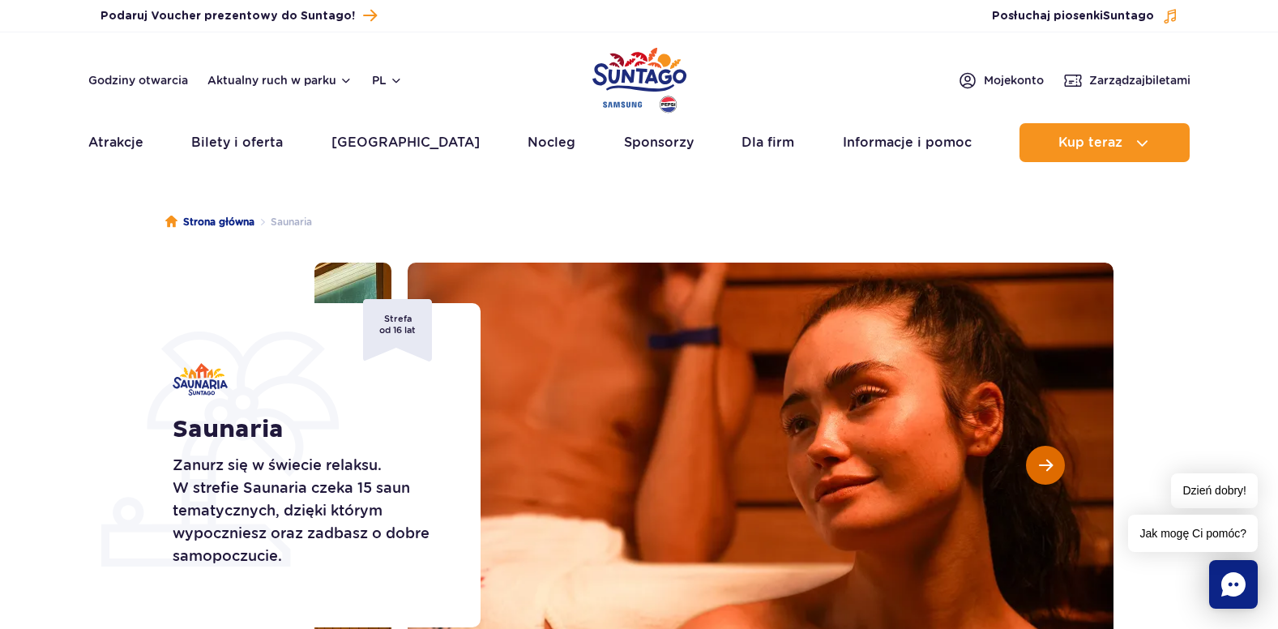
click at [1044, 456] on button "Następny slajd" at bounding box center [1045, 465] width 39 height 39
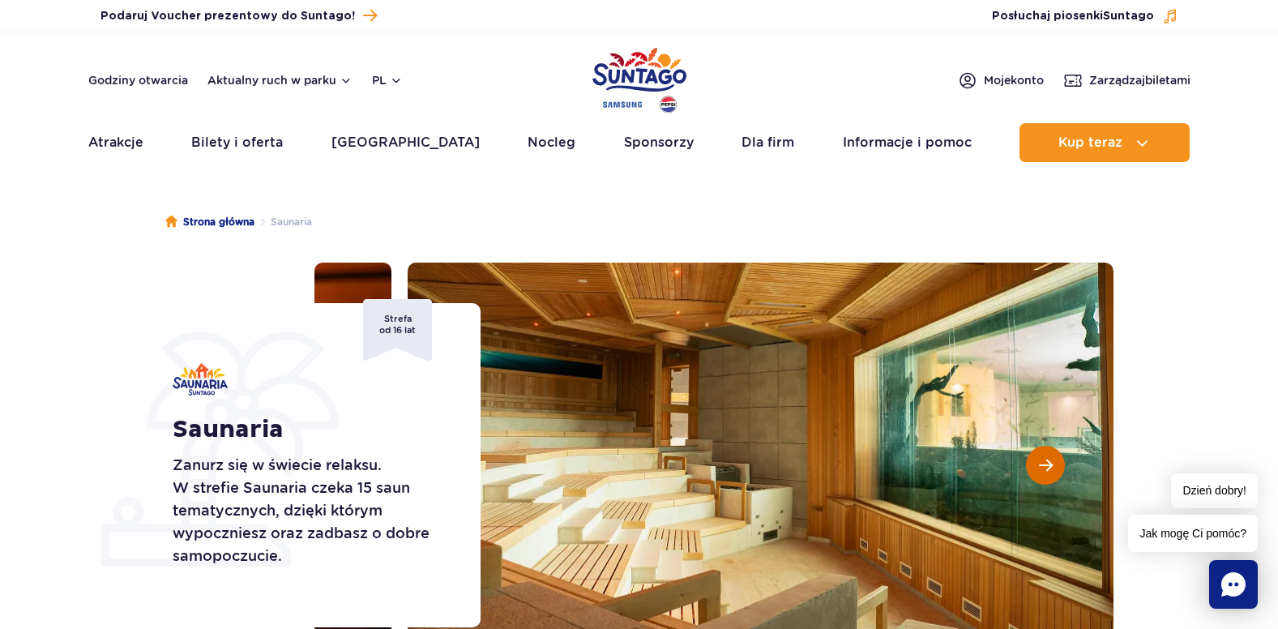
click at [1044, 456] on button "Następny slajd" at bounding box center [1045, 465] width 39 height 39
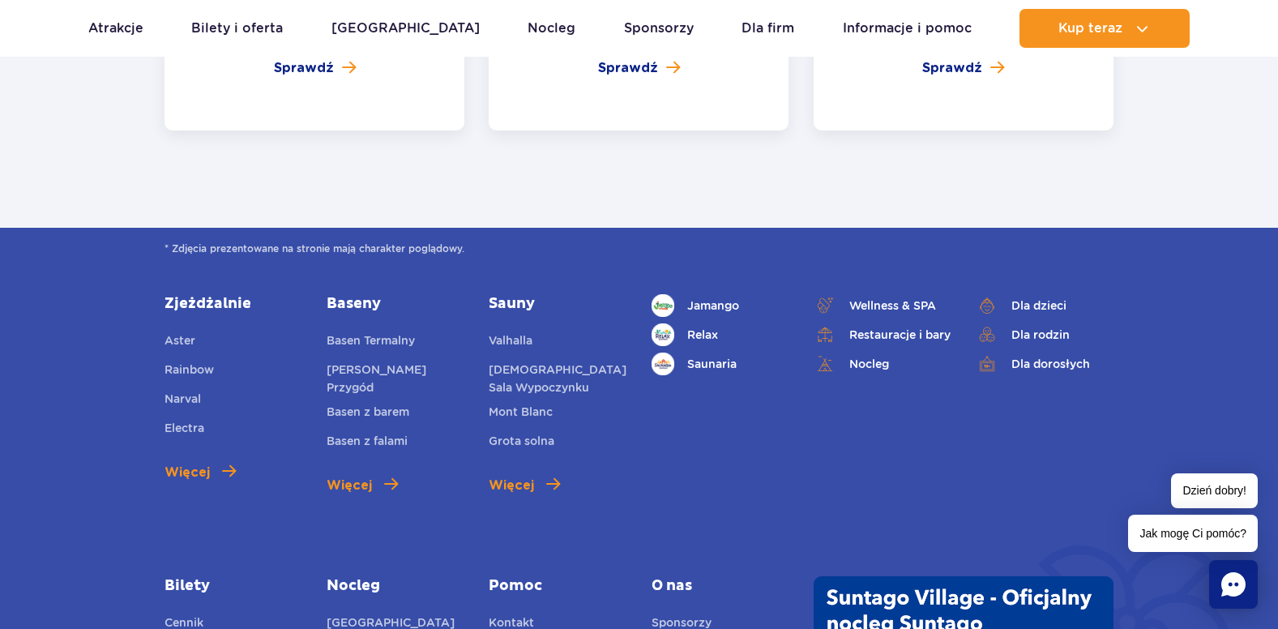
scroll to position [3694, 0]
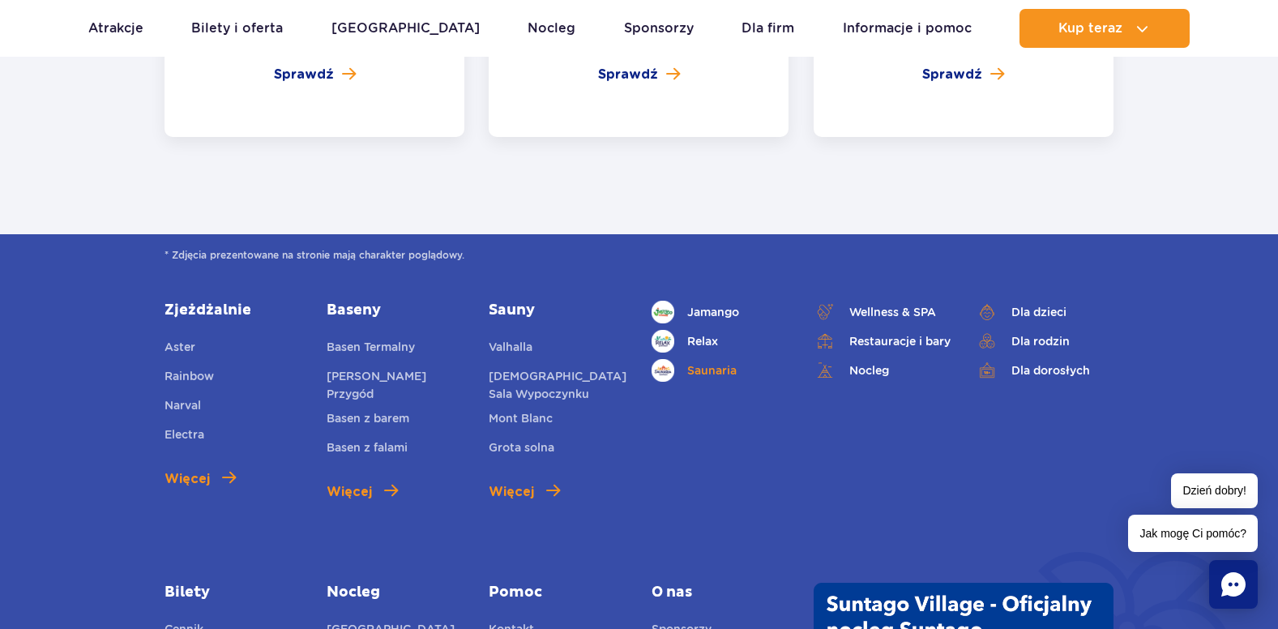
click at [712, 359] on link "Saunaria" at bounding box center [720, 370] width 138 height 23
